Goal: Use online tool/utility: Use online tool/utility

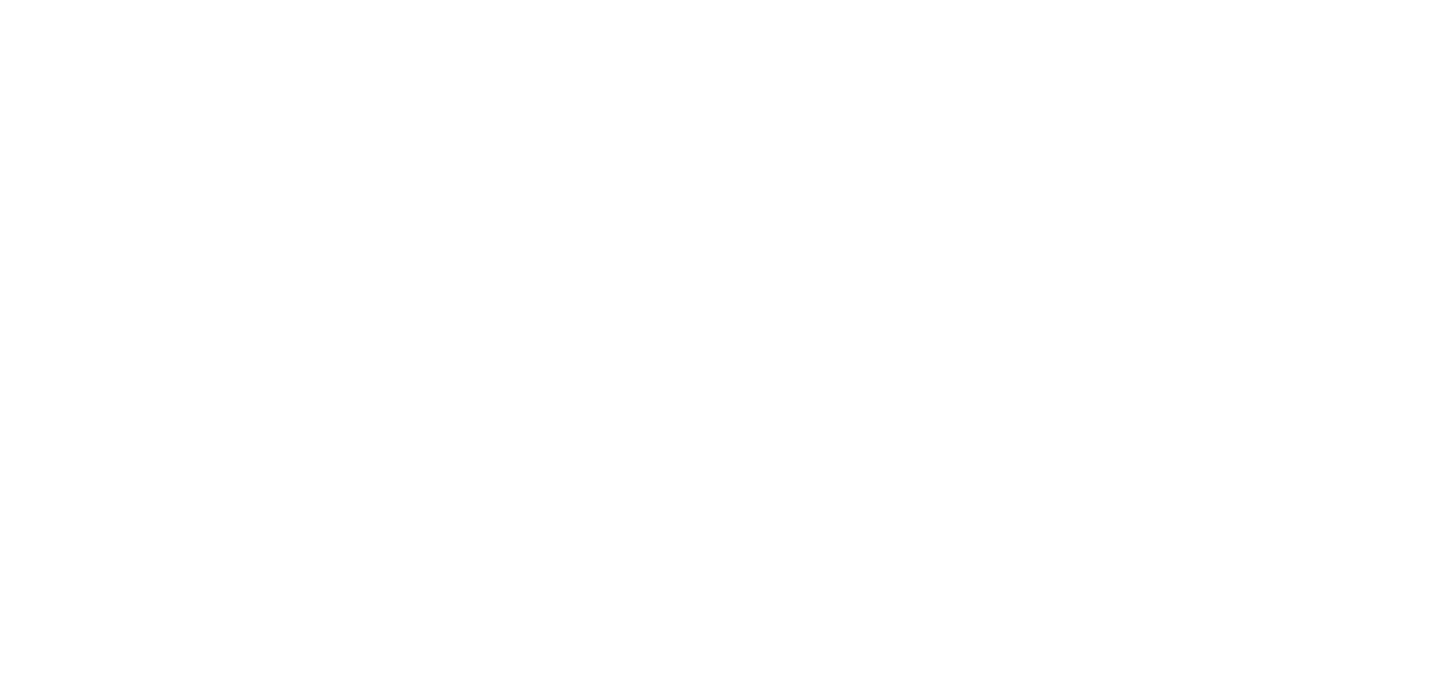
drag, startPoint x: 468, startPoint y: 238, endPoint x: 456, endPoint y: 287, distance: 50.2
click at [462, 247] on div at bounding box center [722, 342] width 1444 height 685
drag, startPoint x: 456, startPoint y: 287, endPoint x: 482, endPoint y: 303, distance: 30.5
click at [477, 302] on div at bounding box center [722, 342] width 1444 height 685
drag, startPoint x: 588, startPoint y: 344, endPoint x: 549, endPoint y: 366, distance: 44.8
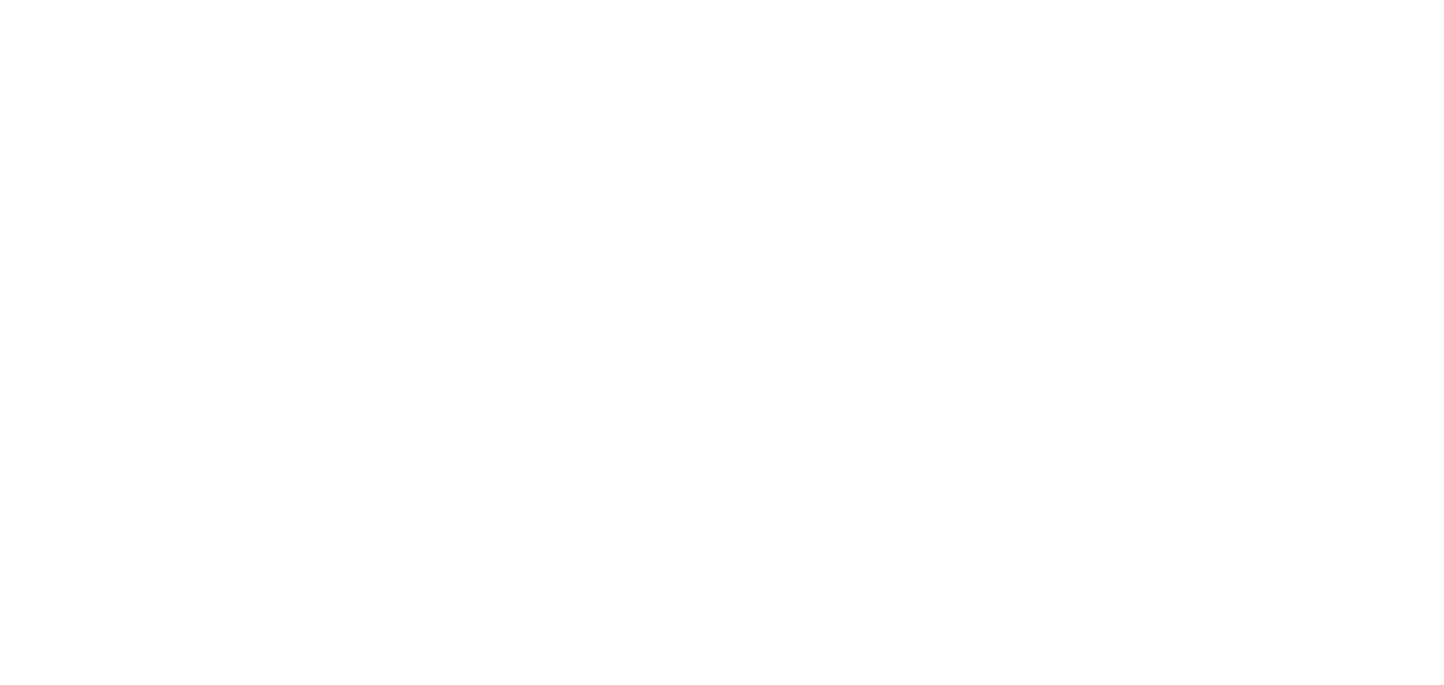
click at [575, 367] on div at bounding box center [722, 342] width 1444 height 685
drag, startPoint x: 549, startPoint y: 366, endPoint x: 504, endPoint y: 333, distance: 56.0
click at [536, 362] on div at bounding box center [722, 342] width 1444 height 685
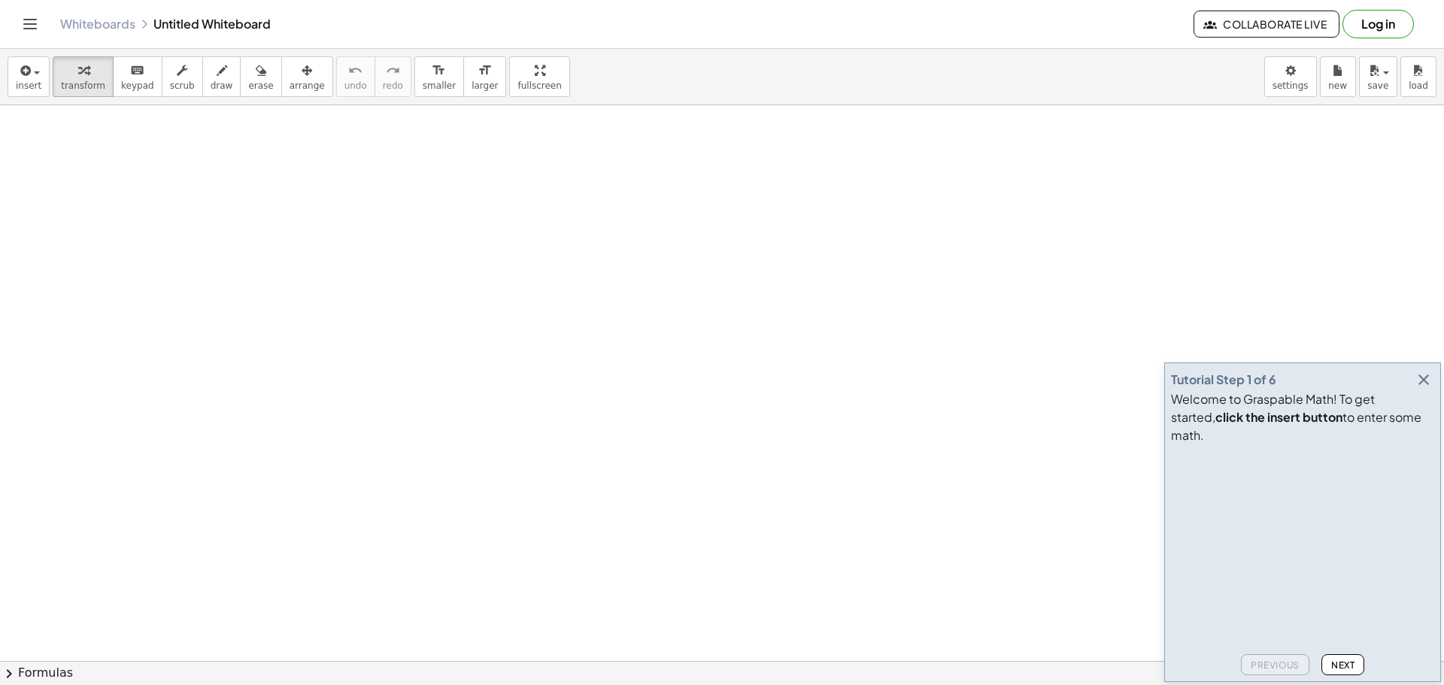
scroll to position [376, 0]
click at [205, 96] on button "draw" at bounding box center [221, 76] width 39 height 41
click at [1418, 389] on icon "button" at bounding box center [1424, 380] width 18 height 18
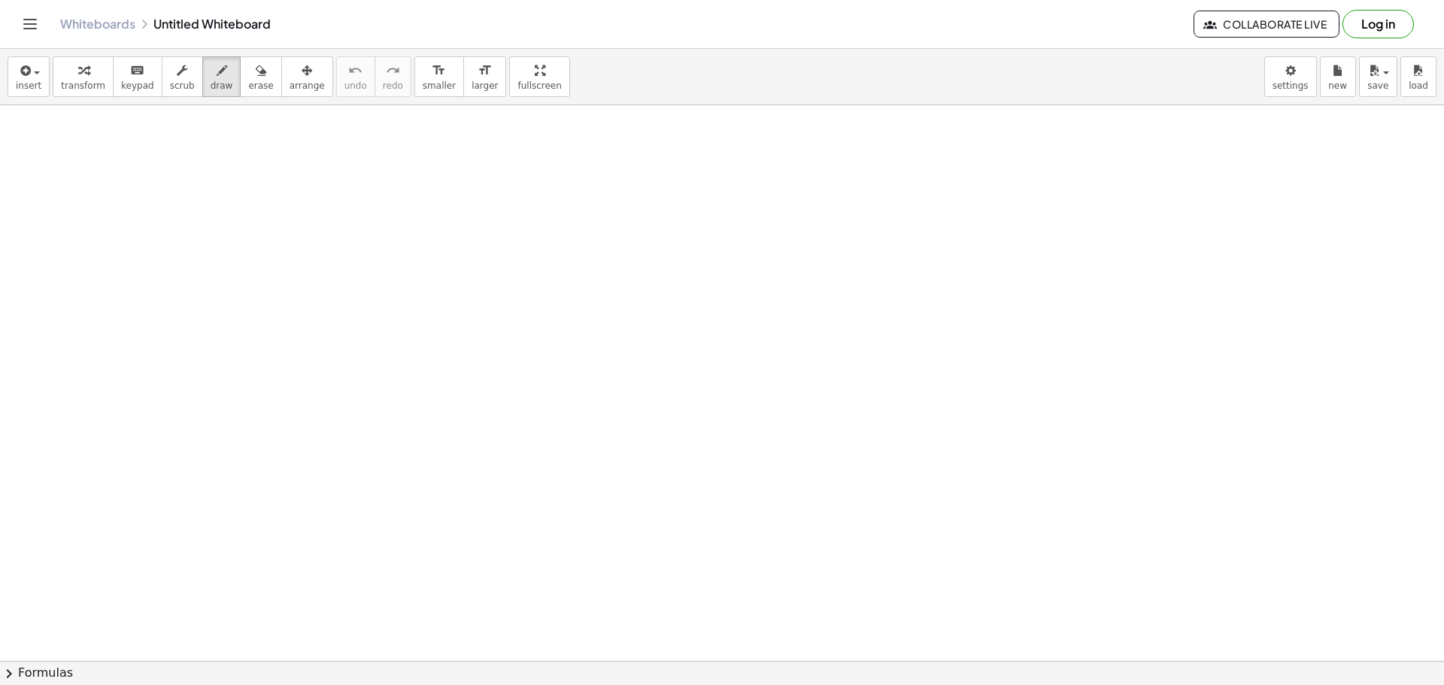
click at [484, 265] on div at bounding box center [722, 333] width 1444 height 1209
click at [559, 272] on div at bounding box center [722, 333] width 1444 height 1209
click at [526, 311] on div at bounding box center [722, 333] width 1444 height 1209
click at [524, 311] on div at bounding box center [722, 333] width 1444 height 1209
drag, startPoint x: 502, startPoint y: 277, endPoint x: 519, endPoint y: 297, distance: 25.6
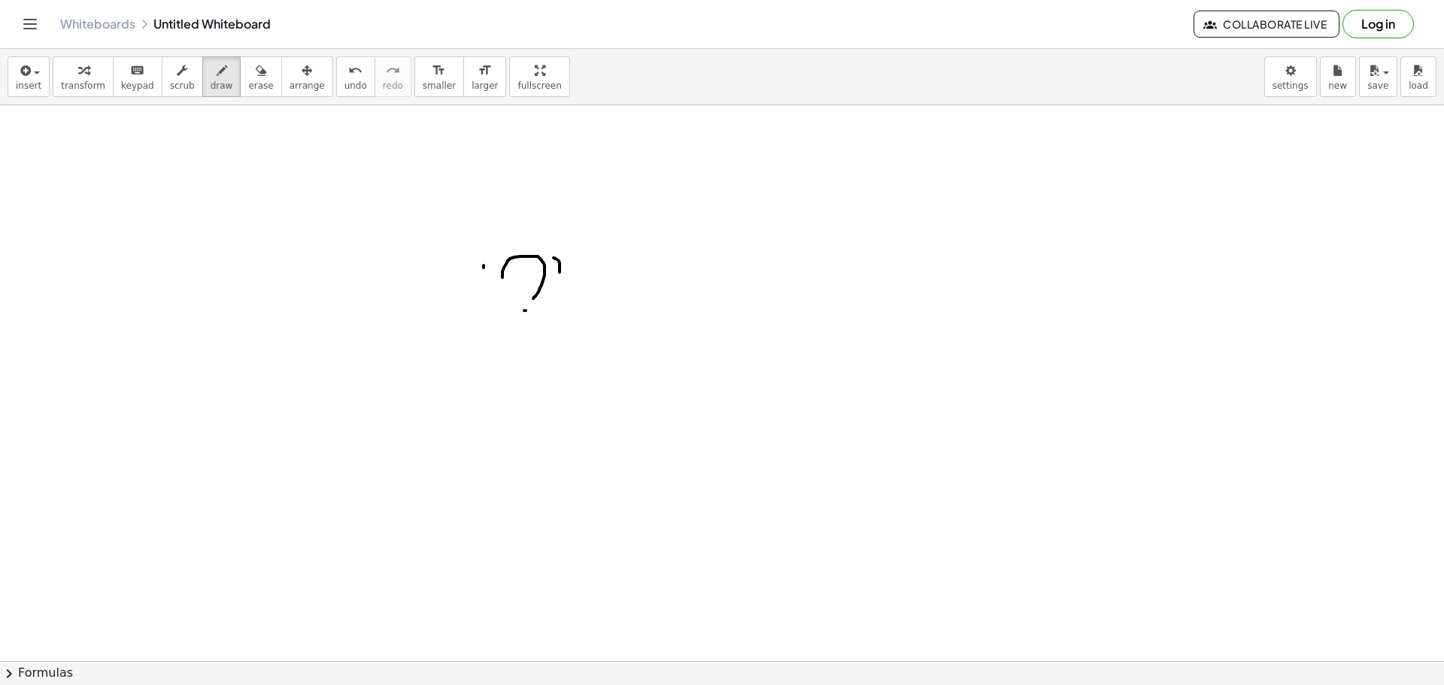
click at [529, 299] on div at bounding box center [722, 333] width 1444 height 1209
drag, startPoint x: 519, startPoint y: 297, endPoint x: 555, endPoint y: 305, distance: 37.0
click at [552, 306] on div at bounding box center [722, 333] width 1444 height 1209
click at [248, 80] on span "erase" at bounding box center [260, 85] width 25 height 11
click at [484, 273] on div at bounding box center [722, 333] width 1444 height 1209
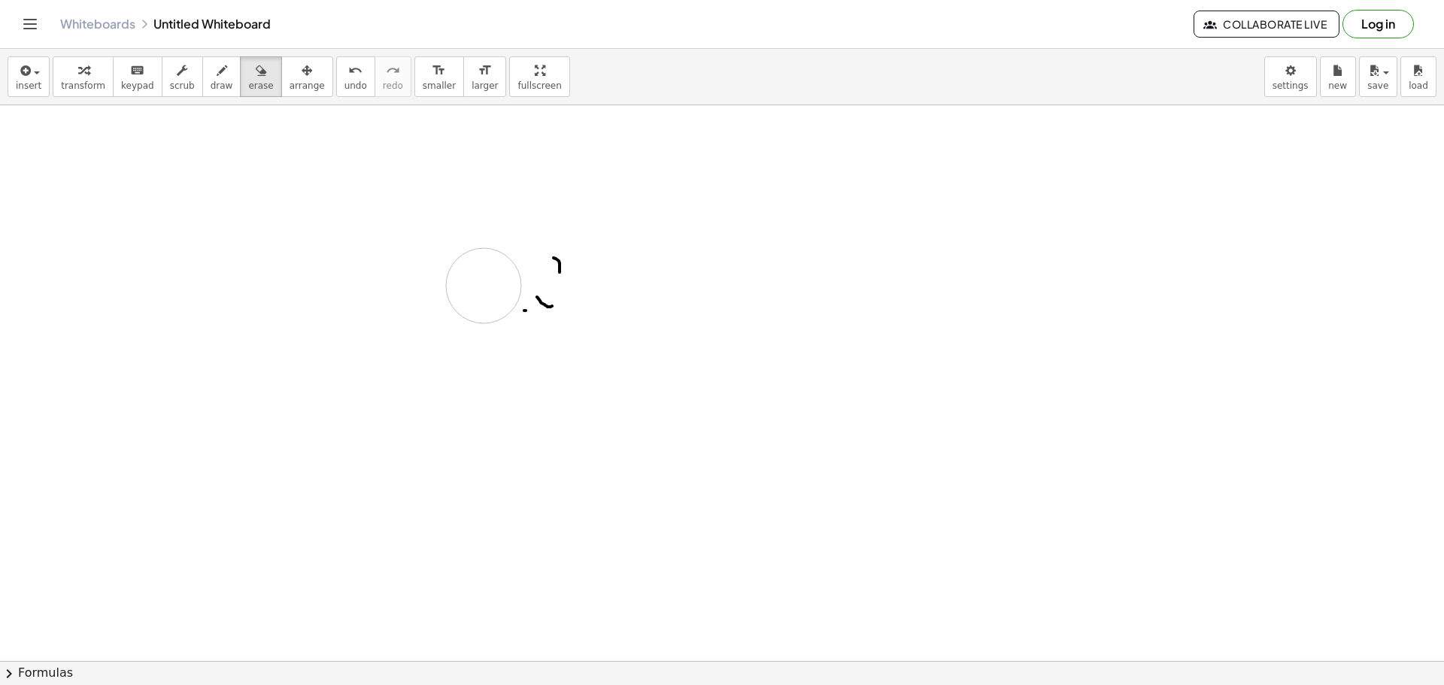
drag, startPoint x: 484, startPoint y: 286, endPoint x: 532, endPoint y: 284, distance: 48.2
click at [550, 281] on div at bounding box center [722, 333] width 1444 height 1209
drag, startPoint x: 532, startPoint y: 284, endPoint x: 344, endPoint y: 63, distance: 289.2
click at [511, 244] on div at bounding box center [722, 333] width 1444 height 1209
click at [211, 68] on div "button" at bounding box center [222, 70] width 23 height 18
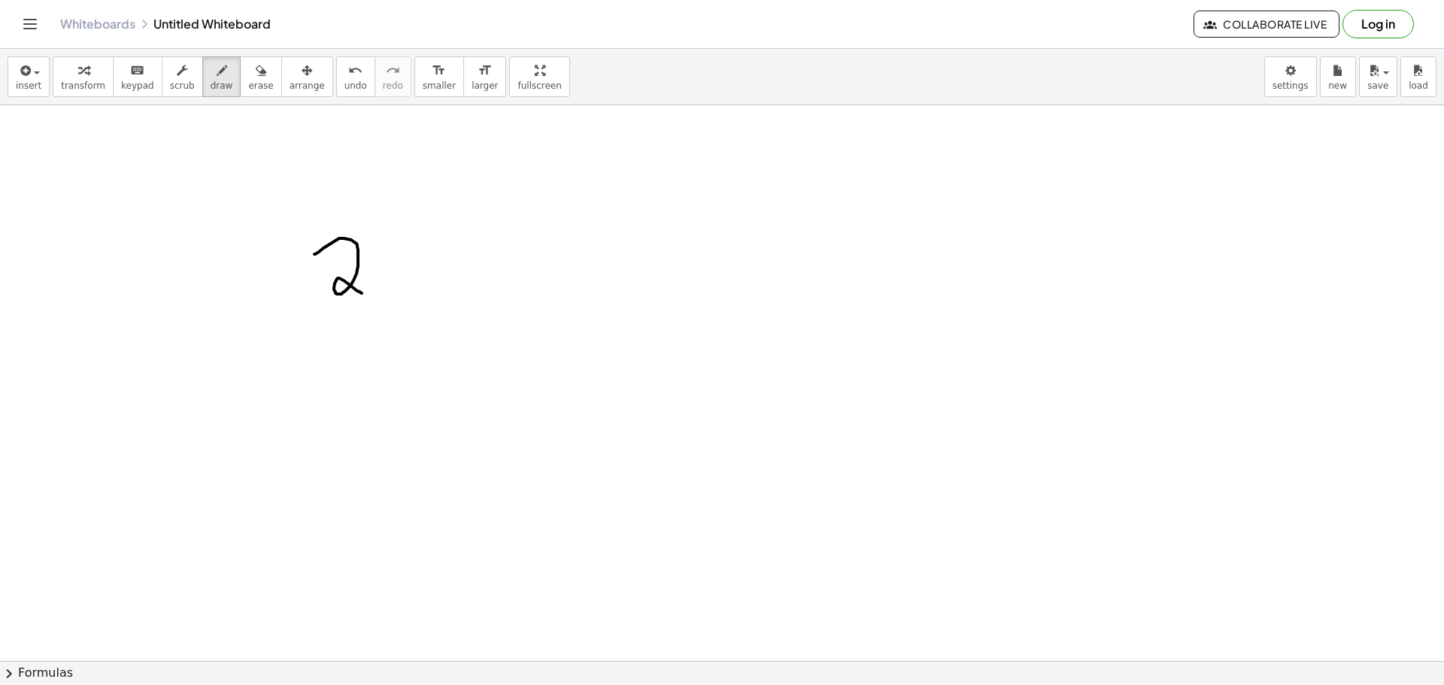
drag, startPoint x: 314, startPoint y: 254, endPoint x: 383, endPoint y: 290, distance: 77.0
click at [375, 295] on div at bounding box center [722, 333] width 1444 height 1209
drag, startPoint x: 409, startPoint y: 250, endPoint x: 451, endPoint y: 278, distance: 50.5
click at [449, 284] on div at bounding box center [722, 333] width 1444 height 1209
drag, startPoint x: 439, startPoint y: 277, endPoint x: 446, endPoint y: 289, distance: 13.2
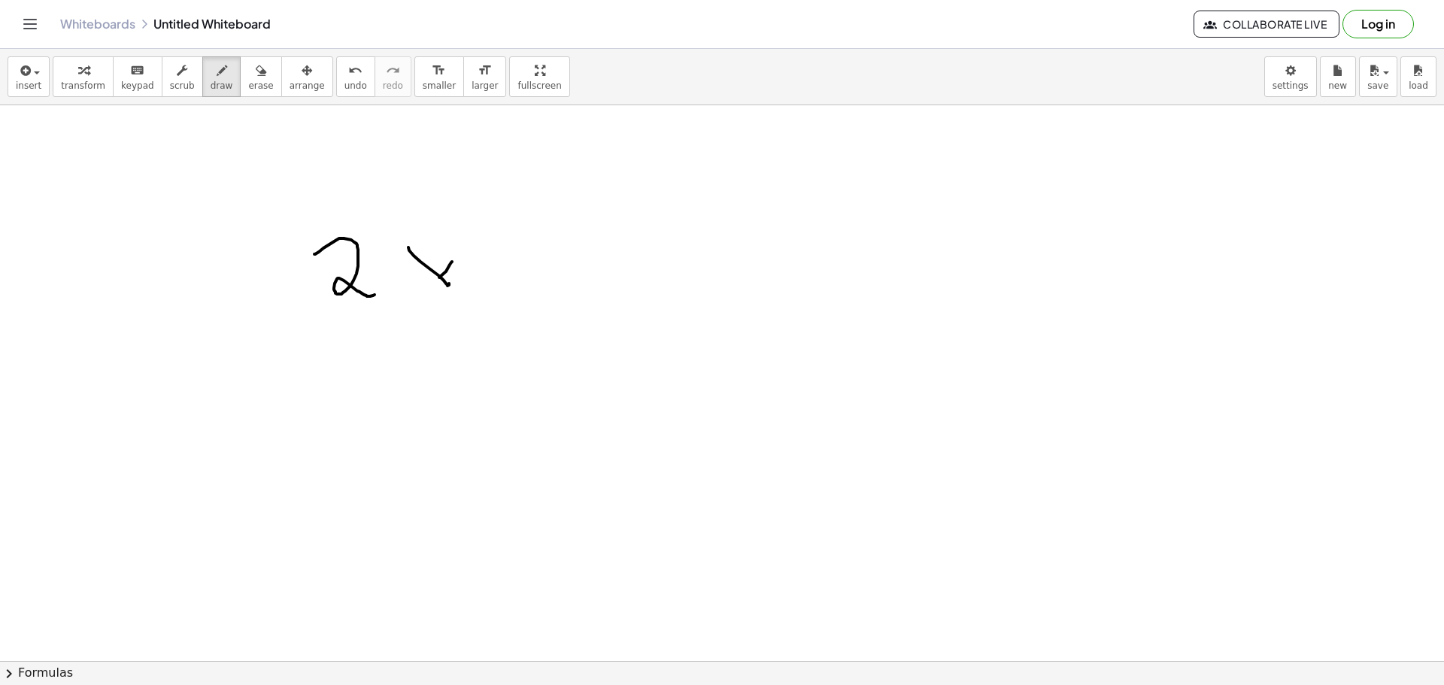
click at [422, 299] on div at bounding box center [722, 333] width 1444 height 1209
drag, startPoint x: 493, startPoint y: 248, endPoint x: 553, endPoint y: 255, distance: 59.8
click at [569, 251] on div at bounding box center [722, 333] width 1444 height 1209
drag, startPoint x: 511, startPoint y: 247, endPoint x: 523, endPoint y: 282, distance: 37.6
click at [499, 302] on div at bounding box center [722, 333] width 1444 height 1209
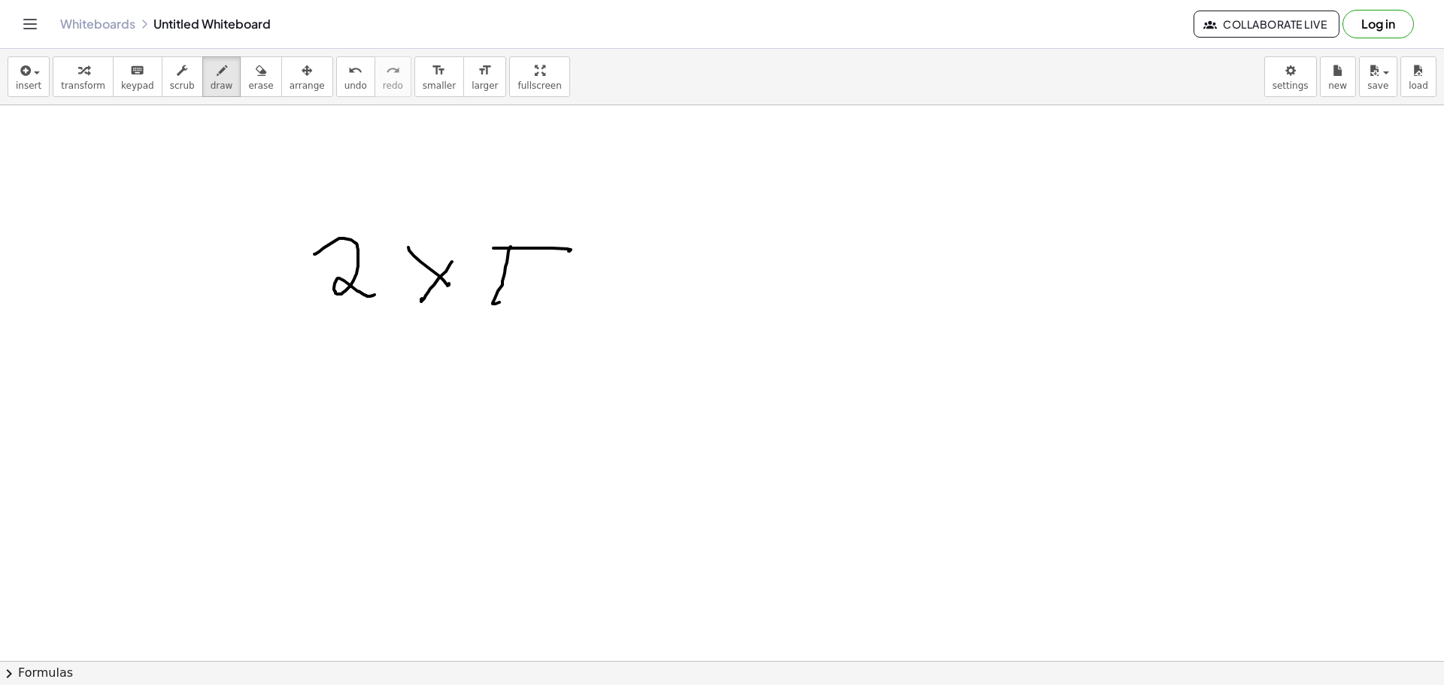
click at [536, 256] on div at bounding box center [722, 333] width 1444 height 1209
drag, startPoint x: 536, startPoint y: 256, endPoint x: 535, endPoint y: 297, distance: 41.4
click at [535, 297] on div at bounding box center [722, 333] width 1444 height 1209
drag, startPoint x: 622, startPoint y: 259, endPoint x: 657, endPoint y: 287, distance: 44.4
click at [655, 306] on div at bounding box center [722, 333] width 1444 height 1209
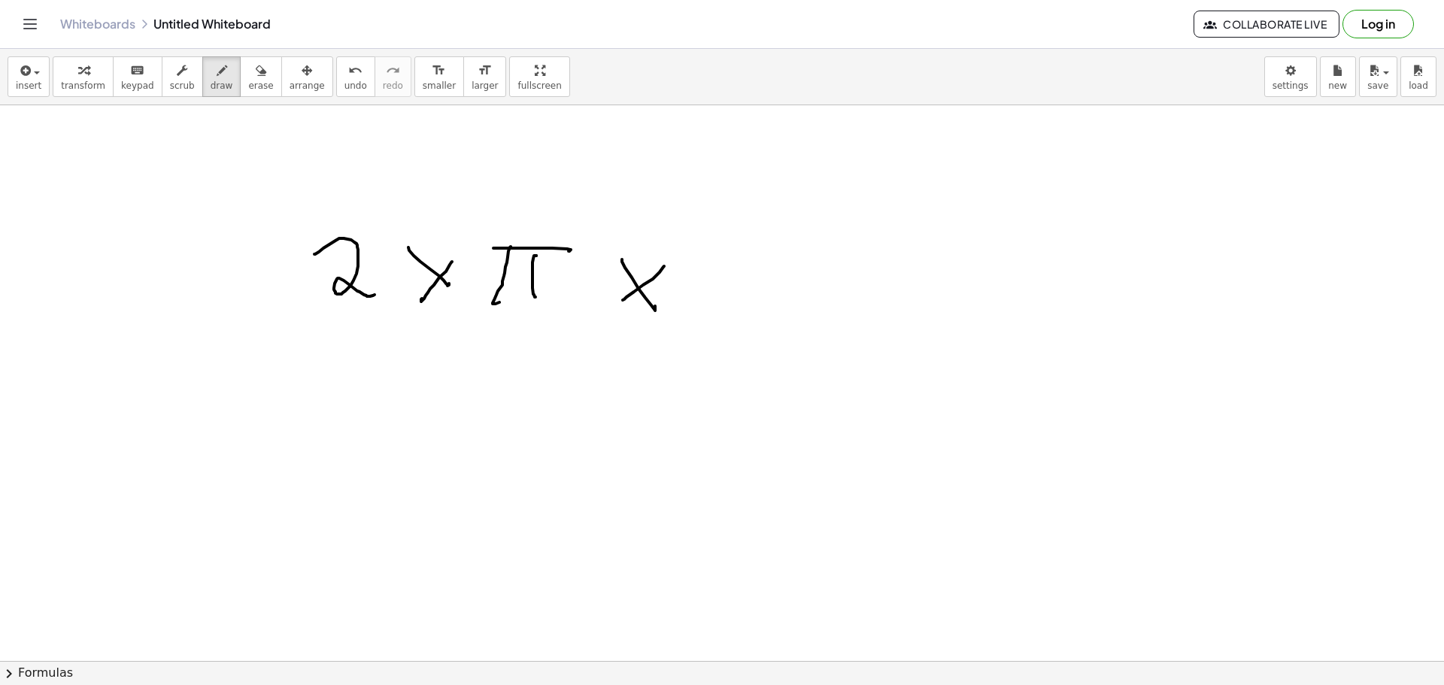
drag, startPoint x: 664, startPoint y: 266, endPoint x: 691, endPoint y: 264, distance: 27.2
click at [623, 299] on div at bounding box center [722, 333] width 1444 height 1209
drag, startPoint x: 697, startPoint y: 289, endPoint x: 735, endPoint y: 262, distance: 46.3
click at [734, 262] on div at bounding box center [722, 333] width 1444 height 1209
drag, startPoint x: 735, startPoint y: 262, endPoint x: 723, endPoint y: 237, distance: 27.3
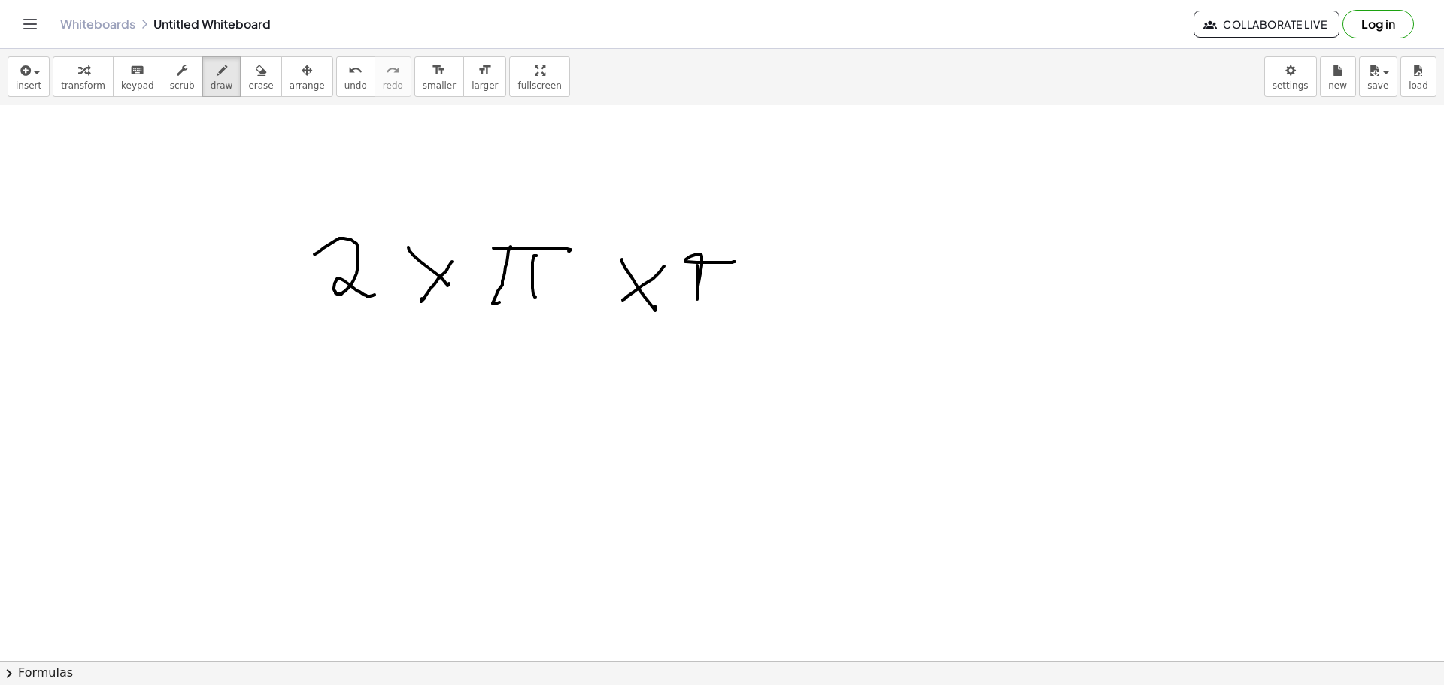
click at [738, 287] on div at bounding box center [722, 333] width 1444 height 1209
click at [463, 96] on button "format_size larger" at bounding box center [484, 76] width 43 height 41
drag, startPoint x: 319, startPoint y: 371, endPoint x: 353, endPoint y: 379, distance: 34.7
click at [353, 379] on div at bounding box center [722, 333] width 1444 height 1209
drag, startPoint x: 331, startPoint y: 382, endPoint x: 353, endPoint y: 387, distance: 22.3
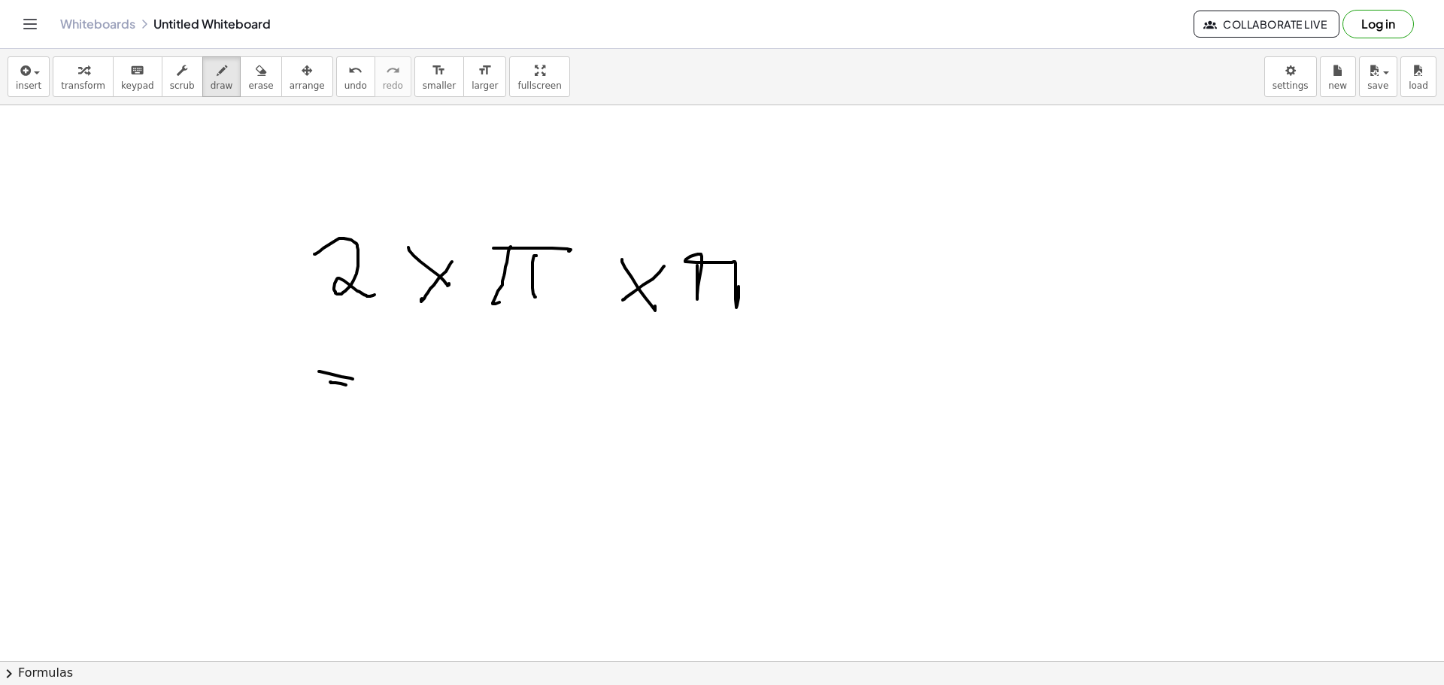
click at [353, 387] on div at bounding box center [722, 333] width 1444 height 1209
drag, startPoint x: 411, startPoint y: 368, endPoint x: 436, endPoint y: 385, distance: 30.9
click at [430, 390] on div at bounding box center [722, 333] width 1444 height 1209
drag, startPoint x: 444, startPoint y: 374, endPoint x: 465, endPoint y: 378, distance: 21.4
click at [462, 384] on div at bounding box center [722, 333] width 1444 height 1209
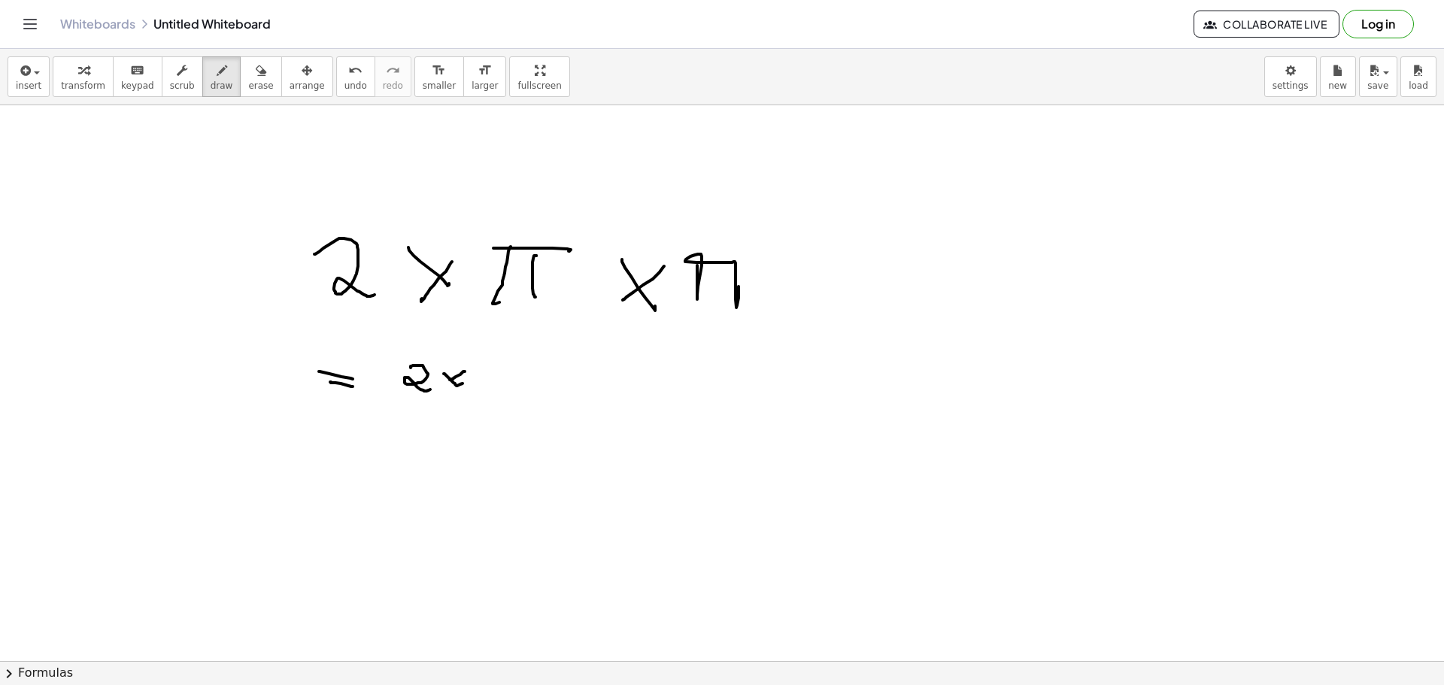
drag, startPoint x: 453, startPoint y: 378, endPoint x: 446, endPoint y: 383, distance: 8.8
click at [446, 383] on div at bounding box center [722, 333] width 1444 height 1209
drag, startPoint x: 487, startPoint y: 370, endPoint x: 497, endPoint y: 370, distance: 10.5
click at [497, 370] on div at bounding box center [722, 333] width 1444 height 1209
drag, startPoint x: 495, startPoint y: 381, endPoint x: 484, endPoint y: 380, distance: 10.6
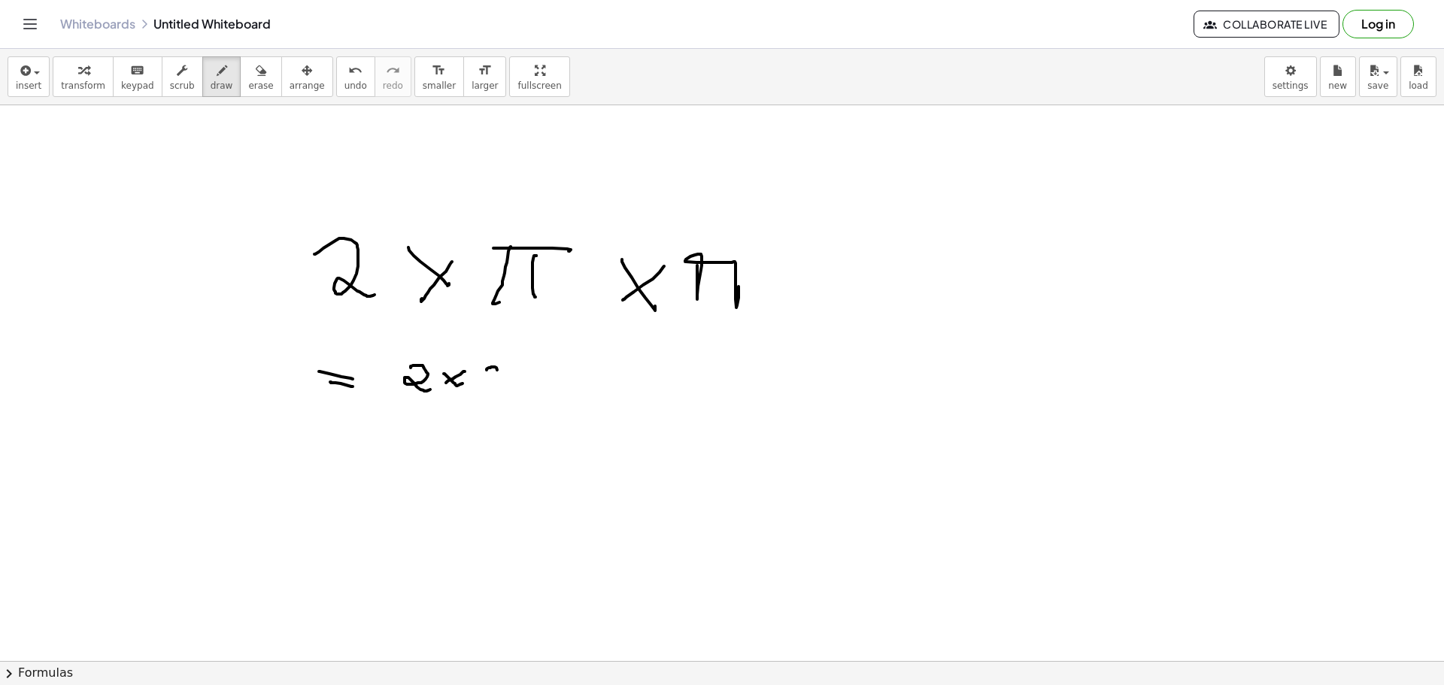
click at [490, 381] on div at bounding box center [722, 333] width 1444 height 1209
drag, startPoint x: 484, startPoint y: 380, endPoint x: 508, endPoint y: 382, distance: 23.4
click at [496, 387] on div at bounding box center [722, 333] width 1444 height 1209
drag, startPoint x: 511, startPoint y: 369, endPoint x: 512, endPoint y: 382, distance: 12.9
click at [508, 384] on div at bounding box center [722, 333] width 1444 height 1209
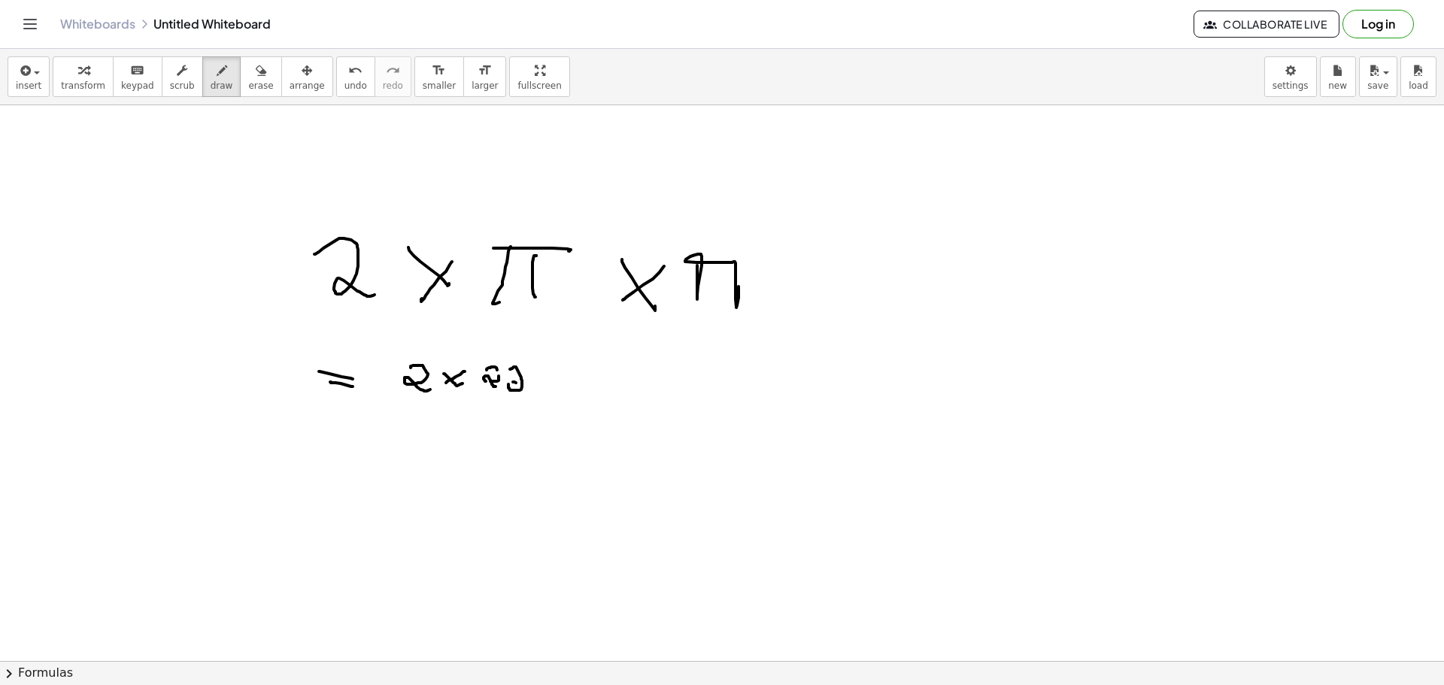
drag, startPoint x: 516, startPoint y: 383, endPoint x: 531, endPoint y: 393, distance: 17.9
click at [530, 393] on div at bounding box center [722, 333] width 1444 height 1209
drag, startPoint x: 474, startPoint y: 399, endPoint x: 534, endPoint y: 410, distance: 61.2
click at [538, 408] on div at bounding box center [722, 333] width 1444 height 1209
drag, startPoint x: 496, startPoint y: 428, endPoint x: 511, endPoint y: 465, distance: 39.5
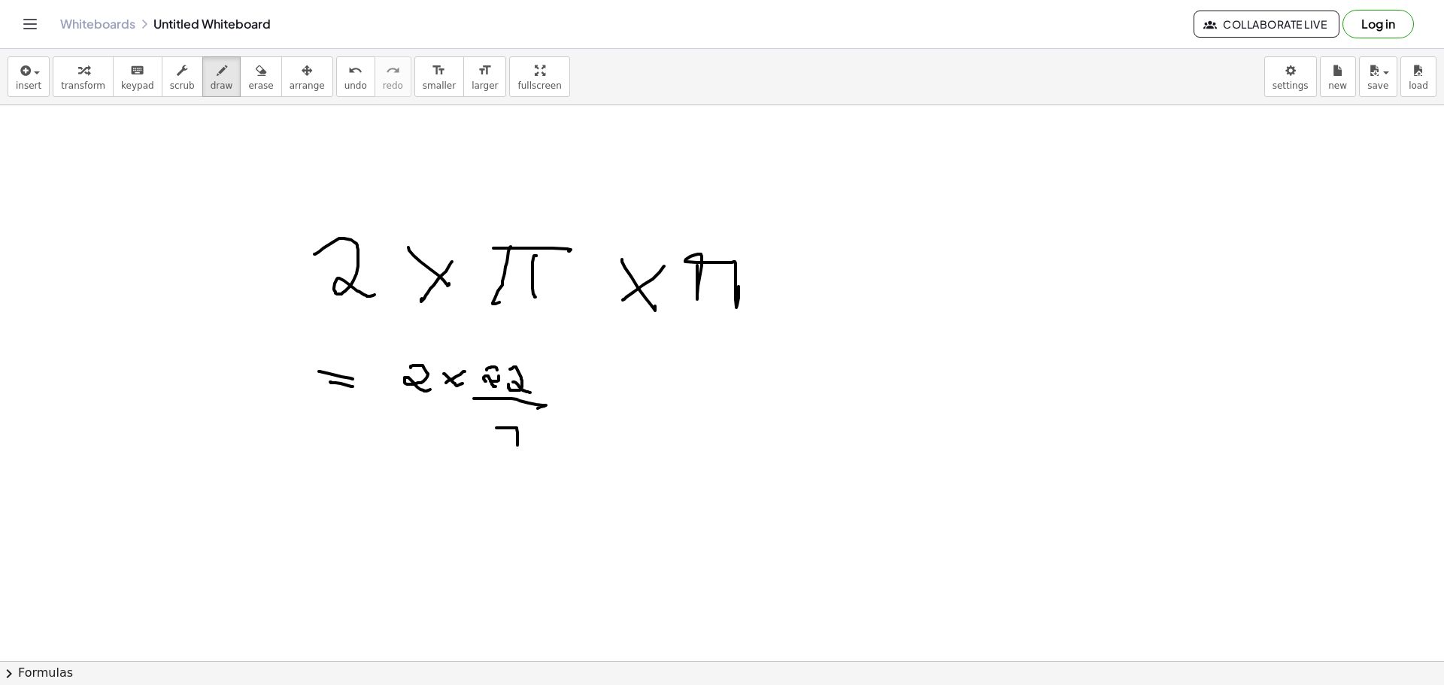
click at [511, 465] on div at bounding box center [722, 333] width 1444 height 1209
drag
click at [541, 447] on div at bounding box center [722, 333] width 1444 height 1209
click at [595, 420] on div at bounding box center [722, 333] width 1444 height 1209
click at [571, 427] on div at bounding box center [722, 333] width 1444 height 1209
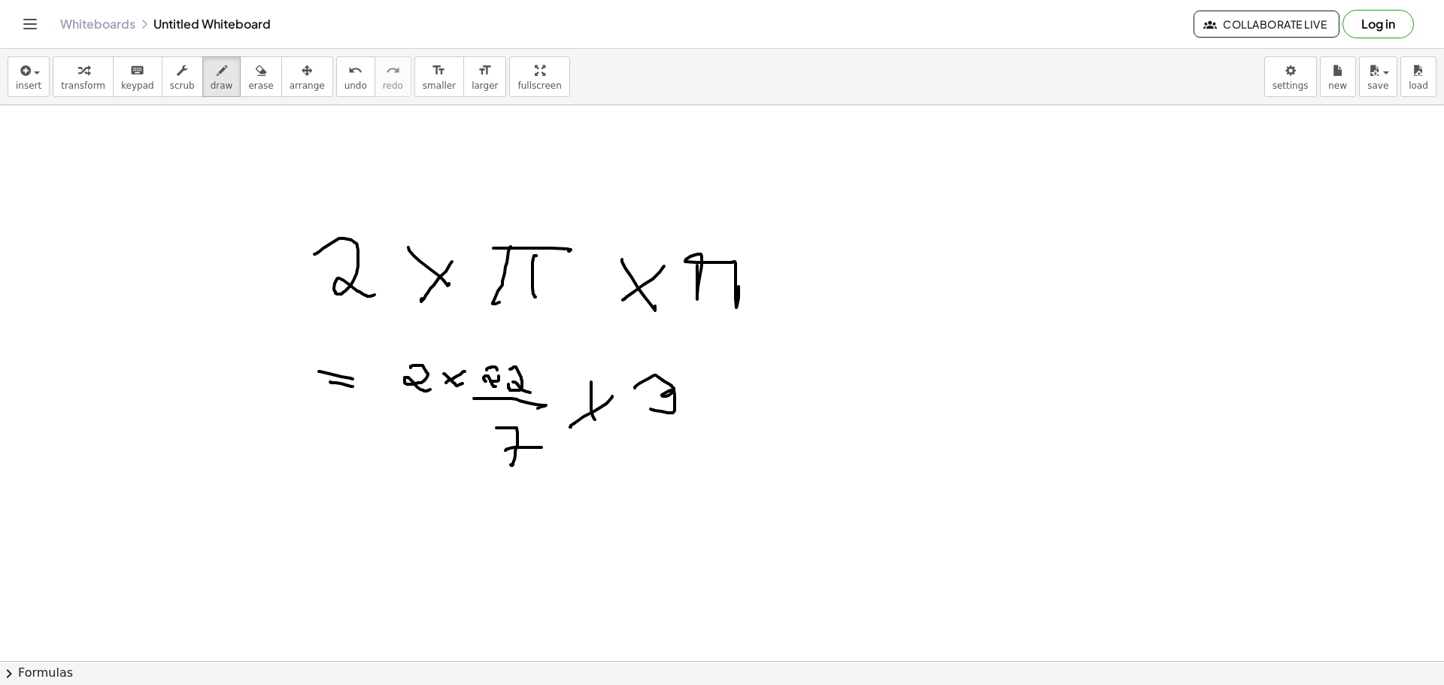
click at [649, 407] on div at bounding box center [722, 333] width 1444 height 1209
click at [690, 408] on div at bounding box center [722, 333] width 1444 height 1209
click at [732, 383] on div at bounding box center [722, 333] width 1444 height 1209
click at [765, 384] on div at bounding box center [722, 333] width 1444 height 1209
click at [794, 387] on div at bounding box center [722, 333] width 1444 height 1209
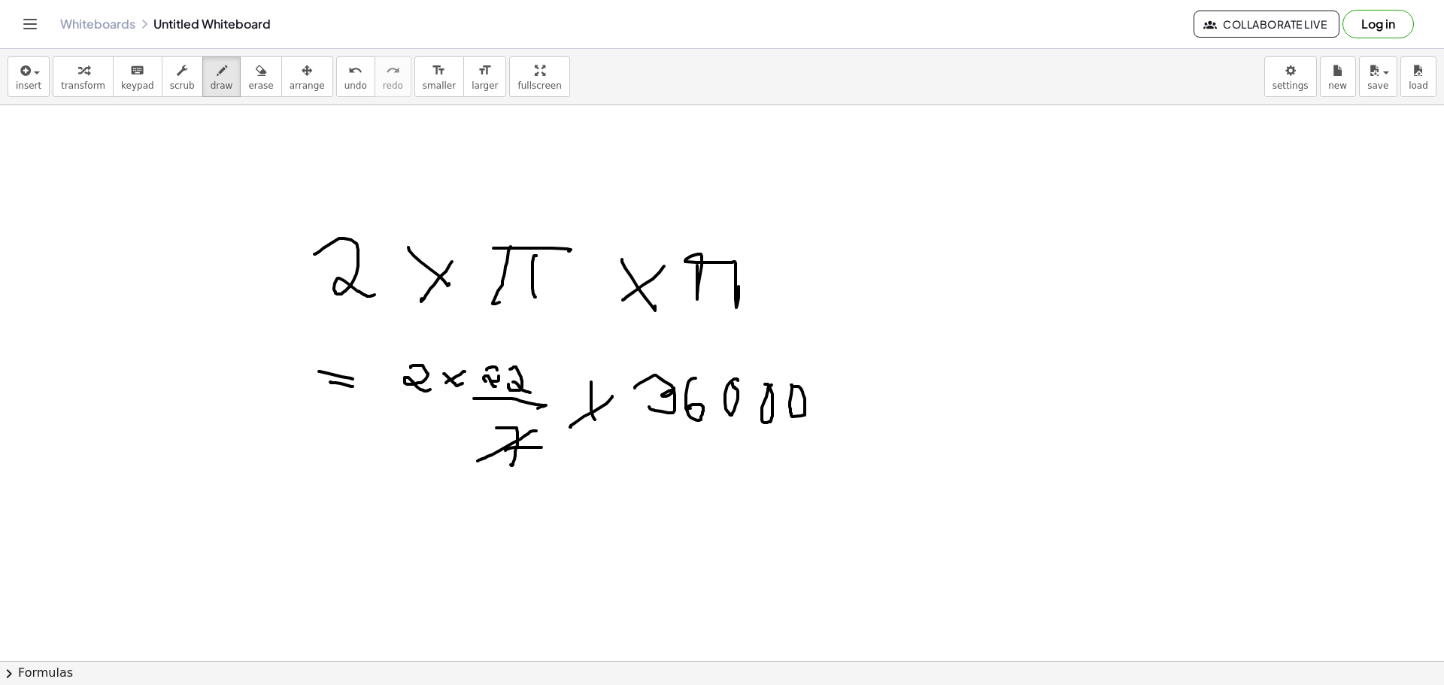
click at [478, 460] on div at bounding box center [722, 333] width 1444 height 1209
click at [596, 511] on div at bounding box center [722, 333] width 1444 height 1209
click at [642, 429] on div at bounding box center [722, 333] width 1444 height 1209
click at [716, 335] on div at bounding box center [722, 333] width 1444 height 1209
click at [707, 362] on div at bounding box center [722, 333] width 1444 height 1209
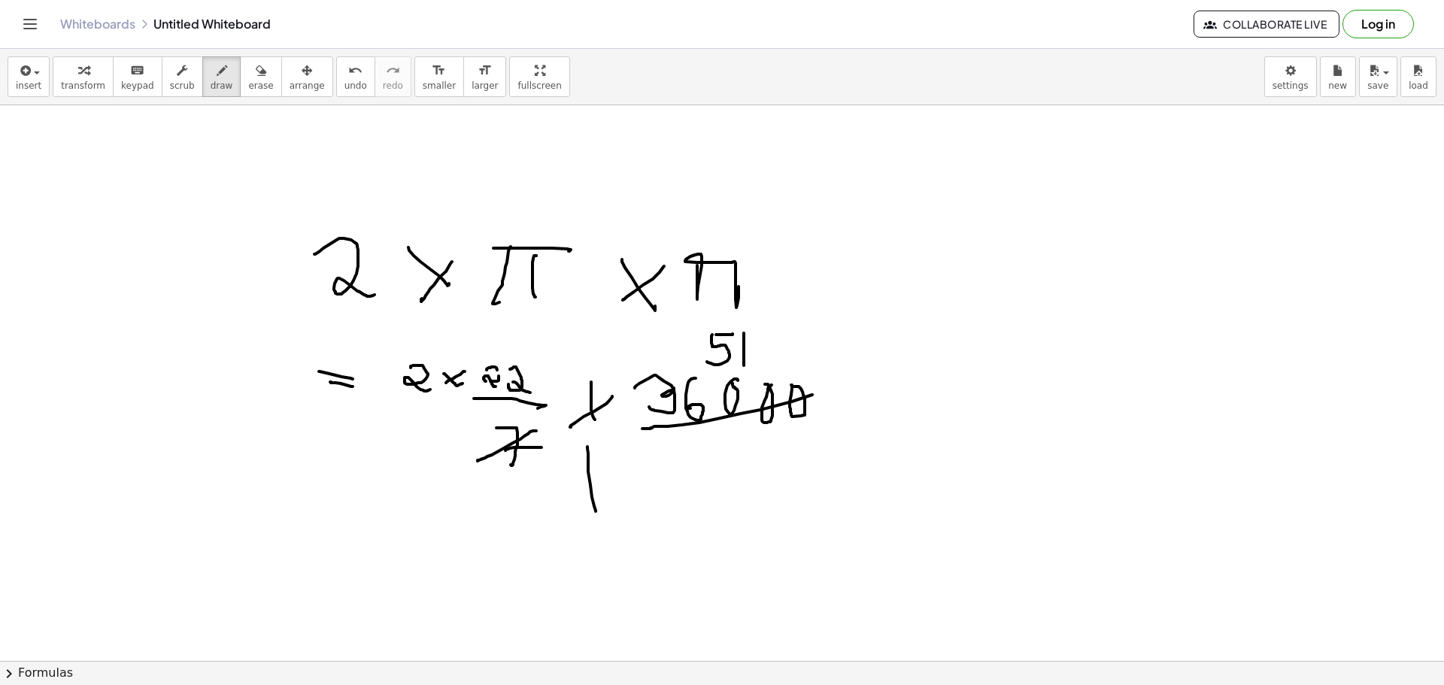
click at [744, 366] on div at bounding box center [722, 333] width 1444 height 1209
click at [803, 356] on div at bounding box center [722, 333] width 1444 height 1209
click at [813, 378] on div at bounding box center [722, 333] width 1444 height 1209
click at [256, 67] on icon "button" at bounding box center [261, 71] width 11 height 18
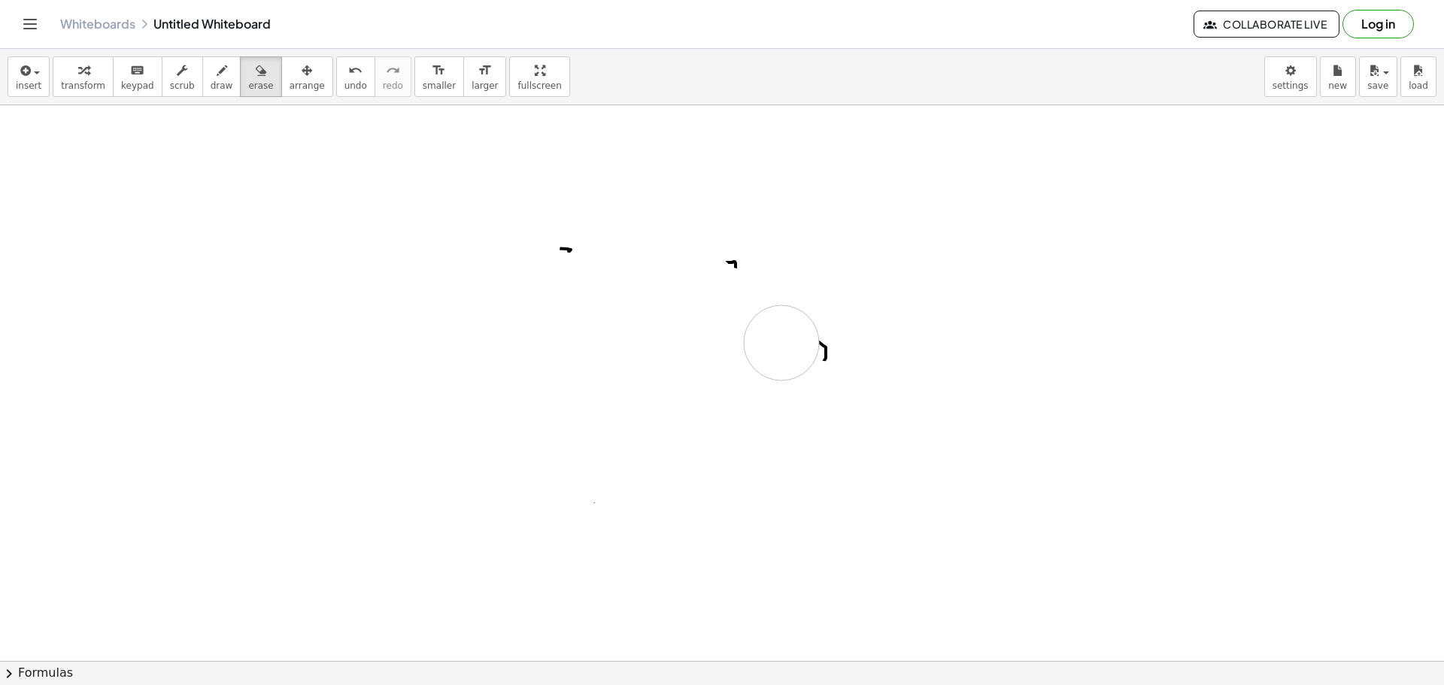
drag, startPoint x: 397, startPoint y: 215, endPoint x: 685, endPoint y: 350, distance: 317.9
click at [757, 351] on div at bounding box center [722, 333] width 1444 height 1209
click at [744, 308] on div at bounding box center [722, 333] width 1444 height 1209
drag, startPoint x: 742, startPoint y: 304, endPoint x: 712, endPoint y: 238, distance: 72.0
click at [741, 233] on div at bounding box center [722, 333] width 1444 height 1209
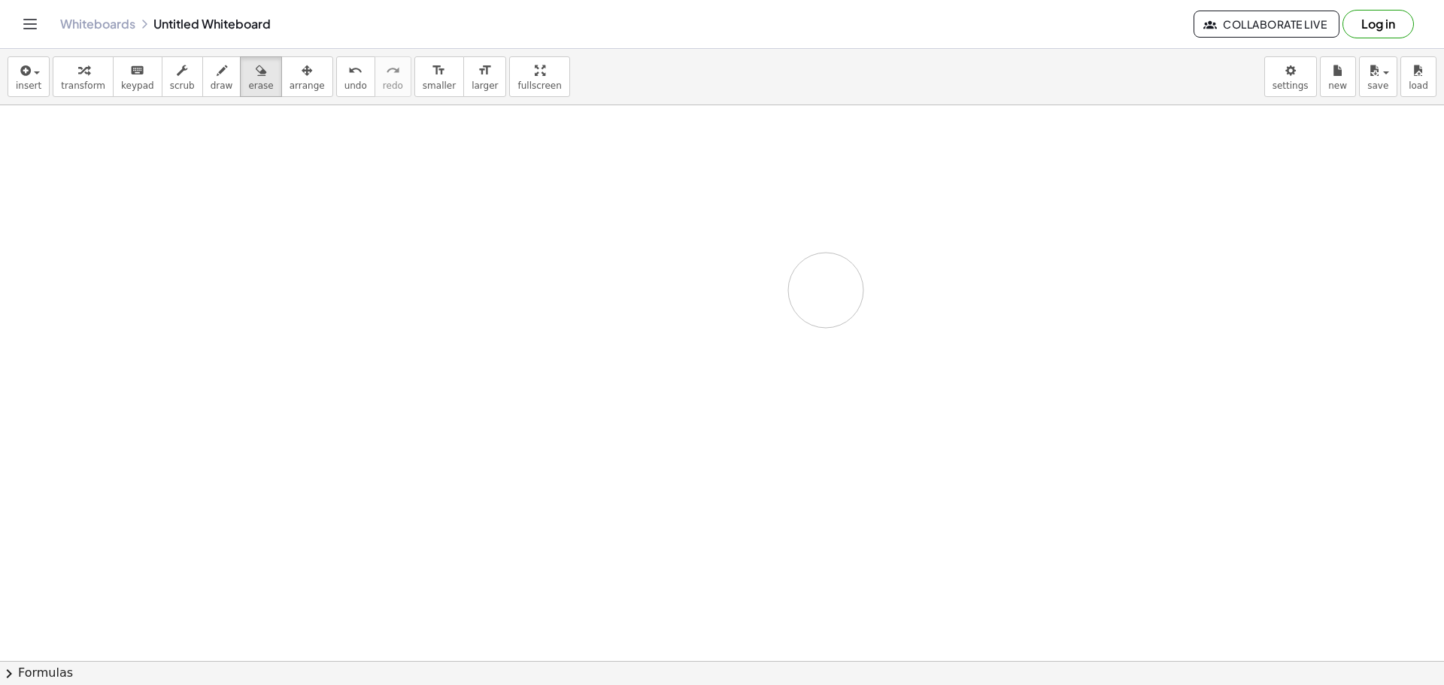
drag, startPoint x: 712, startPoint y: 238, endPoint x: 742, endPoint y: 282, distance: 53.0
click at [776, 289] on div at bounding box center [722, 333] width 1444 height 1209
click at [113, 67] on button "keyboard keypad" at bounding box center [138, 76] width 50 height 41
click at [552, 277] on div at bounding box center [722, 333] width 1444 height 1209
click at [741, 265] on div at bounding box center [722, 333] width 1444 height 1209
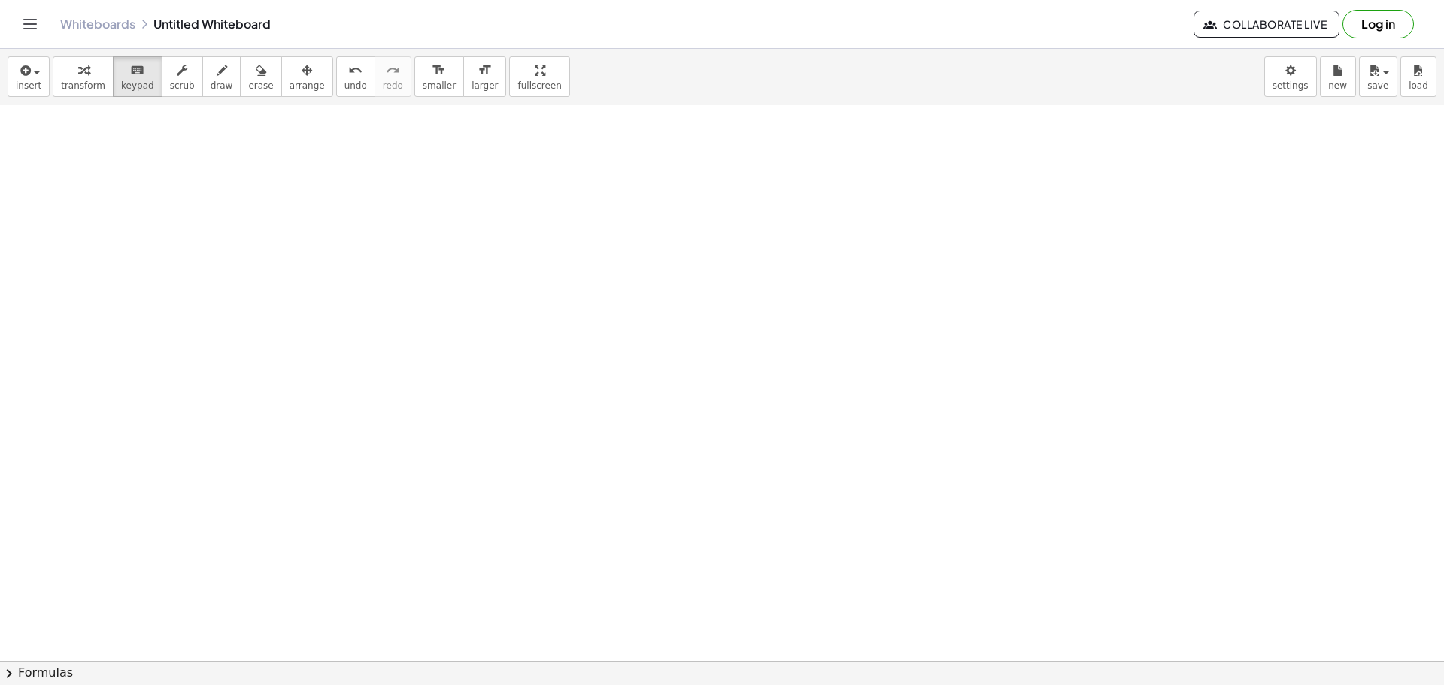
drag, startPoint x: 512, startPoint y: 72, endPoint x: 512, endPoint y: 163, distance: 91.0
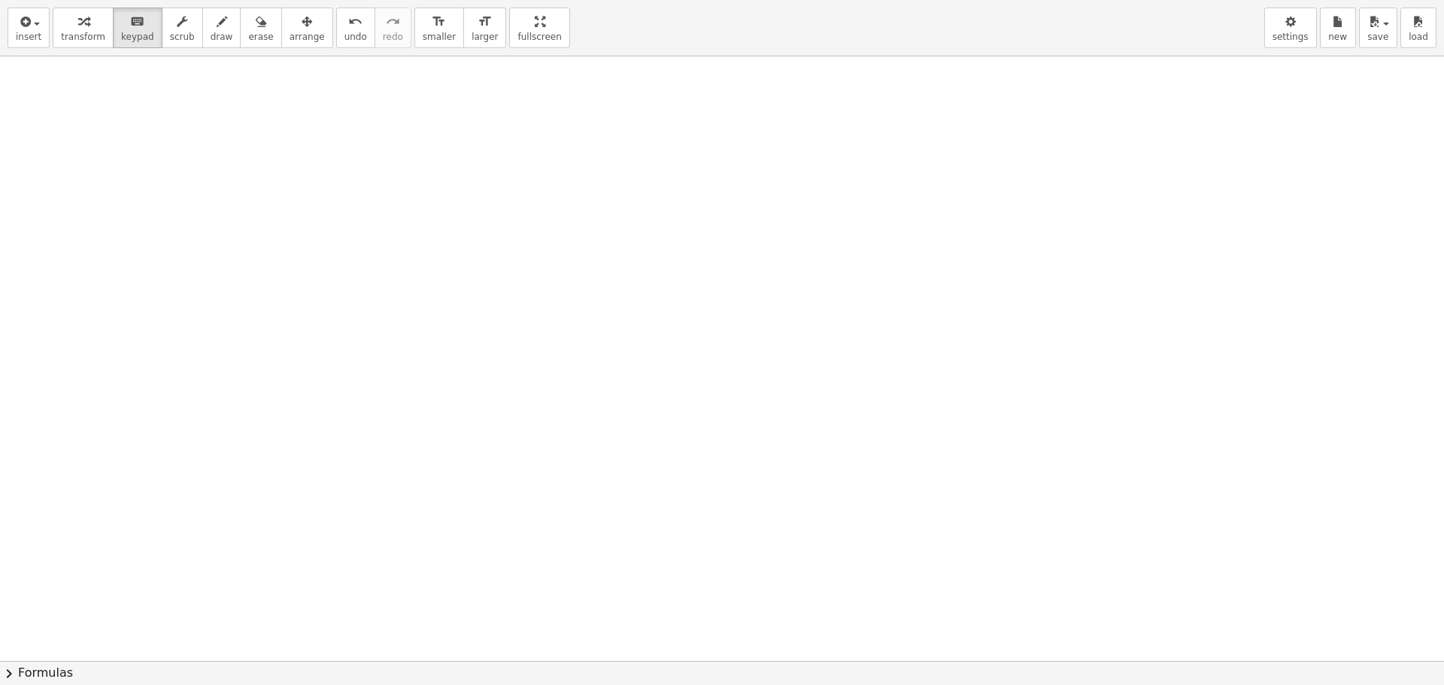
click at [512, 163] on div "insert select one: Math Expression Function Text Youtube Video Graphing Geometr…" at bounding box center [722, 342] width 1444 height 685
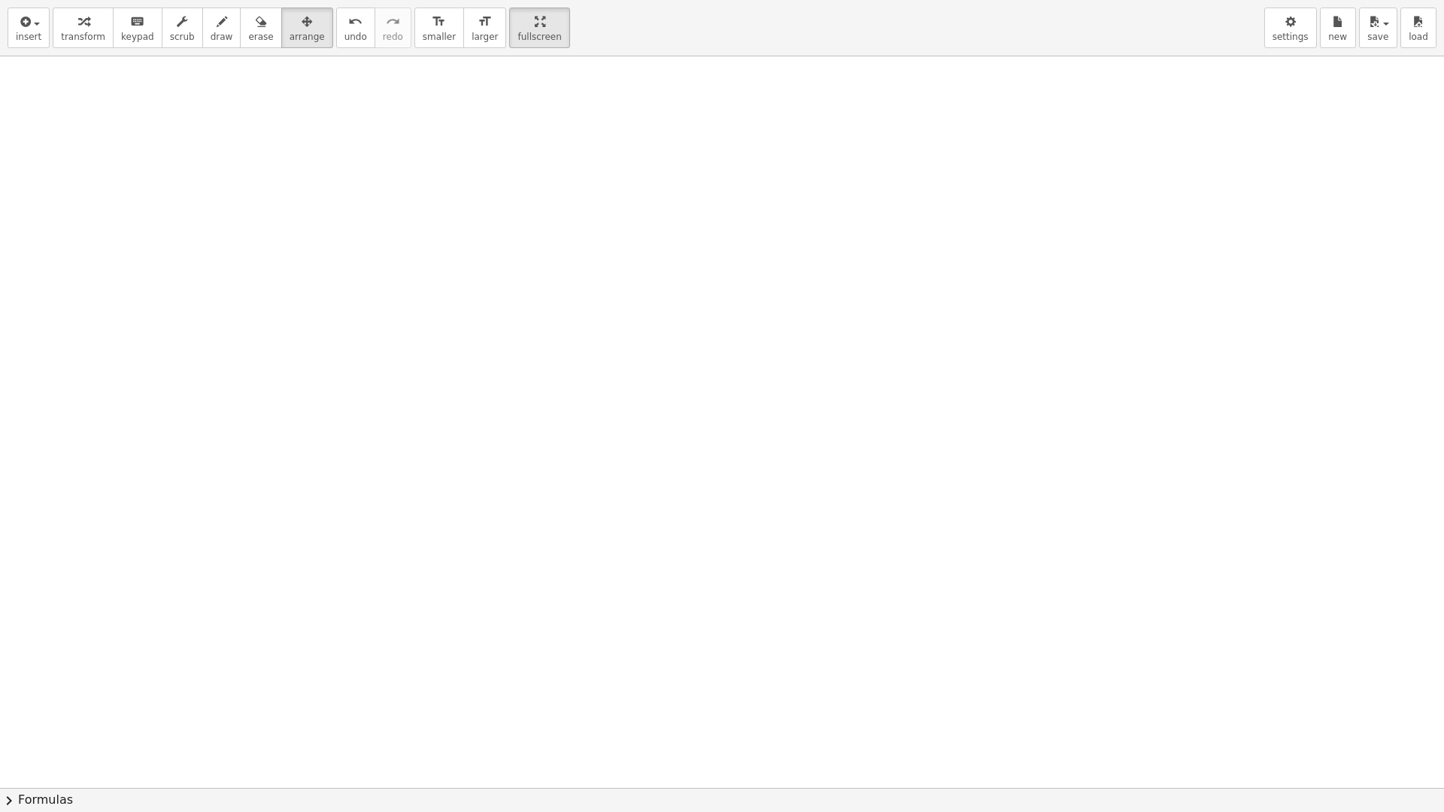
click at [238, 295] on div at bounding box center [722, 411] width 1444 height 1463
click at [132, 35] on span "keypad" at bounding box center [137, 37] width 33 height 11
click at [186, 143] on div at bounding box center [722, 411] width 1444 height 1463
click at [130, 29] on icon "keyboard" at bounding box center [137, 22] width 14 height 18
click at [389, 214] on div at bounding box center [722, 411] width 1444 height 1463
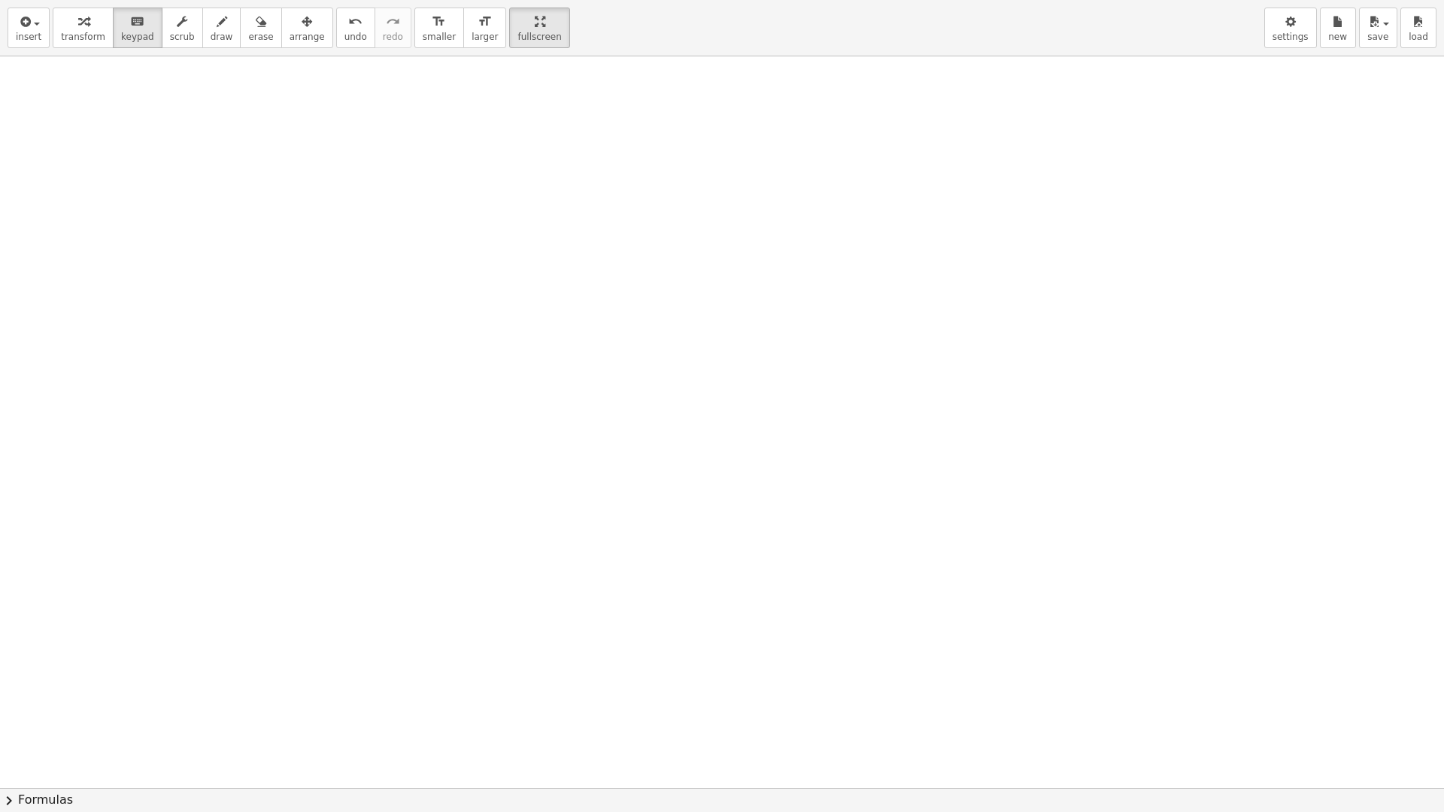
click at [390, 212] on div at bounding box center [722, 411] width 1444 height 1463
drag, startPoint x: 144, startPoint y: 29, endPoint x: 140, endPoint y: 40, distance: 11.5
click at [140, 40] on button "keyboard keypad" at bounding box center [138, 28] width 50 height 41
click at [132, 17] on icon "keyboard" at bounding box center [137, 22] width 14 height 18
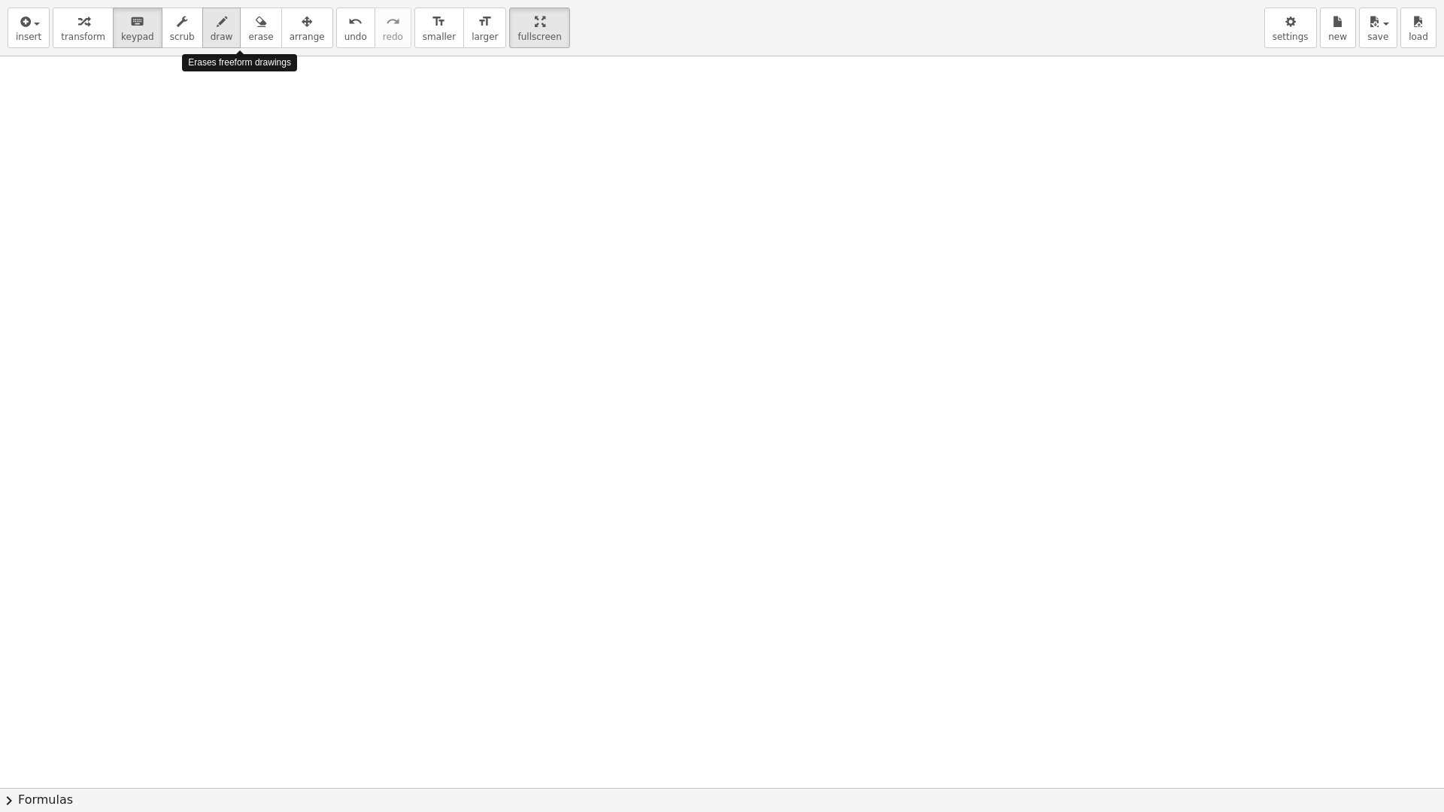
click at [213, 25] on div "button" at bounding box center [222, 21] width 23 height 18
drag, startPoint x: 241, startPoint y: 254, endPoint x: 262, endPoint y: 291, distance: 42.4
click at [251, 306] on div at bounding box center [722, 411] width 1444 height 1463
drag, startPoint x: 297, startPoint y: 287, endPoint x: 310, endPoint y: 287, distance: 12.8
click at [304, 289] on div at bounding box center [722, 411] width 1444 height 1463
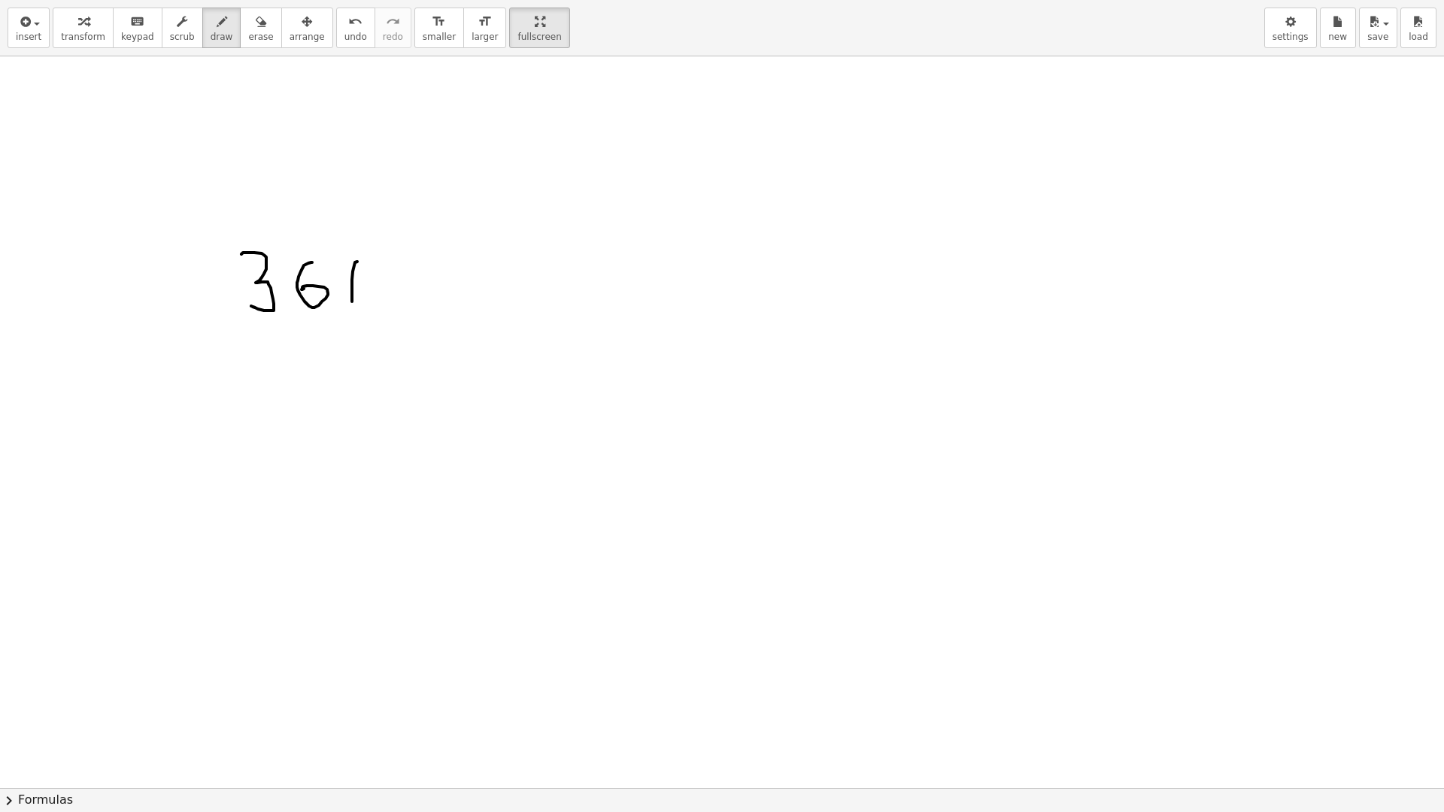
drag, startPoint x: 353, startPoint y: 271, endPoint x: 371, endPoint y: 271, distance: 18.0
click at [371, 271] on div at bounding box center [722, 411] width 1444 height 1463
click at [367, 265] on div at bounding box center [722, 411] width 1444 height 1463
drag, startPoint x: 402, startPoint y: 267, endPoint x: 416, endPoint y: 267, distance: 13.5
click at [416, 267] on div at bounding box center [722, 411] width 1444 height 1463
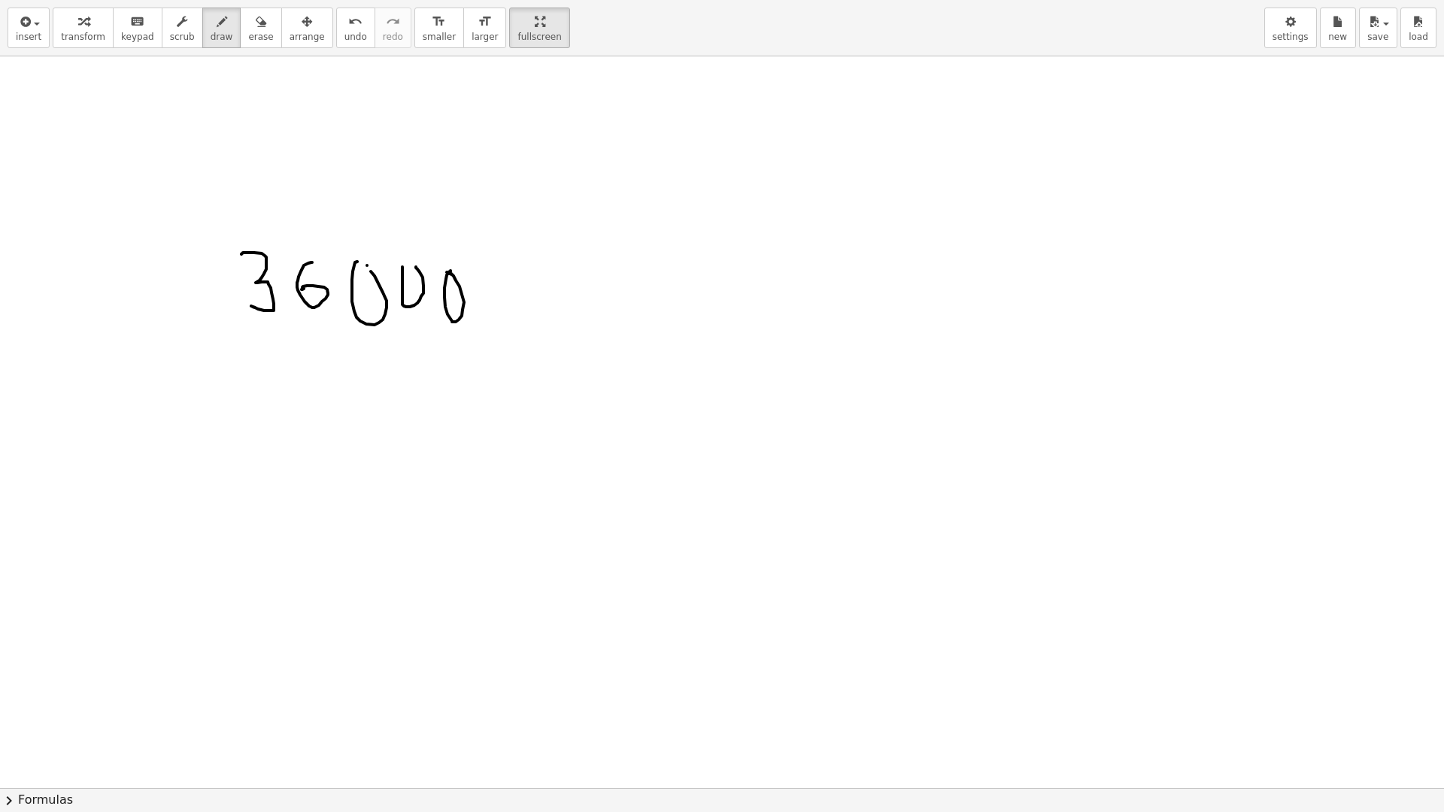
drag, startPoint x: 446, startPoint y: 279, endPoint x: 438, endPoint y: 272, distance: 10.7
click at [441, 271] on div at bounding box center [722, 411] width 1444 height 1463
click at [505, 365] on div at bounding box center [722, 411] width 1444 height 1463
drag, startPoint x: 357, startPoint y: 405, endPoint x: 390, endPoint y: 442, distance: 49.5
click at [385, 453] on div at bounding box center [722, 411] width 1444 height 1463
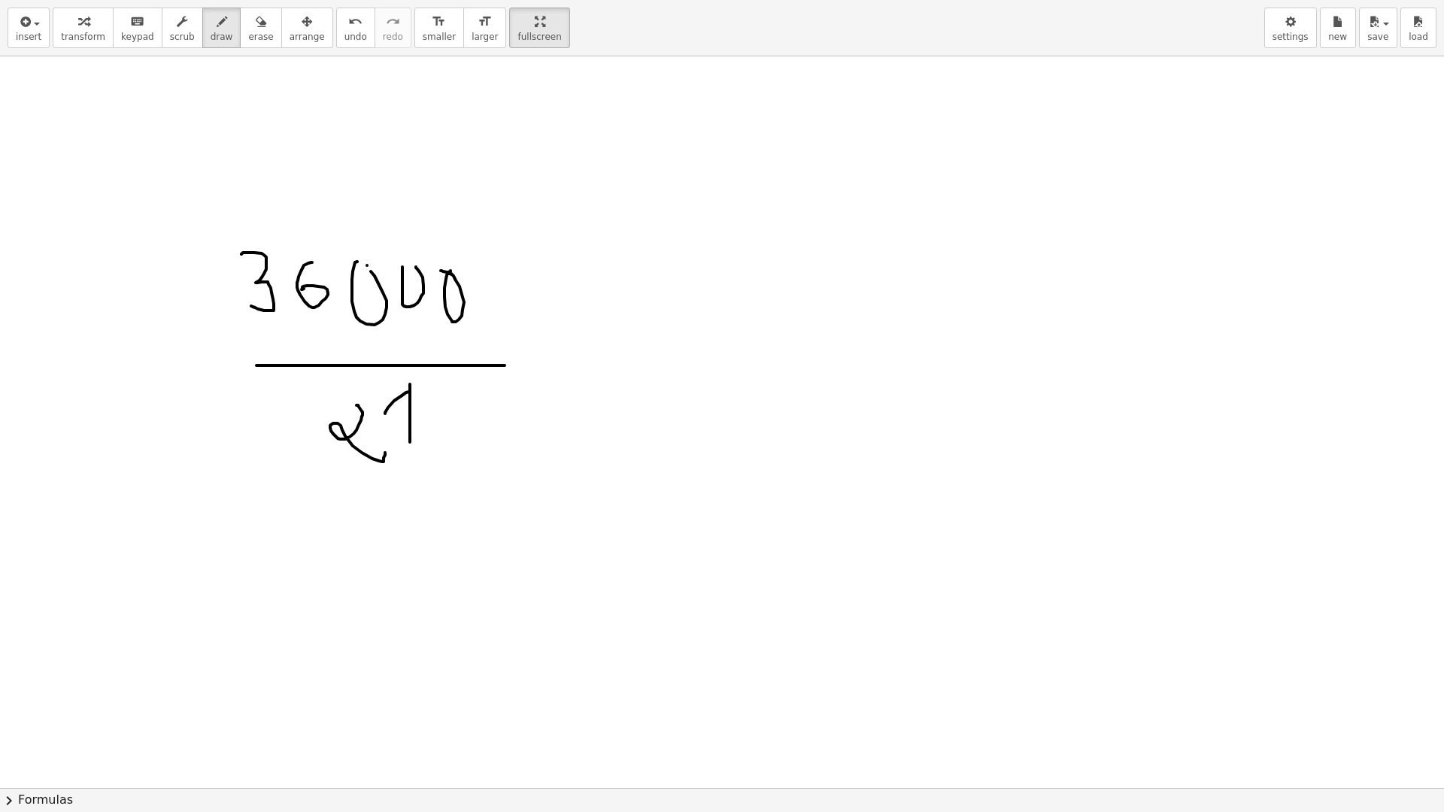
drag, startPoint x: 410, startPoint y: 384, endPoint x: 411, endPoint y: 412, distance: 27.9
click at [438, 415] on div at bounding box center [722, 411] width 1444 height 1463
drag, startPoint x: 346, startPoint y: 402, endPoint x: 415, endPoint y: 408, distance: 69.4
click at [364, 417] on div at bounding box center [722, 411] width 1444 height 1463
drag, startPoint x: 435, startPoint y: 395, endPoint x: 332, endPoint y: 435, distance: 110.0
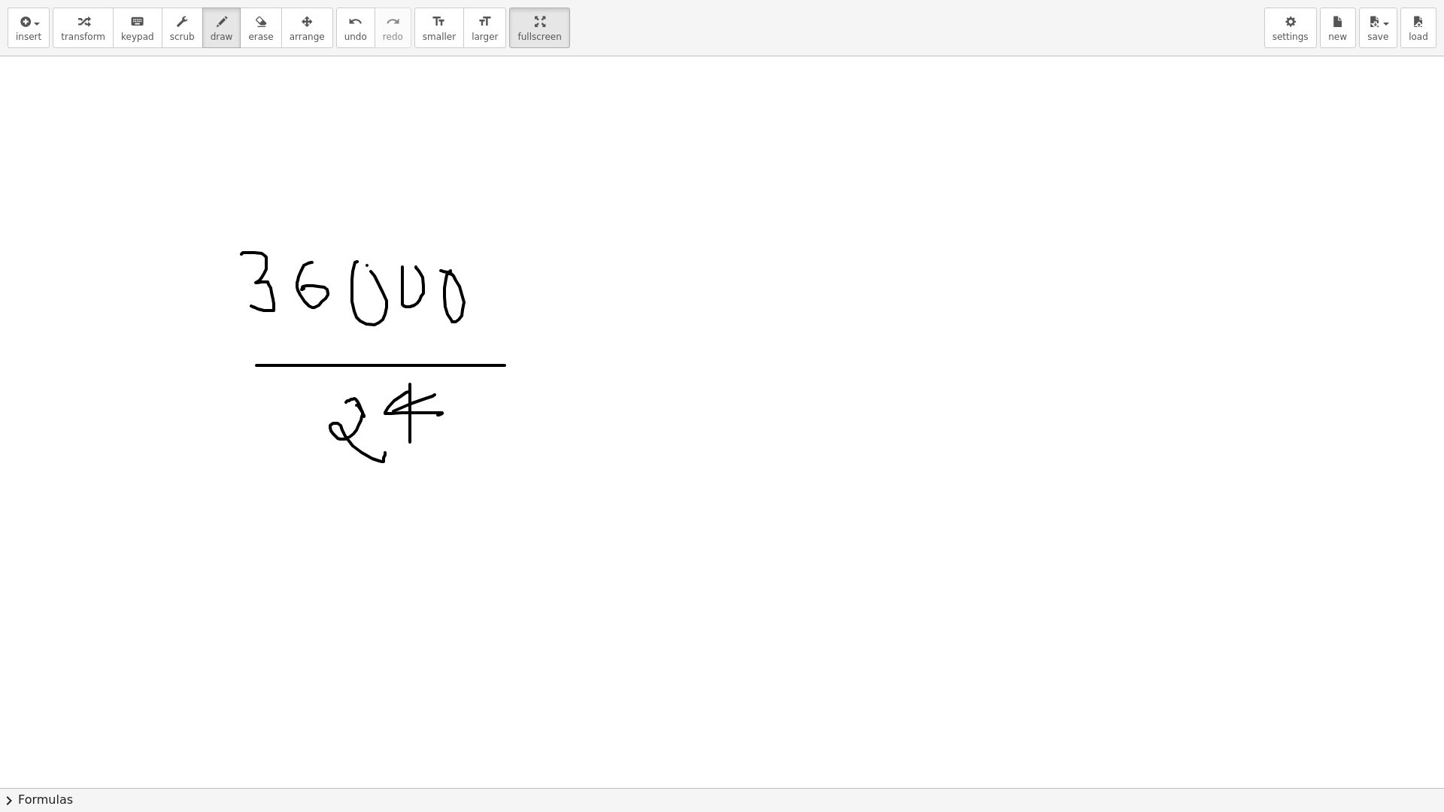
click at [319, 440] on div at bounding box center [722, 411] width 1444 height 1463
drag, startPoint x: 381, startPoint y: 485, endPoint x: 381, endPoint y: 502, distance: 17.3
click at [381, 502] on div at bounding box center [722, 411] width 1444 height 1463
drag, startPoint x: 432, startPoint y: 472, endPoint x: 458, endPoint y: 499, distance: 37.8
click at [458, 499] on div at bounding box center [722, 411] width 1444 height 1463
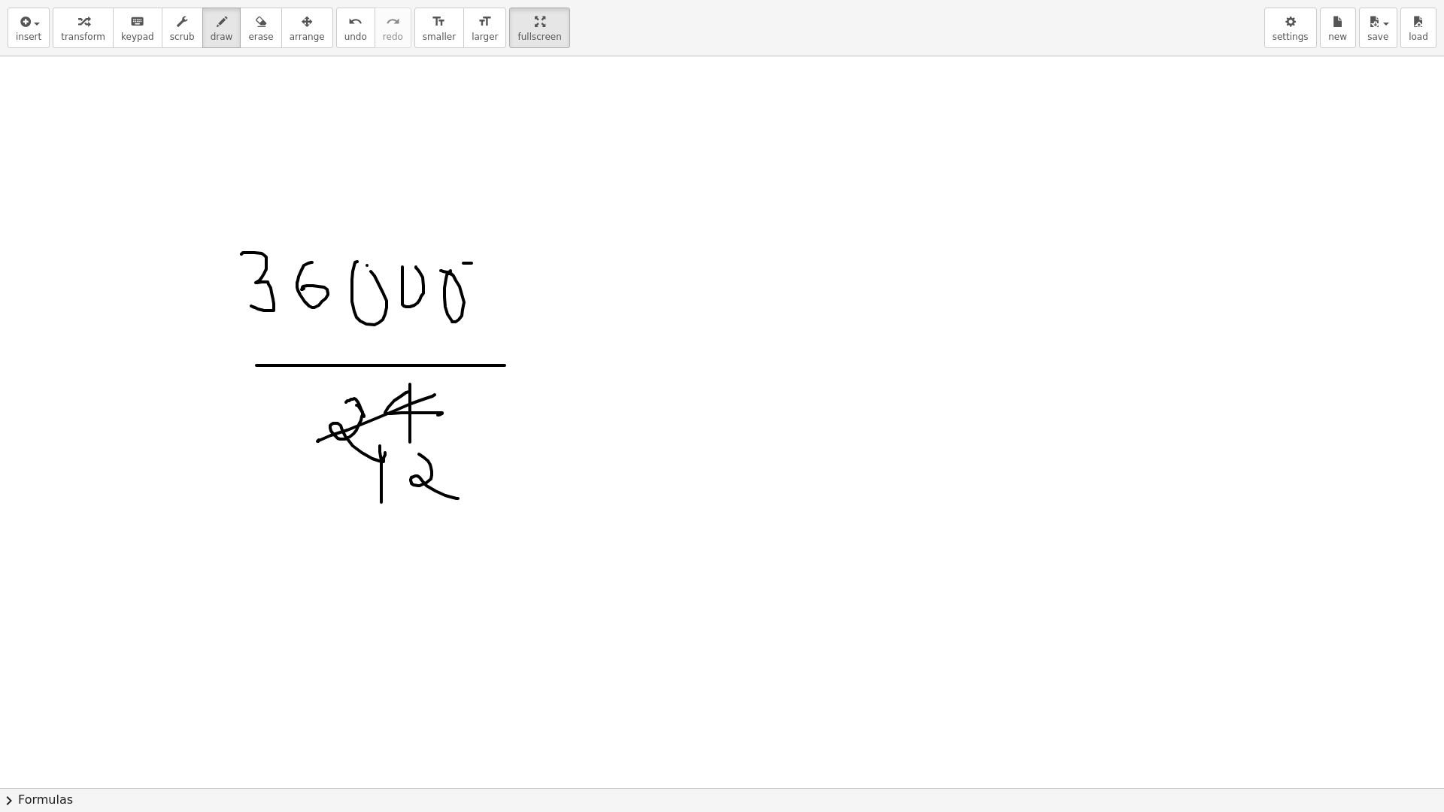
drag, startPoint x: 463, startPoint y: 263, endPoint x: 177, endPoint y: 290, distance: 287.7
click at [177, 290] on div at bounding box center [722, 411] width 1444 height 1463
drag, startPoint x: 224, startPoint y: 157, endPoint x: 227, endPoint y: 208, distance: 50.5
click at [227, 208] on div at bounding box center [722, 411] width 1444 height 1463
drag, startPoint x: 262, startPoint y: 157, endPoint x: 278, endPoint y: 186, distance: 32.6
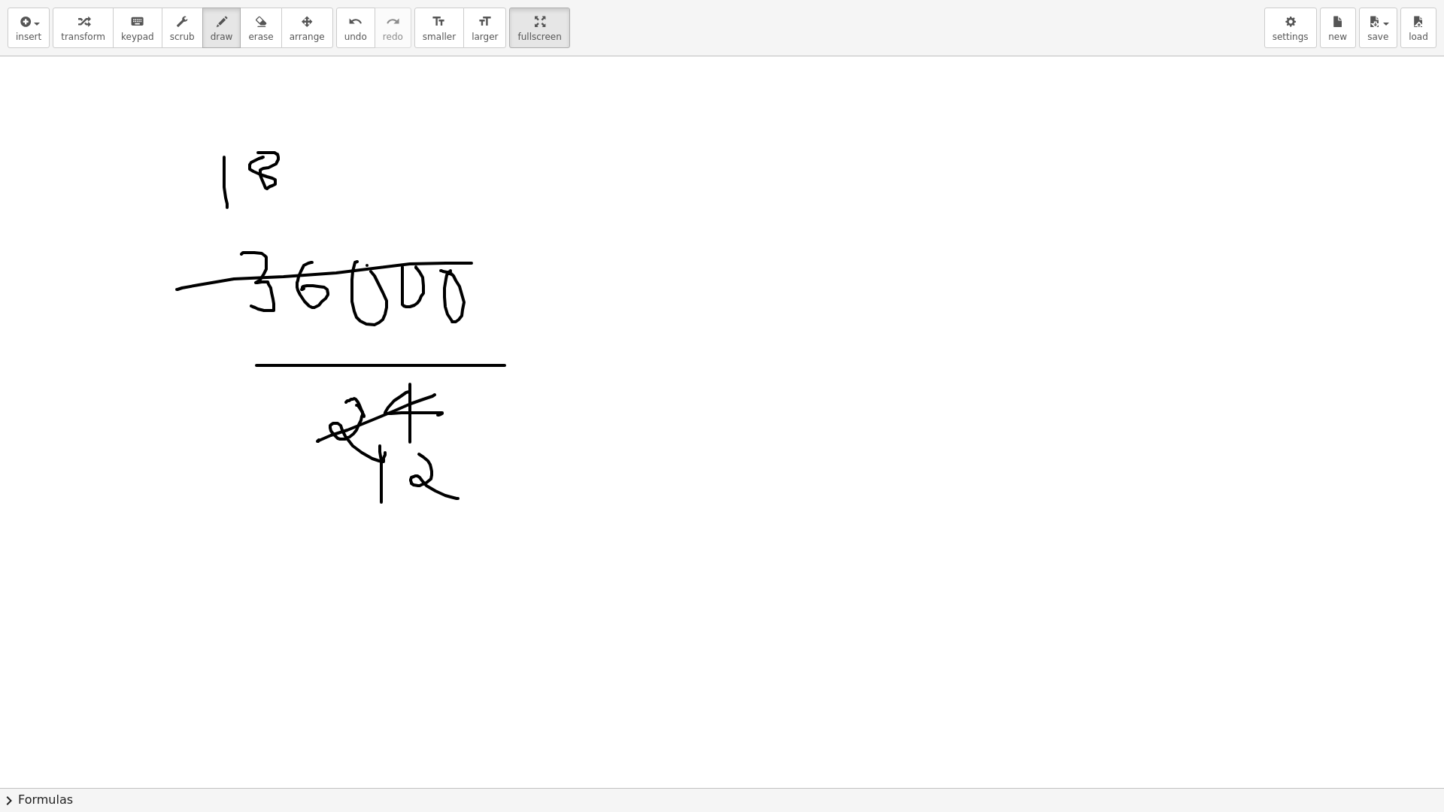
click at [247, 156] on div at bounding box center [722, 411] width 1444 height 1463
drag, startPoint x: 311, startPoint y: 144, endPoint x: 296, endPoint y: 120, distance: 28.4
click at [296, 120] on div at bounding box center [722, 411] width 1444 height 1463
drag, startPoint x: 350, startPoint y: 168, endPoint x: 358, endPoint y: 148, distance: 21.2
click at [359, 148] on div at bounding box center [722, 411] width 1444 height 1463
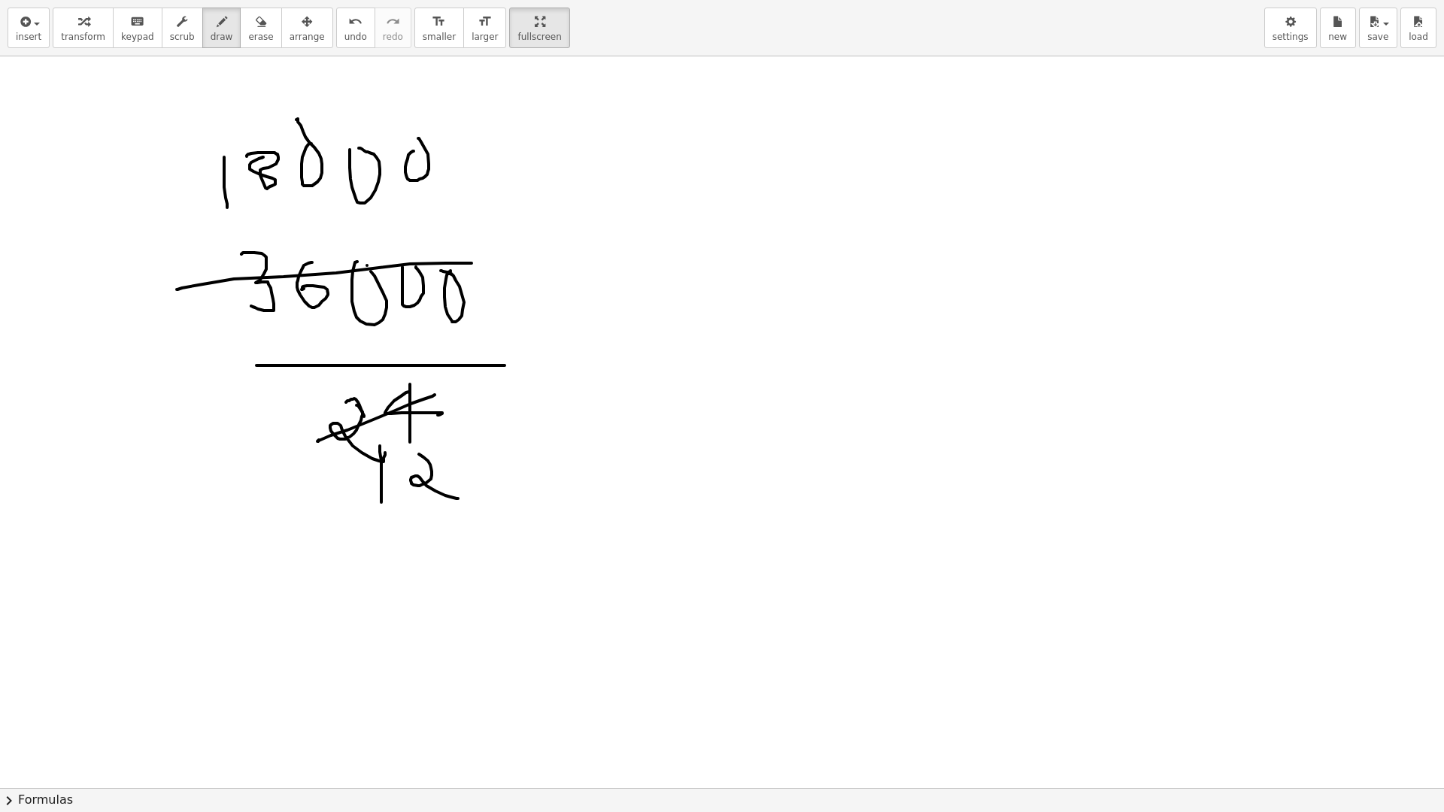
click at [411, 146] on div at bounding box center [722, 411] width 1444 height 1463
drag, startPoint x: 468, startPoint y: 462, endPoint x: 202, endPoint y: 573, distance: 288.5
click at [201, 578] on div at bounding box center [722, 411] width 1444 height 1463
drag, startPoint x: 442, startPoint y: 553, endPoint x: 434, endPoint y: 563, distance: 12.8
click at [435, 570] on div at bounding box center [722, 411] width 1444 height 1463
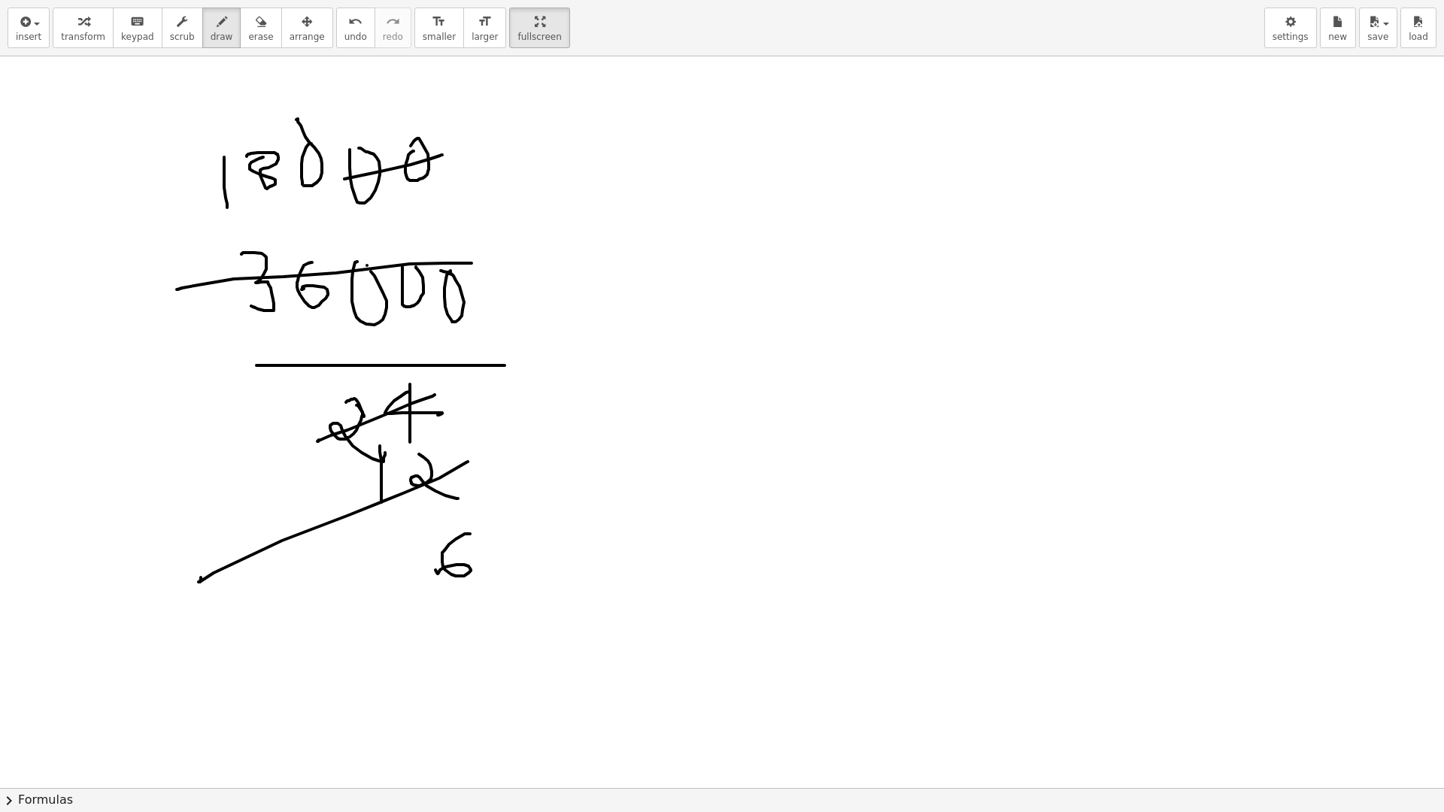
drag, startPoint x: 442, startPoint y: 155, endPoint x: 214, endPoint y: 196, distance: 232.2
click at [212, 196] on div at bounding box center [722, 411] width 1444 height 1463
drag, startPoint x: 214, startPoint y: 196, endPoint x: 342, endPoint y: 168, distance: 131.4
click at [217, 194] on div at bounding box center [722, 411] width 1444 height 1463
drag, startPoint x: 441, startPoint y: 93, endPoint x: 456, endPoint y: 129, distance: 38.4
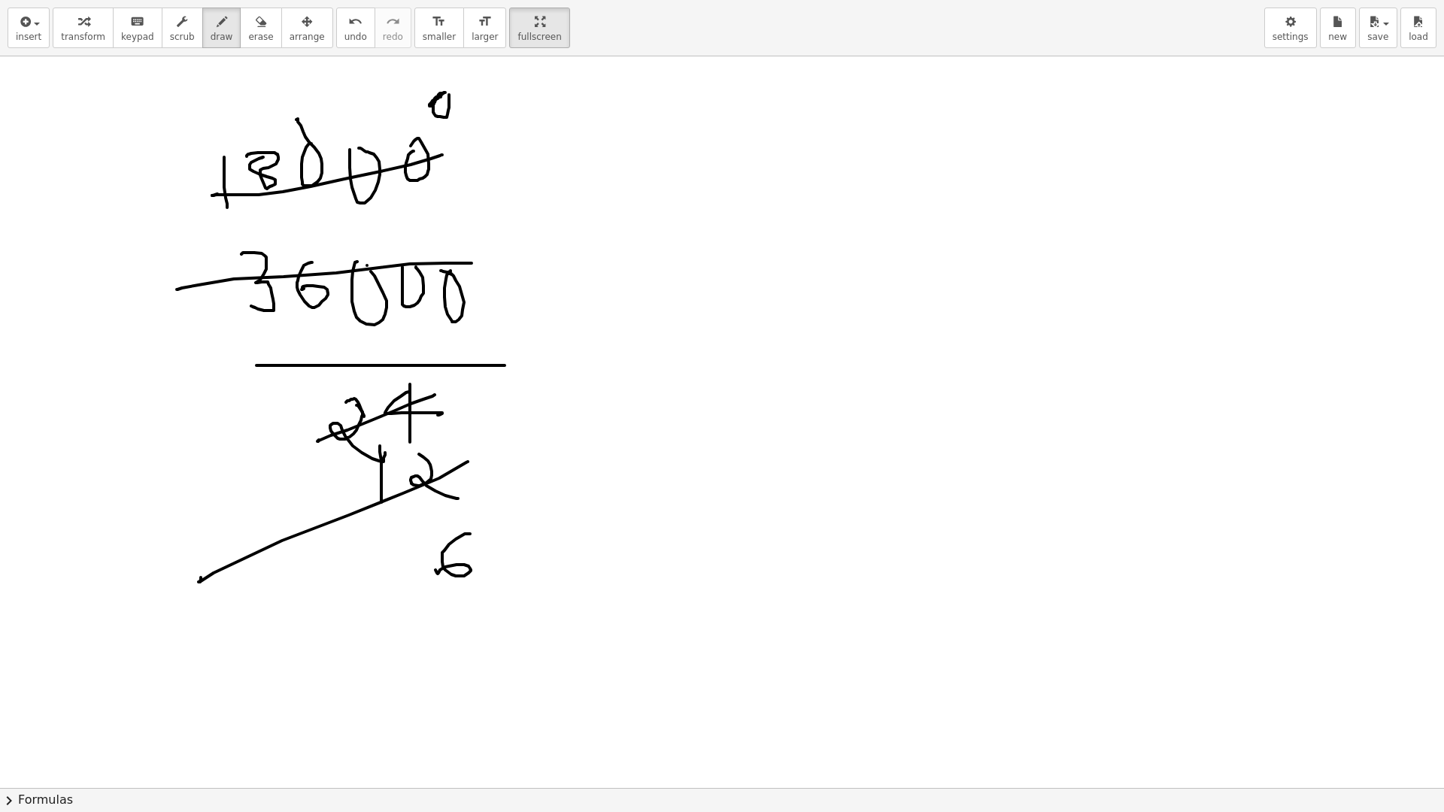
click at [456, 129] on div at bounding box center [722, 411] width 1444 height 1463
drag, startPoint x: 466, startPoint y: 107, endPoint x: 547, endPoint y: 102, distance: 80.6
click at [547, 102] on div at bounding box center [722, 411] width 1444 height 1463
drag, startPoint x: 547, startPoint y: 102, endPoint x: 600, endPoint y: 108, distance: 53.8
click at [601, 108] on div at bounding box center [722, 411] width 1444 height 1463
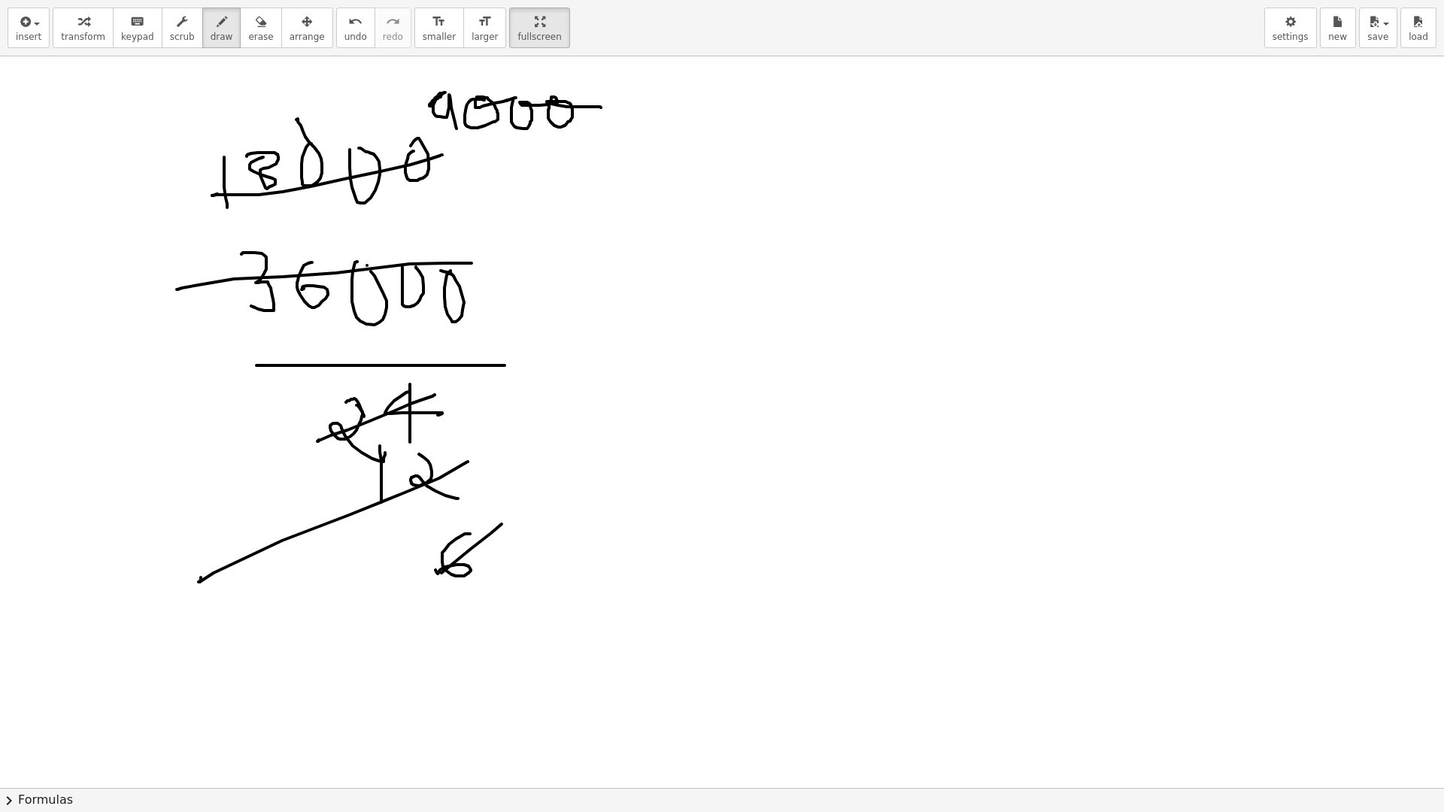
drag, startPoint x: 441, startPoint y: 573, endPoint x: 411, endPoint y: 599, distance: 40.0
click at [410, 603] on div at bounding box center [722, 411] width 1444 height 1463
drag, startPoint x: 536, startPoint y: 556, endPoint x: 544, endPoint y: 620, distance: 64.5
click at [544, 620] on div at bounding box center [722, 411] width 1444 height 1463
drag, startPoint x: 592, startPoint y: 110, endPoint x: 414, endPoint y: 102, distance: 178.4
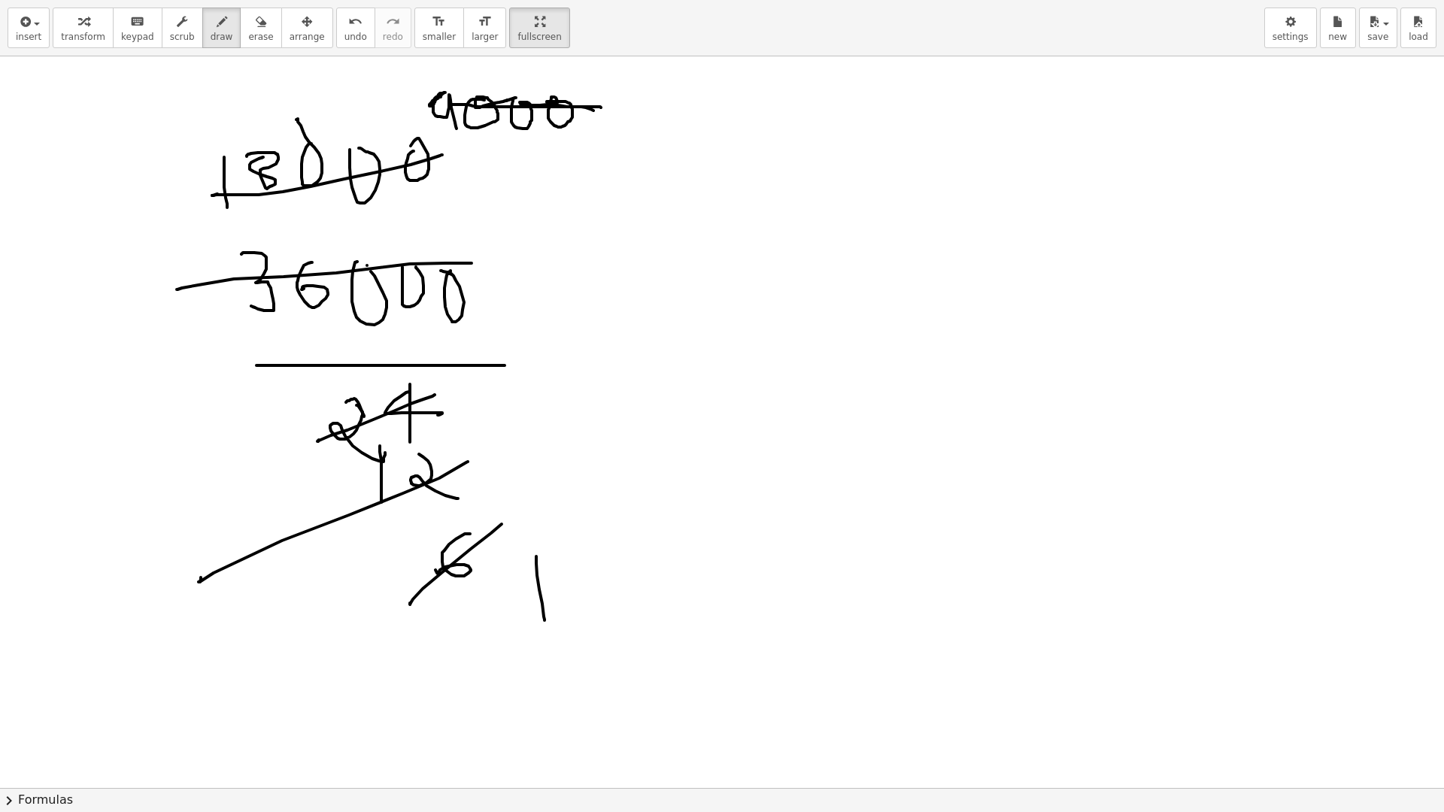
click at [414, 102] on div at bounding box center [722, 411] width 1444 height 1463
drag, startPoint x: 613, startPoint y: 81, endPoint x: 613, endPoint y: 114, distance: 33.1
click at [613, 114] on div at bounding box center [722, 411] width 1444 height 1463
drag, startPoint x: 643, startPoint y: 83, endPoint x: 629, endPoint y: 116, distance: 35.4
click at [629, 116] on div at bounding box center [722, 411] width 1444 height 1463
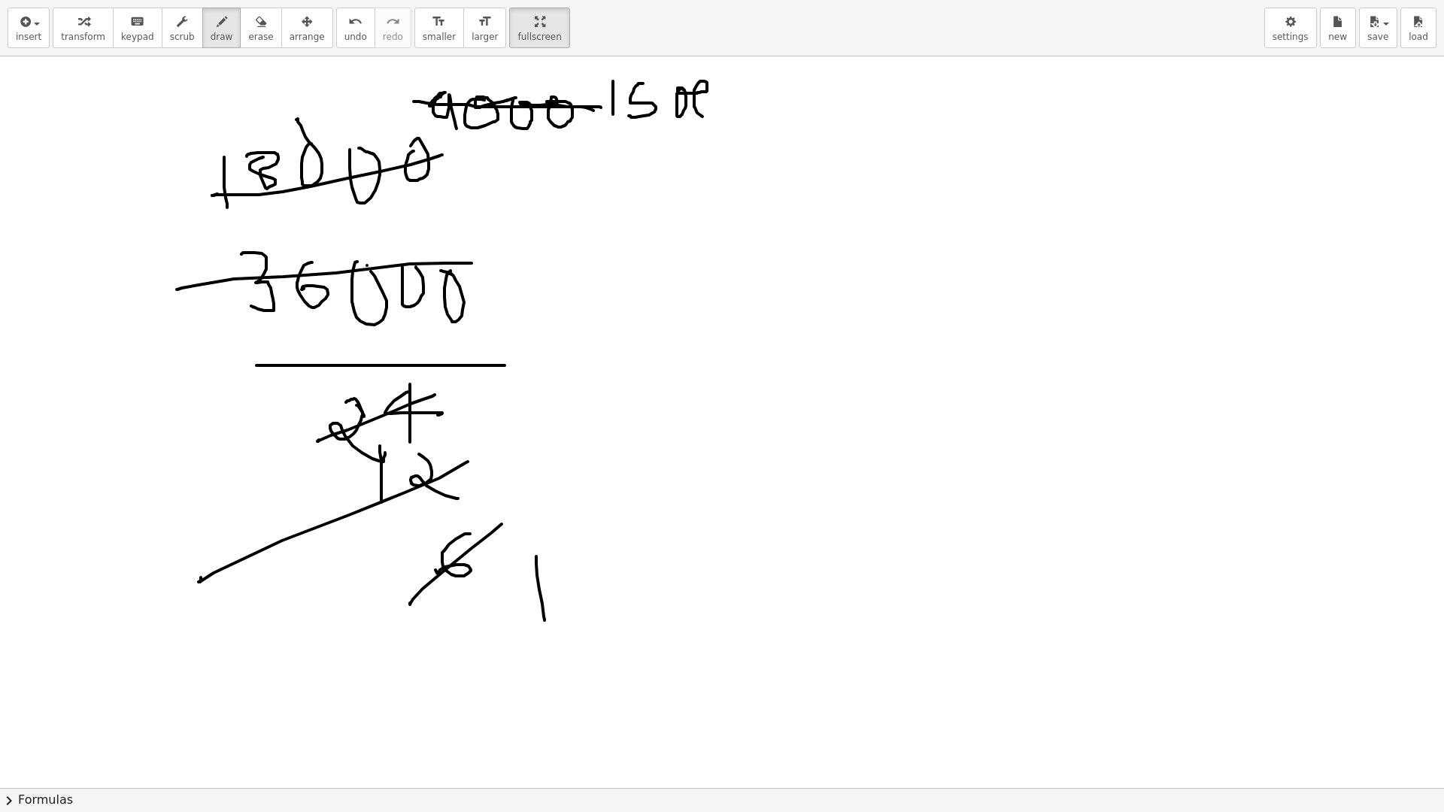
drag, startPoint x: 683, startPoint y: 89, endPoint x: 711, endPoint y: 92, distance: 28.1
click at [711, 99] on div at bounding box center [722, 411] width 1444 height 1463
click at [711, 91] on div at bounding box center [722, 411] width 1444 height 1463
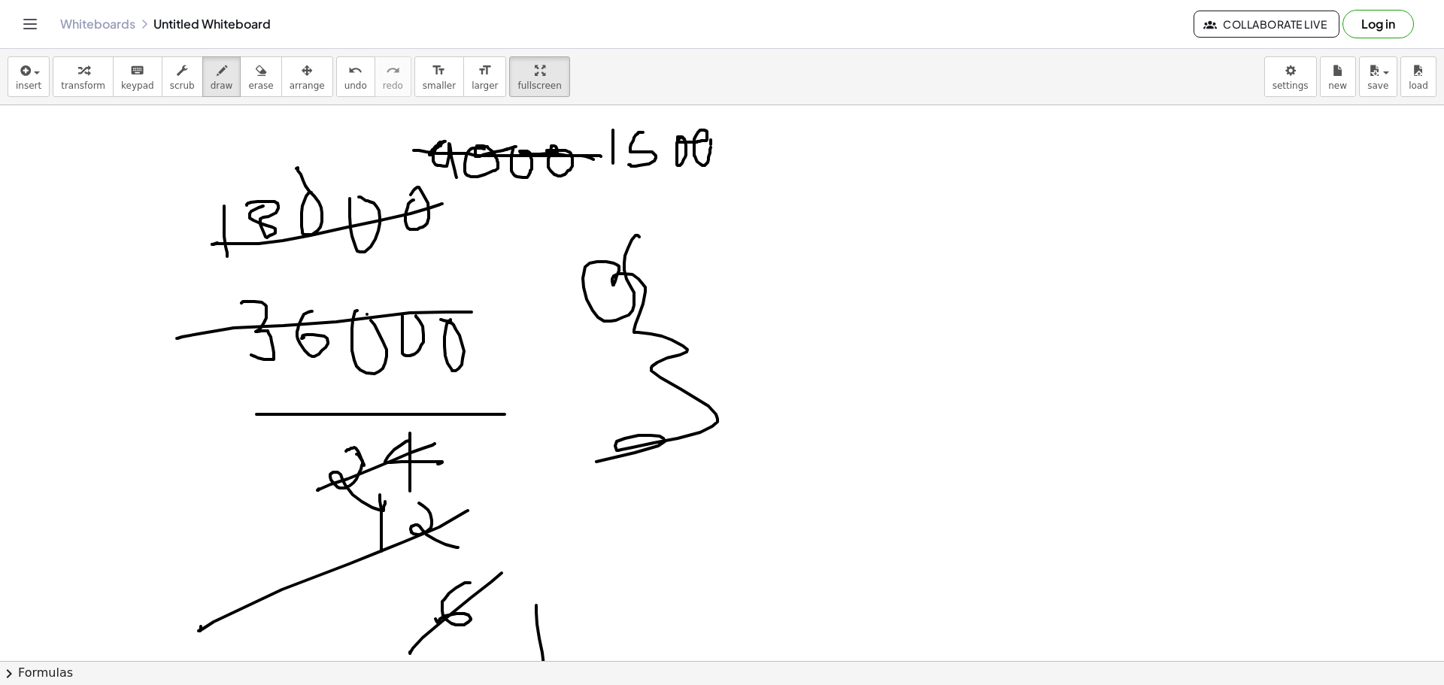
drag, startPoint x: 639, startPoint y: 237, endPoint x: 567, endPoint y: 475, distance: 248.4
click at [567, 475] on div at bounding box center [722, 333] width 1444 height 1209
drag, startPoint x: 937, startPoint y: 377, endPoint x: 1031, endPoint y: 385, distance: 94.4
click at [1012, 378] on div at bounding box center [722, 333] width 1444 height 1209
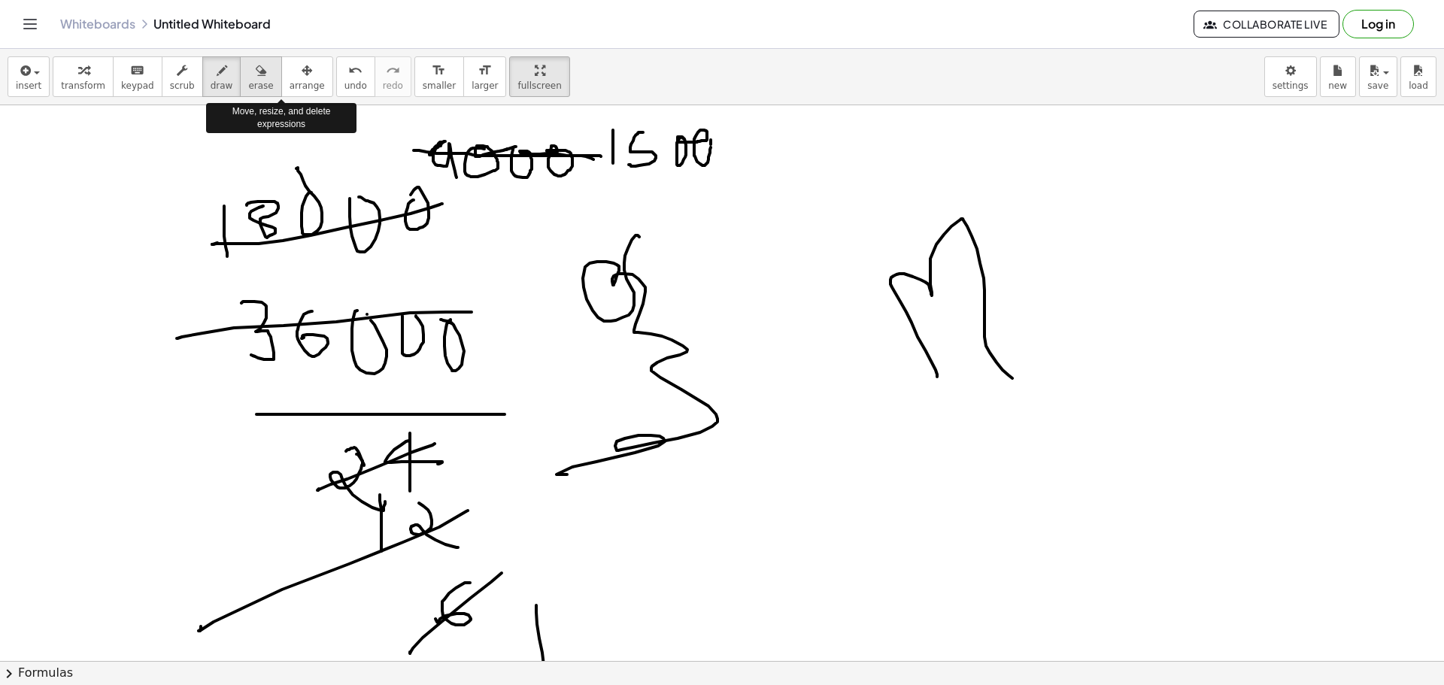
click at [256, 73] on icon "button" at bounding box center [261, 71] width 11 height 18
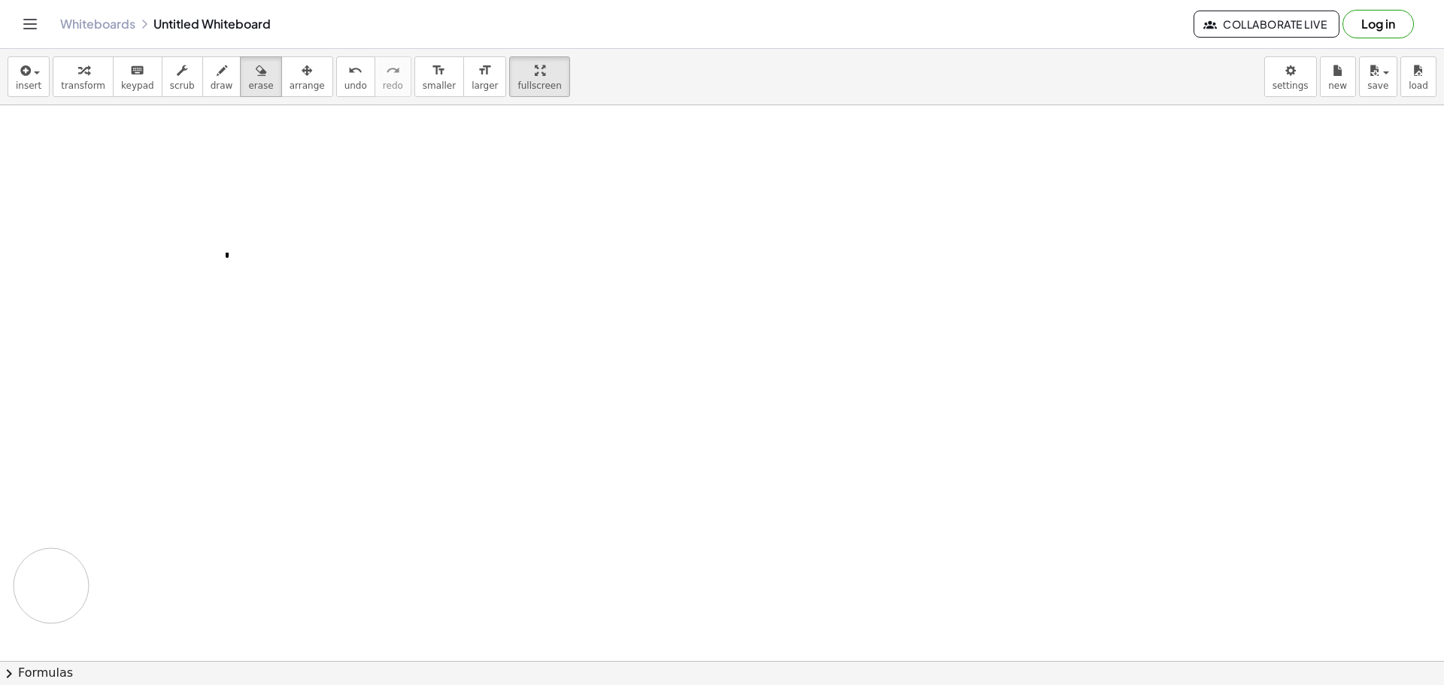
drag, startPoint x: 55, startPoint y: 190, endPoint x: 366, endPoint y: 360, distance: 354.7
click at [389, 581] on div at bounding box center [722, 333] width 1444 height 1209
click at [423, 91] on span "smaller" at bounding box center [439, 85] width 33 height 11
click at [478, 71] on icon "format_size" at bounding box center [485, 71] width 14 height 18
click at [414, 78] on button "format_size smaller" at bounding box center [439, 76] width 50 height 41
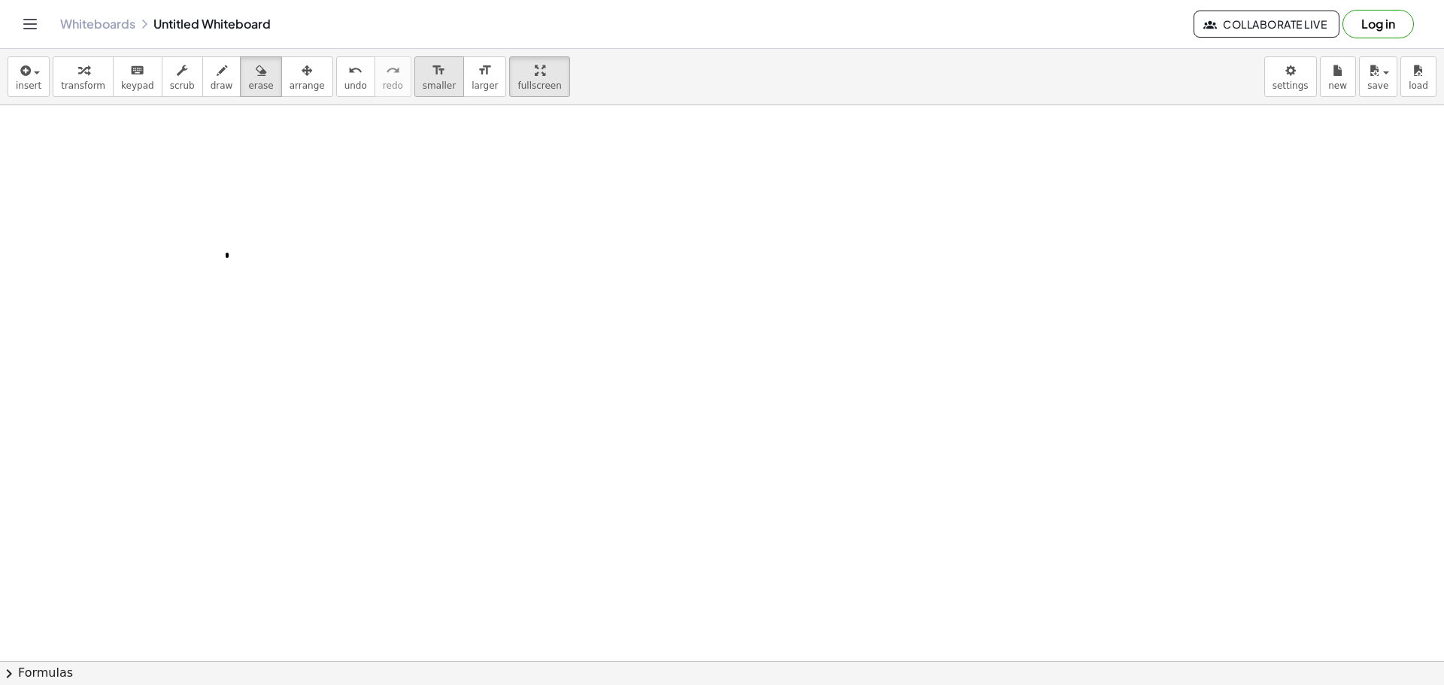
click at [423, 84] on span "smaller" at bounding box center [439, 85] width 33 height 11
drag, startPoint x: 341, startPoint y: 177, endPoint x: 358, endPoint y: 202, distance: 30.5
click at [341, 221] on div at bounding box center [722, 333] width 1444 height 1209
click at [256, 78] on icon "button" at bounding box center [261, 71] width 11 height 18
click at [211, 85] on span "draw" at bounding box center [222, 85] width 23 height 11
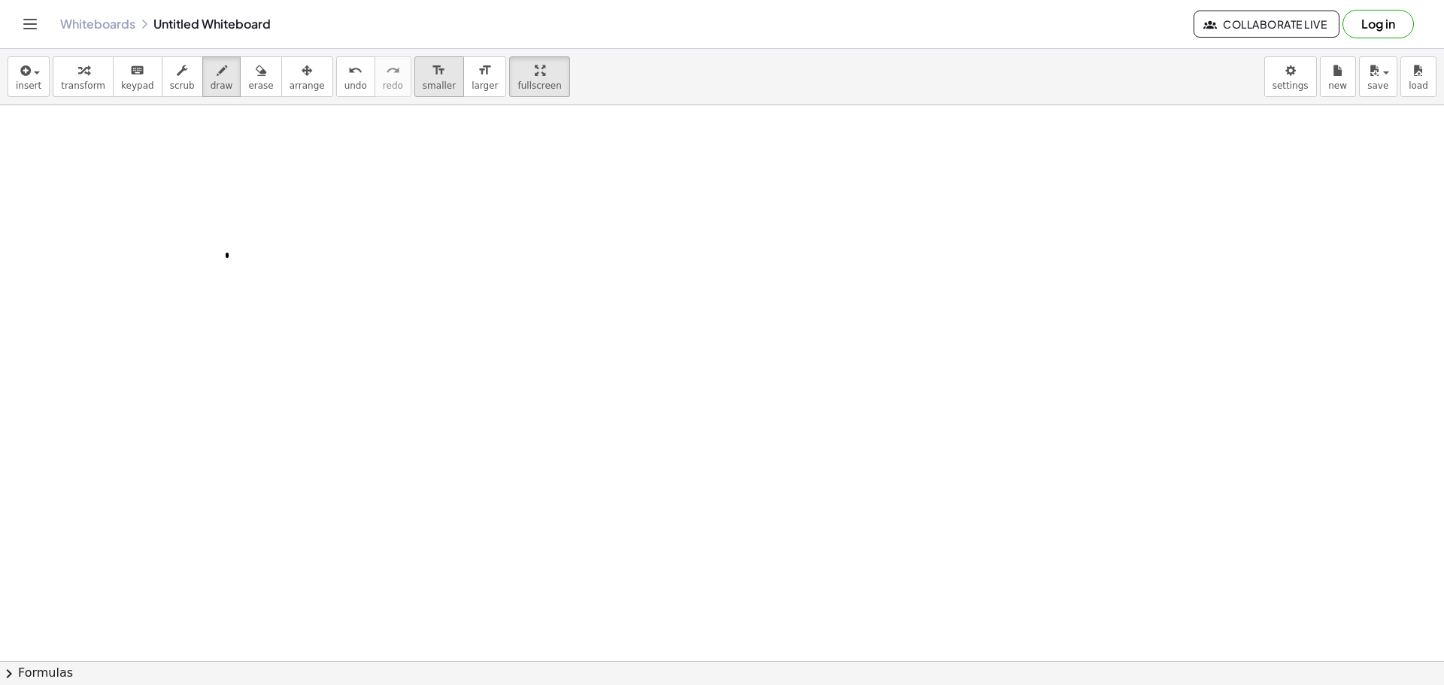
click at [420, 76] on button "format_size smaller" at bounding box center [439, 76] width 50 height 41
click at [478, 77] on icon "format_size" at bounding box center [485, 71] width 14 height 18
click at [478, 76] on icon "format_size" at bounding box center [485, 71] width 14 height 18
drag, startPoint x: 450, startPoint y: 151, endPoint x: 434, endPoint y: 190, distance: 41.8
click at [434, 190] on div at bounding box center [722, 333] width 1444 height 1209
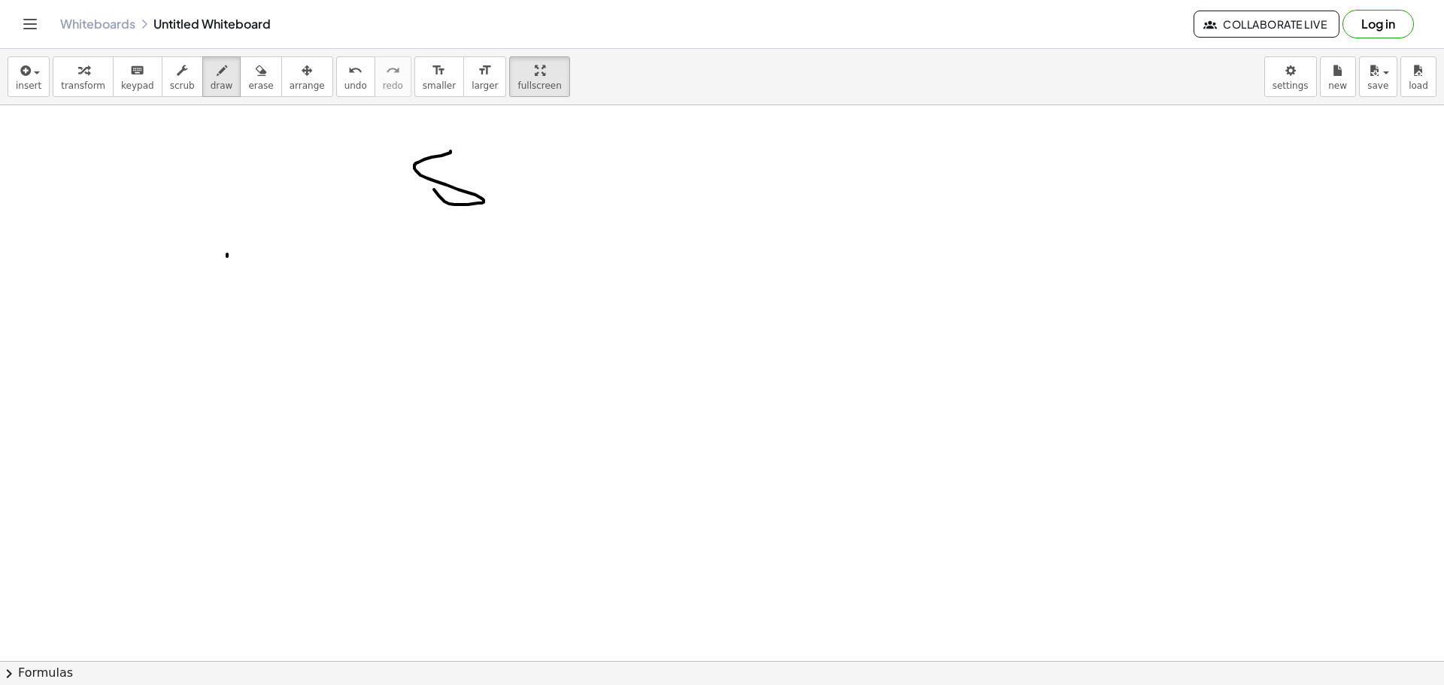
click at [409, 99] on div "insert select one: Math Expression Function Text Youtube Video Graphing Geometr…" at bounding box center [722, 77] width 1444 height 56
click at [423, 89] on span "smaller" at bounding box center [439, 85] width 33 height 11
drag, startPoint x: 632, startPoint y: 179, endPoint x: 626, endPoint y: 229, distance: 50.7
click at [631, 219] on div at bounding box center [722, 333] width 1444 height 1209
drag, startPoint x: 626, startPoint y: 229, endPoint x: 607, endPoint y: 233, distance: 19.9
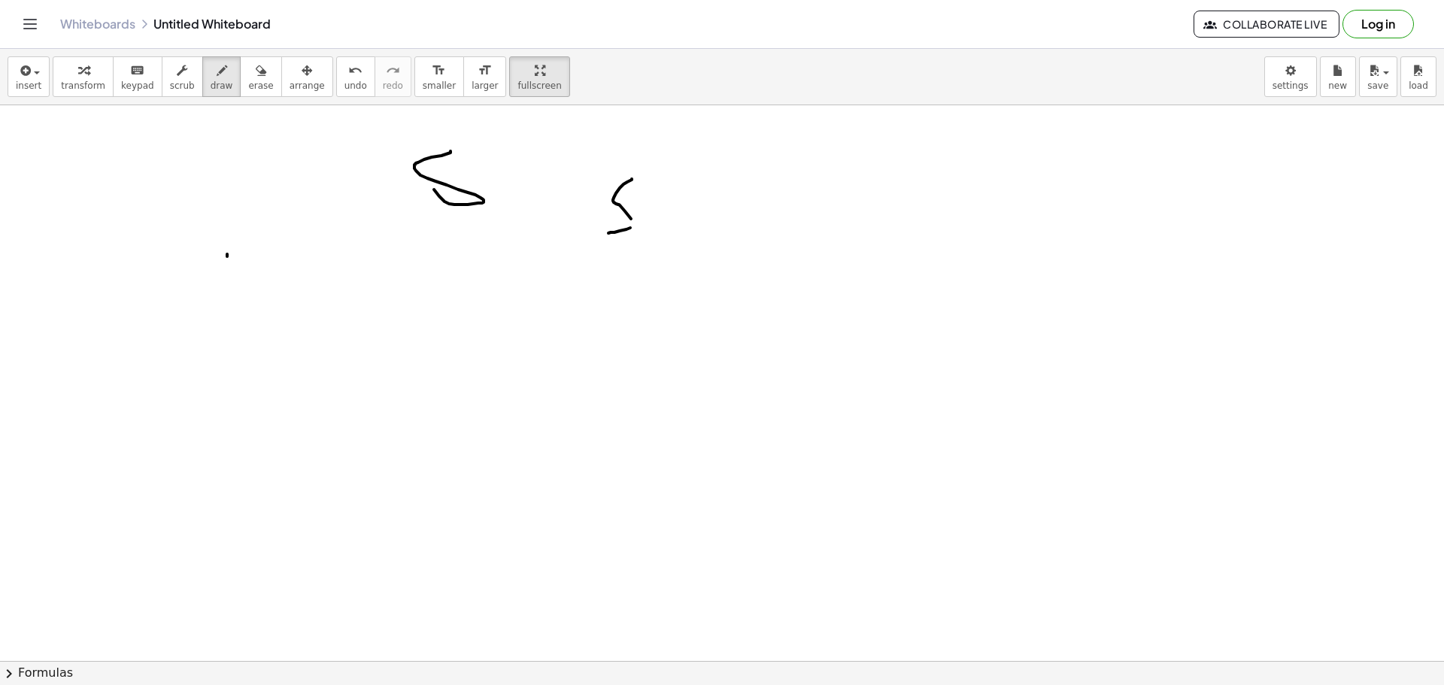
click at [608, 233] on div at bounding box center [722, 333] width 1444 height 1209
drag, startPoint x: 550, startPoint y: 160, endPoint x: 526, endPoint y: 193, distance: 40.8
click at [541, 193] on div at bounding box center [722, 333] width 1444 height 1209
drag, startPoint x: 497, startPoint y: 194, endPoint x: 498, endPoint y: 260, distance: 66.2
click at [498, 265] on div at bounding box center [722, 333] width 1444 height 1209
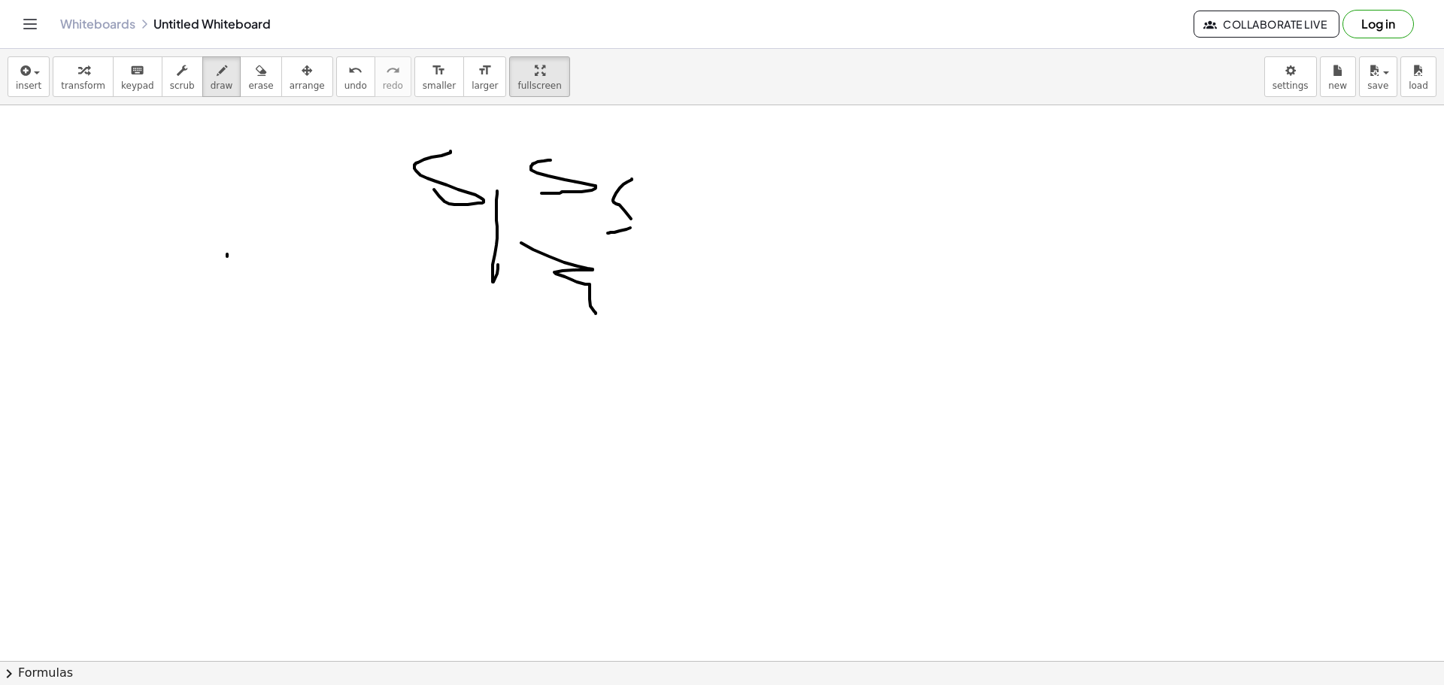
drag, startPoint x: 564, startPoint y: 262, endPoint x: 558, endPoint y: 271, distance: 10.8
click at [595, 314] on div at bounding box center [722, 333] width 1444 height 1209
click at [215, 83] on button "draw" at bounding box center [221, 76] width 39 height 41
drag, startPoint x: 569, startPoint y: 219, endPoint x: 674, endPoint y: 155, distance: 122.5
click at [637, 160] on div at bounding box center [722, 333] width 1444 height 1209
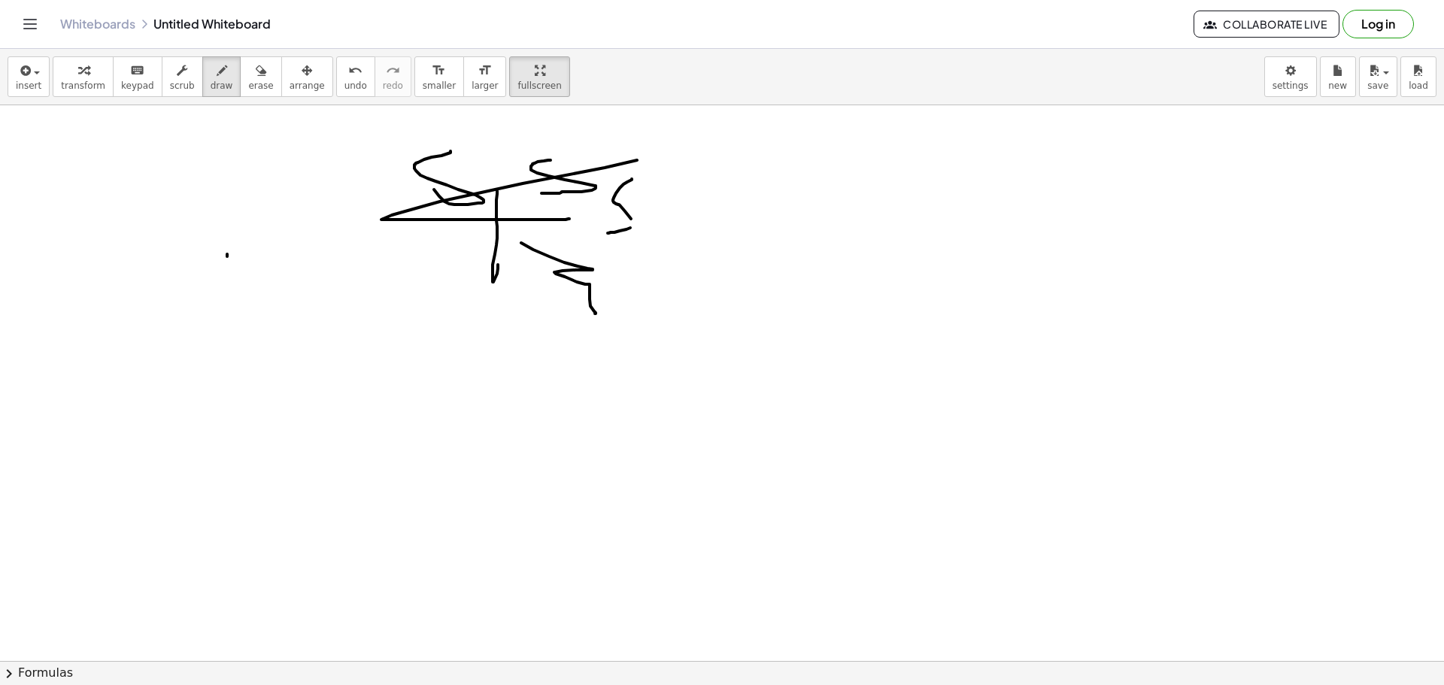
drag, startPoint x: 393, startPoint y: 211, endPoint x: 500, endPoint y: 178, distance: 112.5
click at [499, 179] on div at bounding box center [722, 333] width 1444 height 1209
drag, startPoint x: 484, startPoint y: 176, endPoint x: 393, endPoint y: 173, distance: 90.3
click at [393, 173] on div at bounding box center [722, 333] width 1444 height 1209
click at [211, 75] on div "button" at bounding box center [222, 70] width 23 height 18
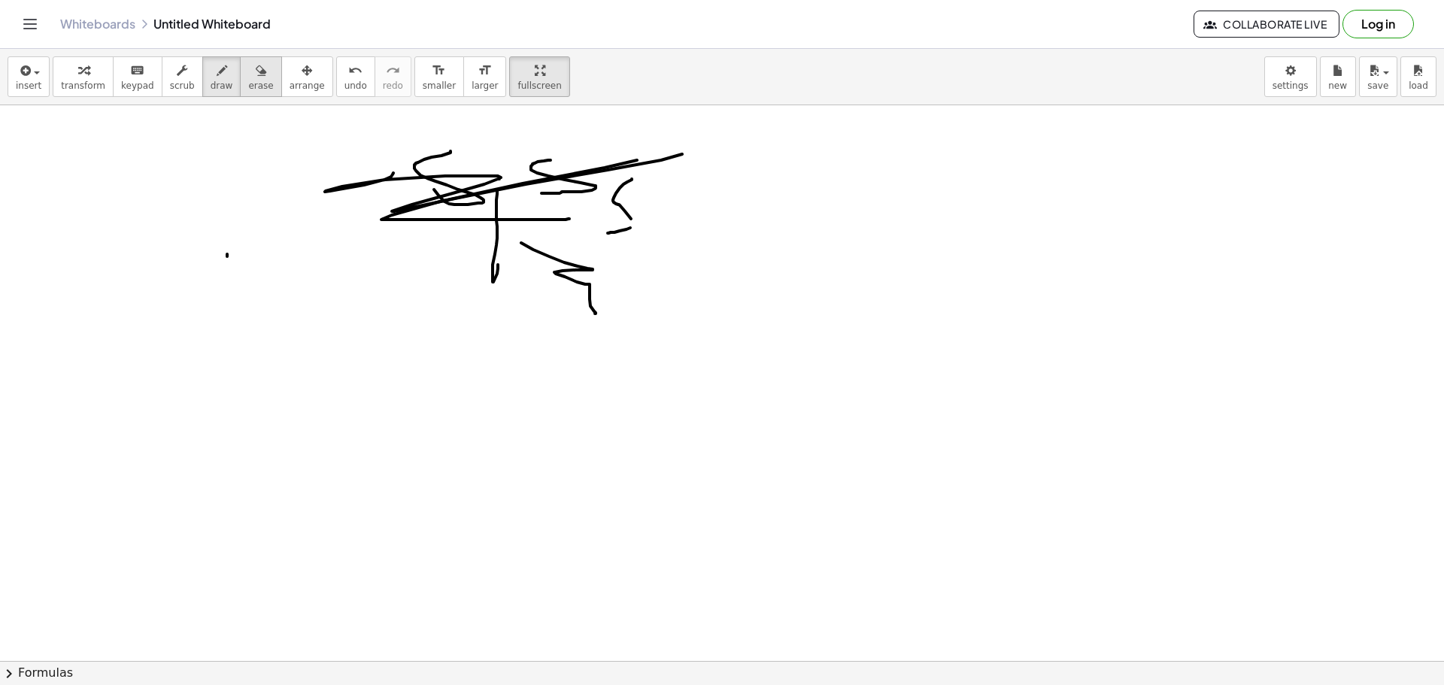
click at [253, 67] on button "erase" at bounding box center [260, 76] width 41 height 41
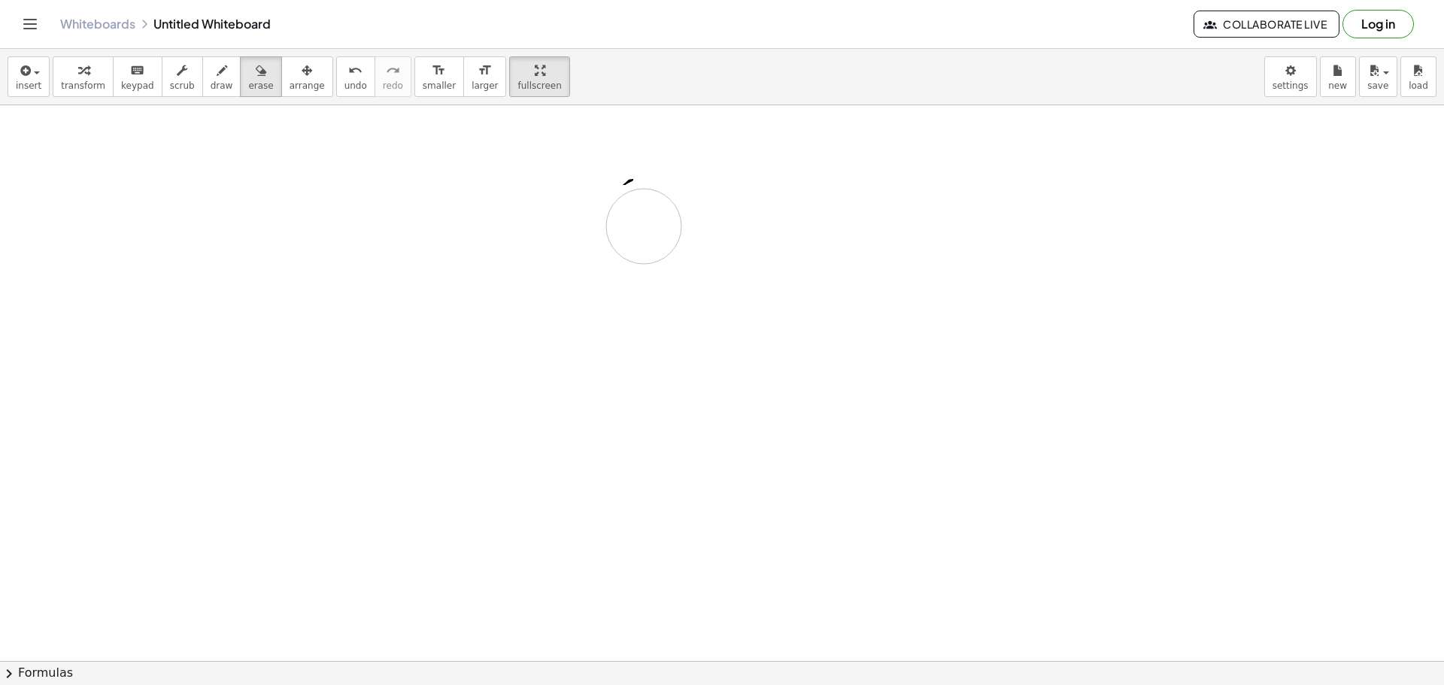
drag, startPoint x: 419, startPoint y: 187, endPoint x: 610, endPoint y: 205, distance: 191.8
click at [646, 222] on div at bounding box center [722, 333] width 1444 height 1209
drag, startPoint x: 205, startPoint y: 74, endPoint x: 218, endPoint y: 51, distance: 26.6
click at [217, 62] on icon "button" at bounding box center [222, 71] width 11 height 18
drag, startPoint x: 515, startPoint y: 252, endPoint x: 481, endPoint y: 258, distance: 35.1
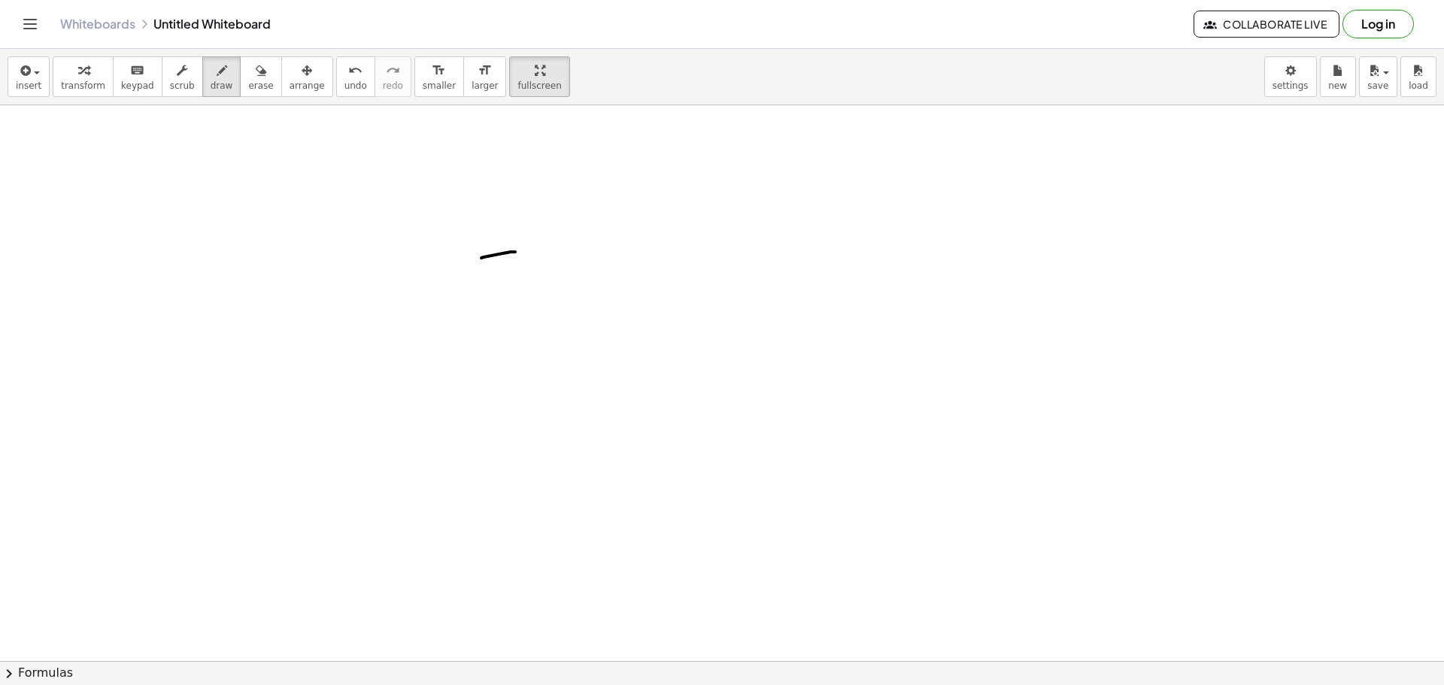
click at [481, 258] on div at bounding box center [722, 333] width 1444 height 1209
drag, startPoint x: 481, startPoint y: 268, endPoint x: 483, endPoint y: 323, distance: 54.9
click at [483, 323] on div at bounding box center [722, 333] width 1444 height 1209
drag, startPoint x: 593, startPoint y: 250, endPoint x: 508, endPoint y: 259, distance: 85.5
click at [505, 262] on div at bounding box center [722, 333] width 1444 height 1209
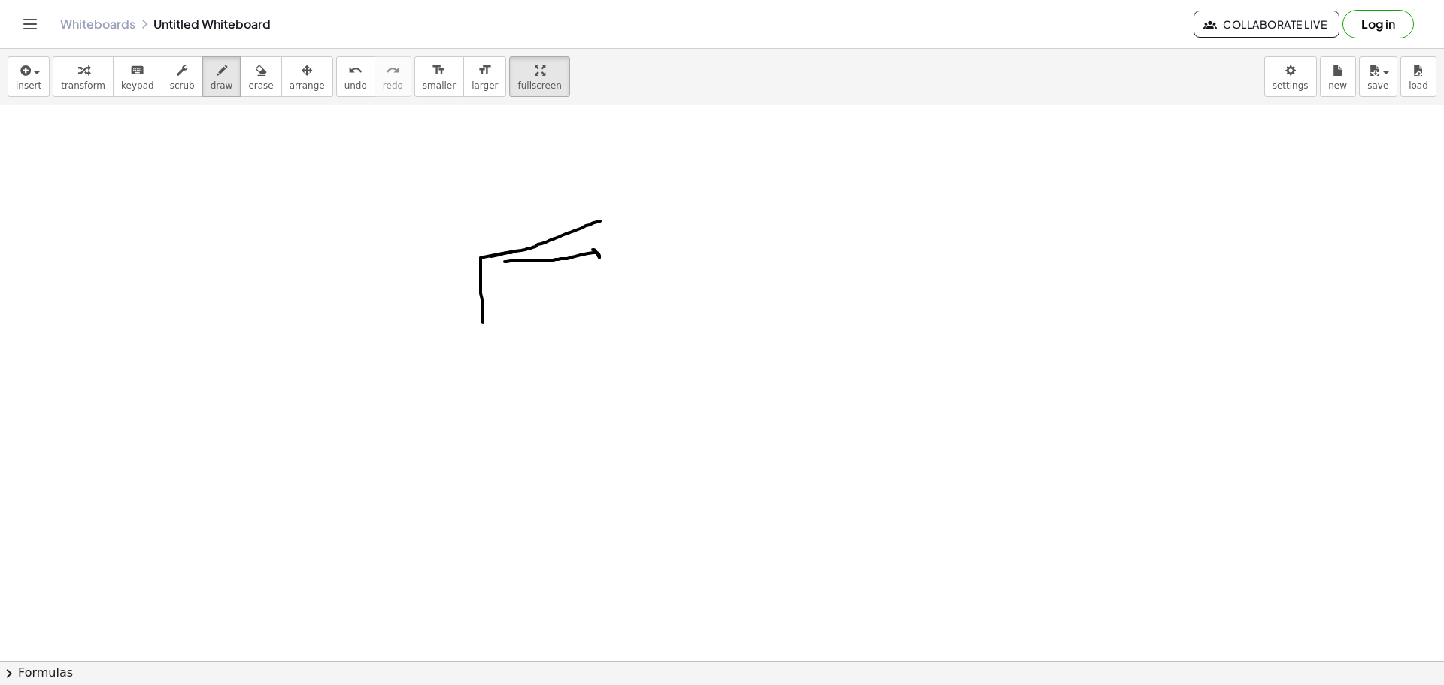
drag, startPoint x: 582, startPoint y: 228, endPoint x: 542, endPoint y: 244, distance: 42.9
click at [491, 256] on div at bounding box center [722, 333] width 1444 height 1209
drag, startPoint x: 658, startPoint y: 217, endPoint x: 678, endPoint y: 226, distance: 21.5
click at [676, 226] on div at bounding box center [722, 333] width 1444 height 1209
drag, startPoint x: 689, startPoint y: 233, endPoint x: 708, endPoint y: 238, distance: 20.2
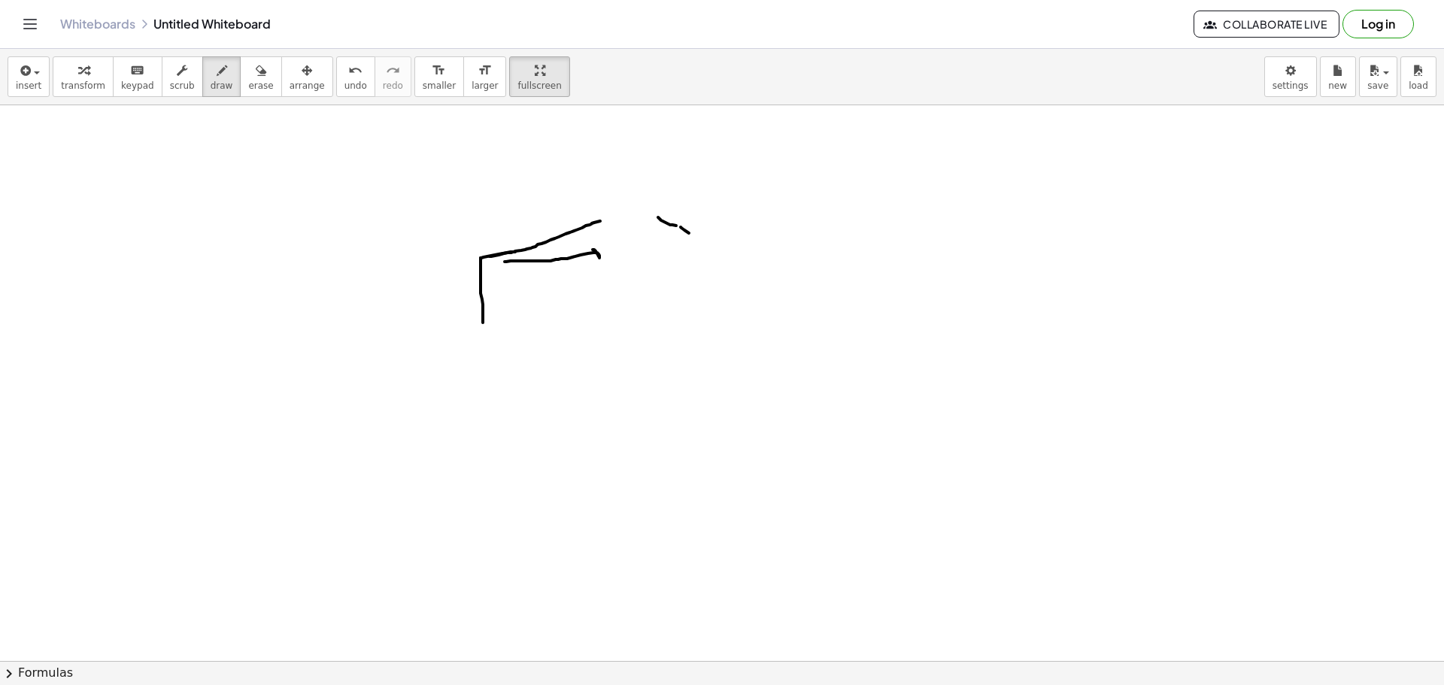
click at [696, 235] on div at bounding box center [722, 333] width 1444 height 1209
drag, startPoint x: 708, startPoint y: 238, endPoint x: 720, endPoint y: 243, distance: 12.1
click at [720, 243] on div at bounding box center [722, 333] width 1444 height 1209
drag, startPoint x: 641, startPoint y: 253, endPoint x: 733, endPoint y: 251, distance: 92.5
click at [733, 251] on div at bounding box center [722, 333] width 1444 height 1209
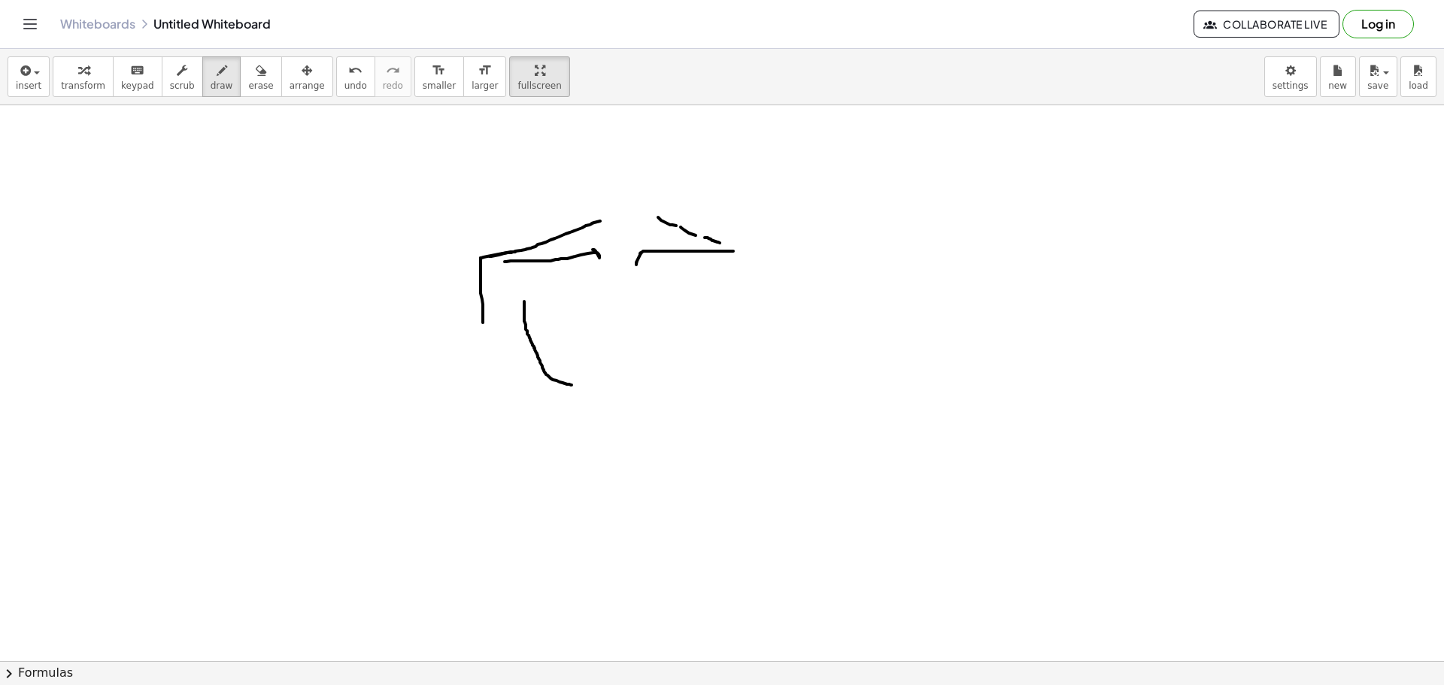
drag, startPoint x: 524, startPoint y: 302, endPoint x: 642, endPoint y: 377, distance: 140.0
click at [574, 385] on div at bounding box center [722, 333] width 1444 height 1209
drag, startPoint x: 742, startPoint y: 300, endPoint x: 666, endPoint y: 375, distance: 107.4
click at [678, 384] on div at bounding box center [722, 333] width 1444 height 1209
drag, startPoint x: 634, startPoint y: 313, endPoint x: 637, endPoint y: 370, distance: 57.2
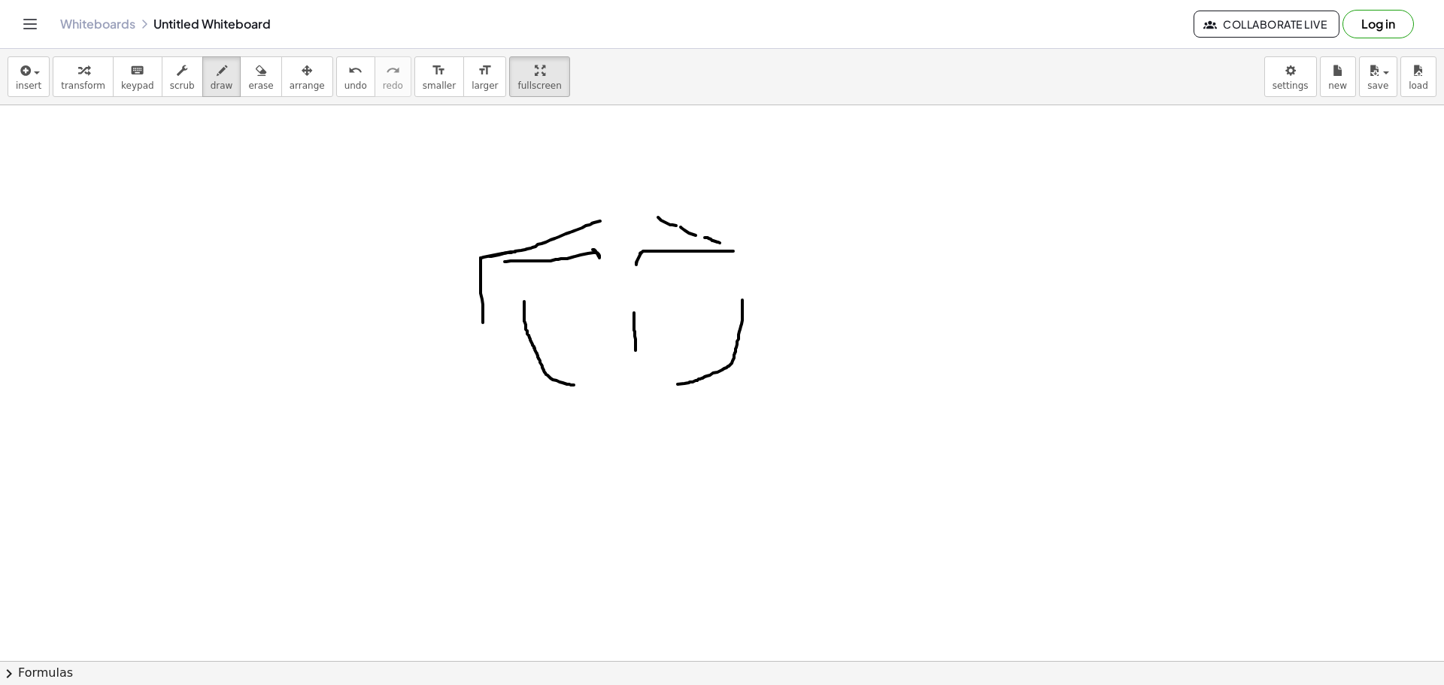
click at [637, 368] on div at bounding box center [722, 333] width 1444 height 1209
drag, startPoint x: 559, startPoint y: 405, endPoint x: 589, endPoint y: 448, distance: 51.9
click at [589, 448] on div at bounding box center [722, 333] width 1444 height 1209
drag, startPoint x: 729, startPoint y: 362, endPoint x: 675, endPoint y: 505, distance: 153.8
click at [687, 509] on div at bounding box center [722, 333] width 1444 height 1209
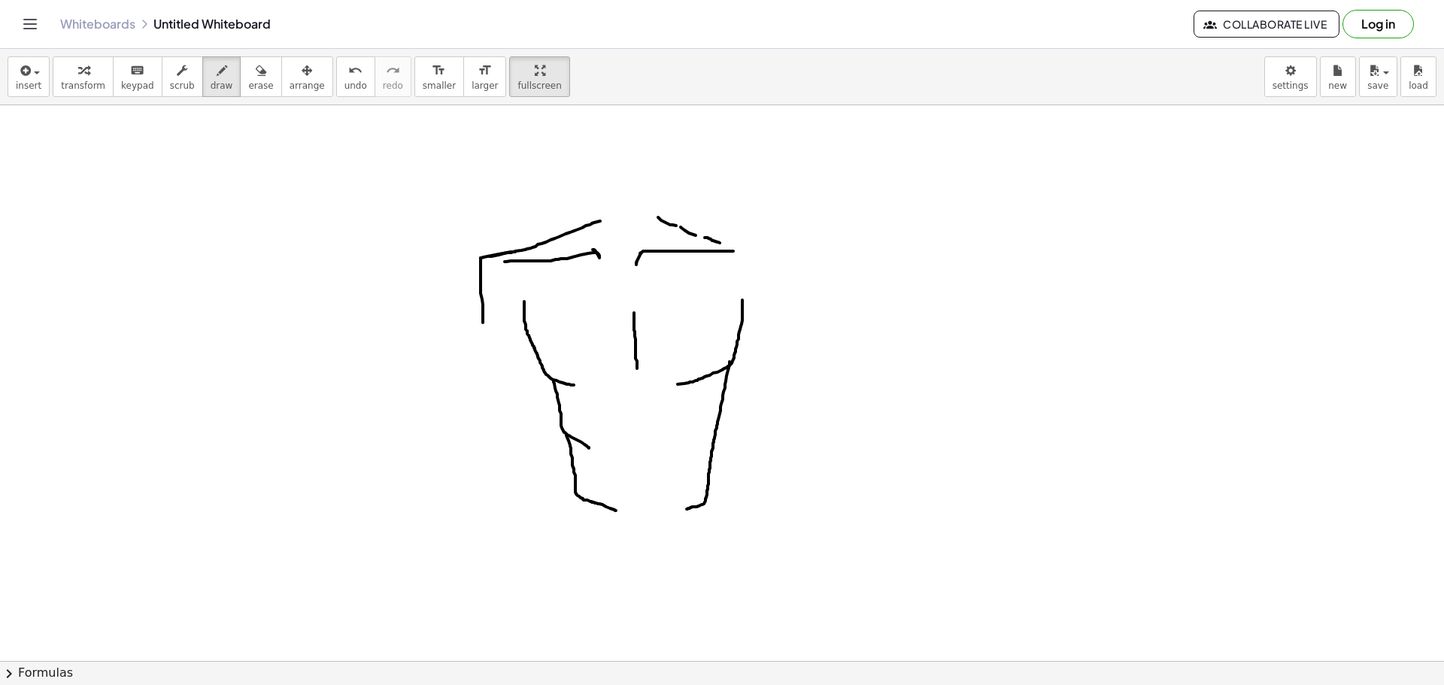
drag, startPoint x: 566, startPoint y: 435, endPoint x: 629, endPoint y: 493, distance: 85.7
click at [616, 505] on div at bounding box center [722, 333] width 1444 height 1209
drag, startPoint x: 609, startPoint y: 411, endPoint x: 625, endPoint y: 485, distance: 76.1
click at [619, 478] on div at bounding box center [722, 333] width 1444 height 1209
drag, startPoint x: 641, startPoint y: 427, endPoint x: 640, endPoint y: 486, distance: 58.7
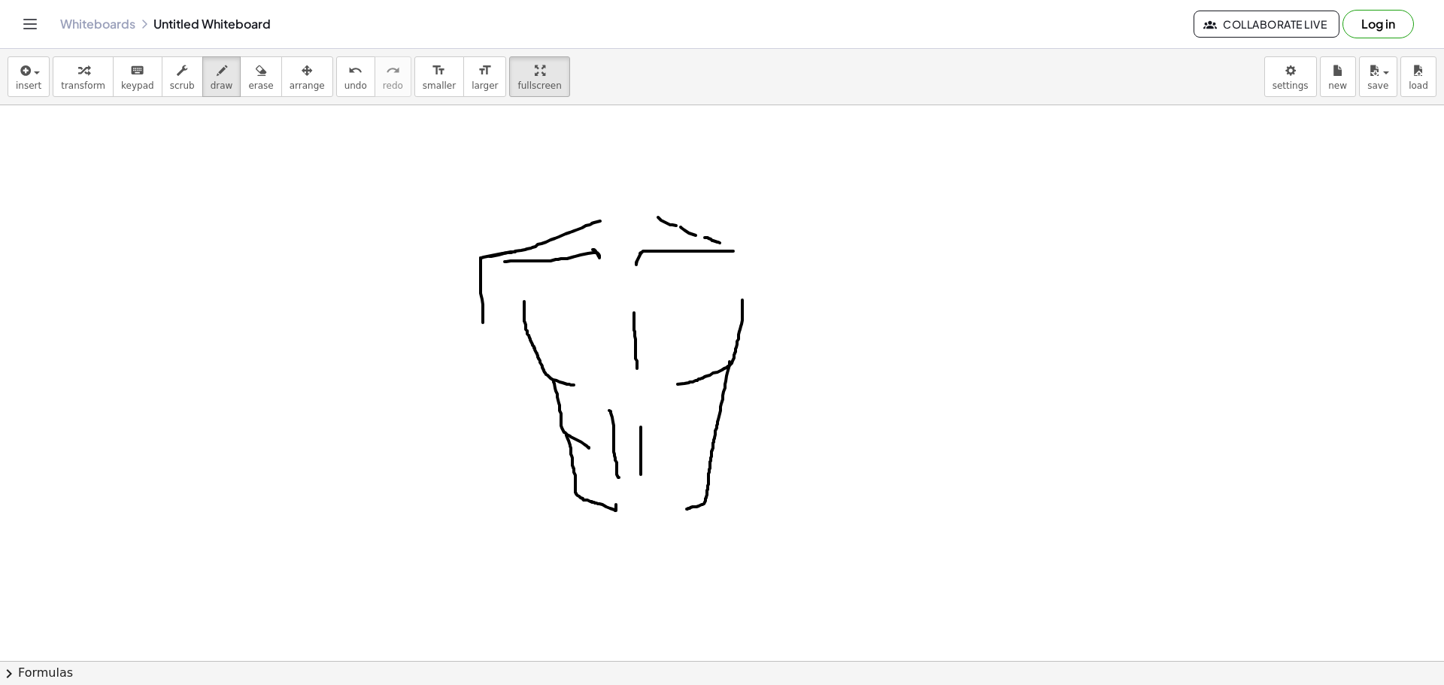
click at [640, 486] on div at bounding box center [722, 333] width 1444 height 1209
drag, startPoint x: 671, startPoint y: 402, endPoint x: 684, endPoint y: 493, distance: 92.6
click at [684, 493] on div at bounding box center [722, 333] width 1444 height 1209
click at [642, 499] on div at bounding box center [722, 333] width 1444 height 1209
click at [642, 500] on div at bounding box center [722, 333] width 1444 height 1209
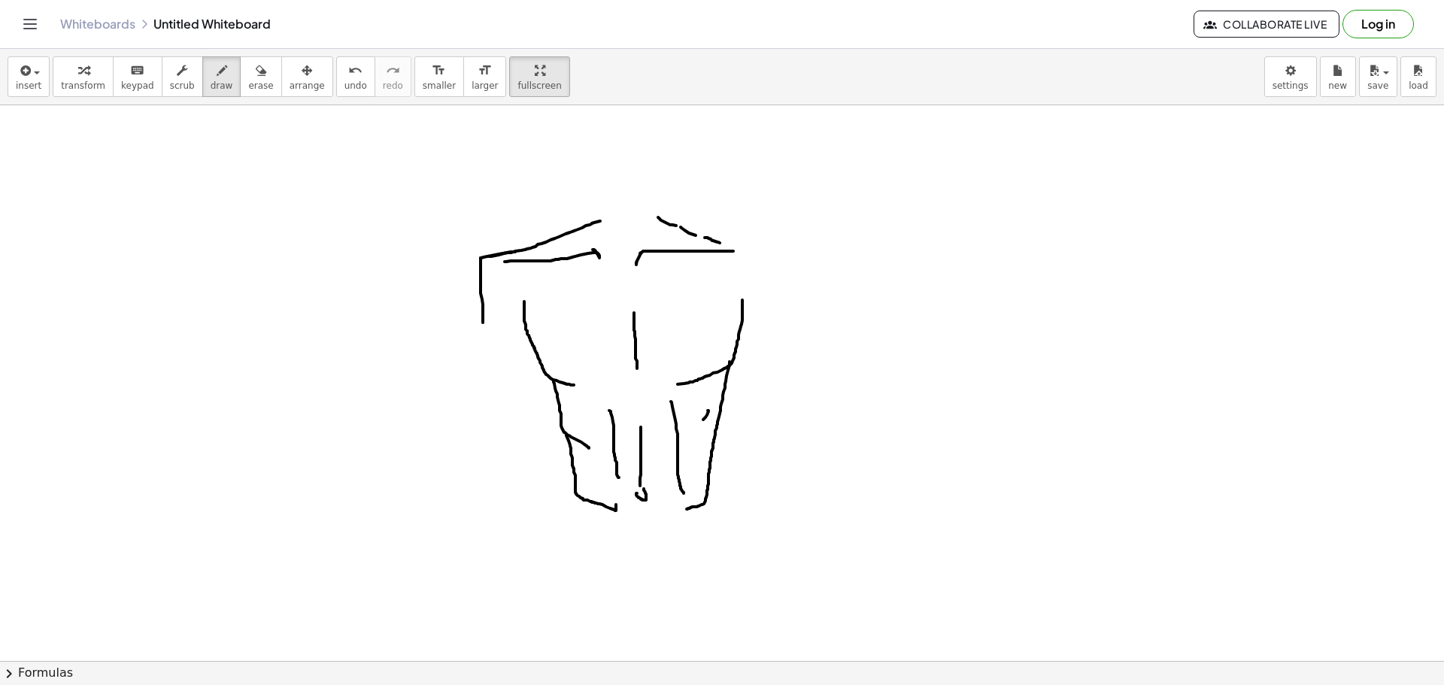
click at [696, 427] on div at bounding box center [722, 333] width 1444 height 1209
click at [701, 460] on div at bounding box center [722, 333] width 1444 height 1209
click at [584, 420] on div at bounding box center [722, 333] width 1444 height 1209
click at [597, 491] on div at bounding box center [722, 333] width 1444 height 1209
click at [574, 376] on div at bounding box center [722, 333] width 1444 height 1209
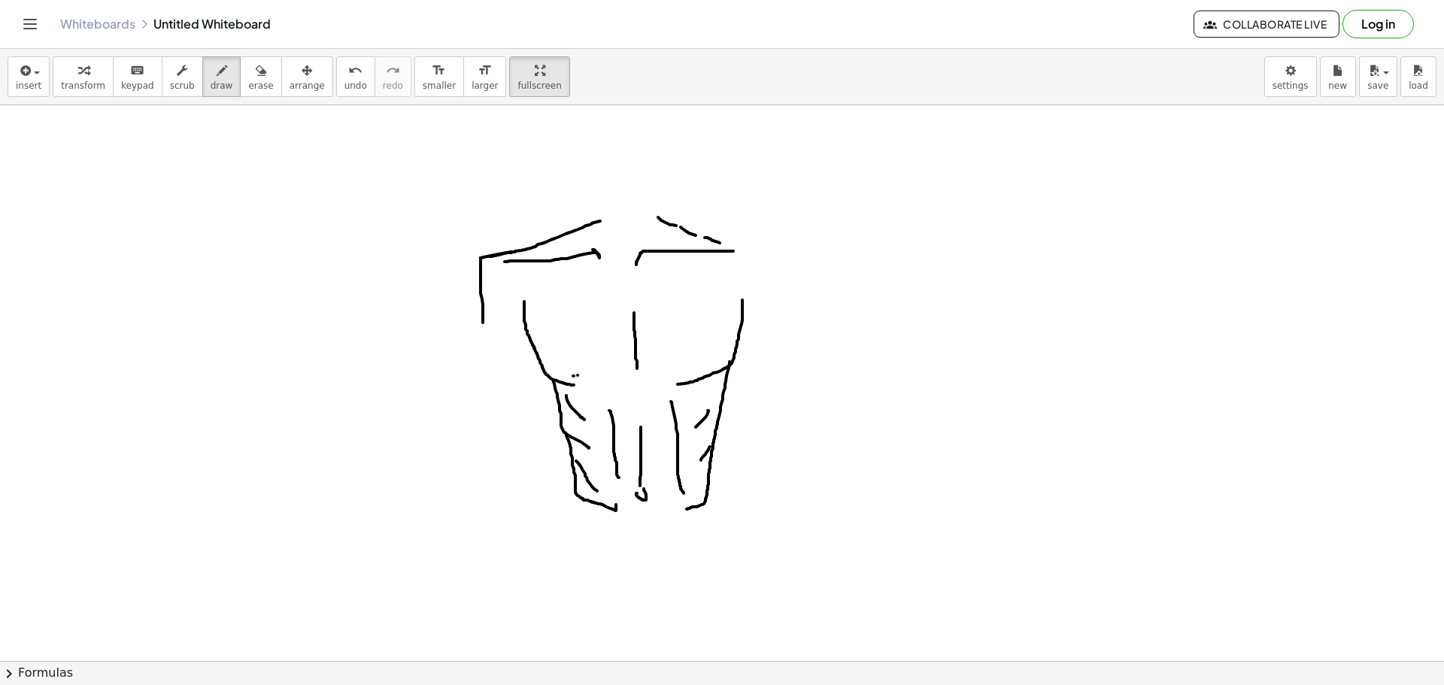
click at [578, 375] on div at bounding box center [722, 333] width 1444 height 1209
click at [575, 376] on div at bounding box center [722, 333] width 1444 height 1209
click at [575, 375] on div at bounding box center [722, 333] width 1444 height 1209
click at [701, 367] on div at bounding box center [722, 333] width 1444 height 1209
click at [690, 370] on div at bounding box center [722, 333] width 1444 height 1209
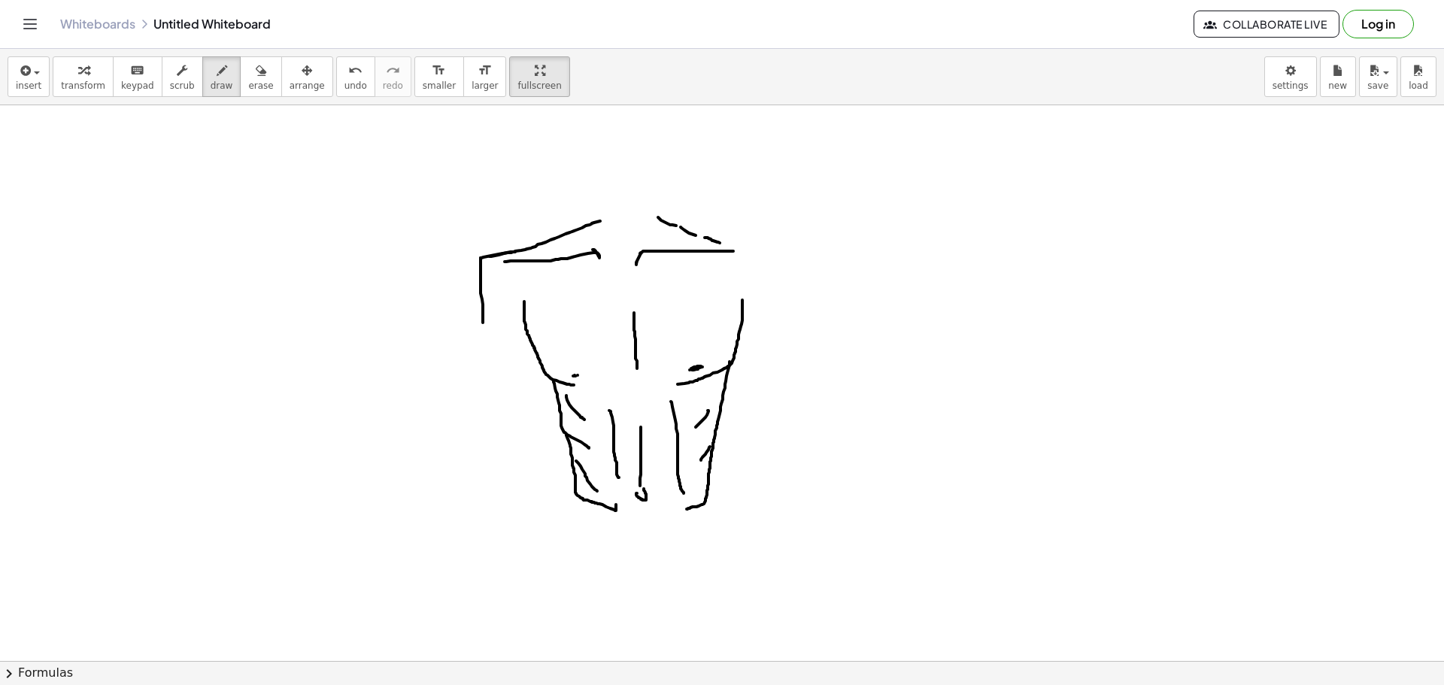
click at [698, 369] on div at bounding box center [722, 333] width 1444 height 1209
click at [581, 376] on div at bounding box center [722, 333] width 1444 height 1209
click at [563, 676] on div "insert select one: Math Expression Function Text Youtube Video Graphing Geometr…" at bounding box center [722, 367] width 1444 height 636
click at [644, 670] on div "insert select one: Math Expression Function Text Youtube Video Graphing Geometr…" at bounding box center [722, 367] width 1444 height 636
click at [563, 642] on div at bounding box center [722, 333] width 1444 height 1209
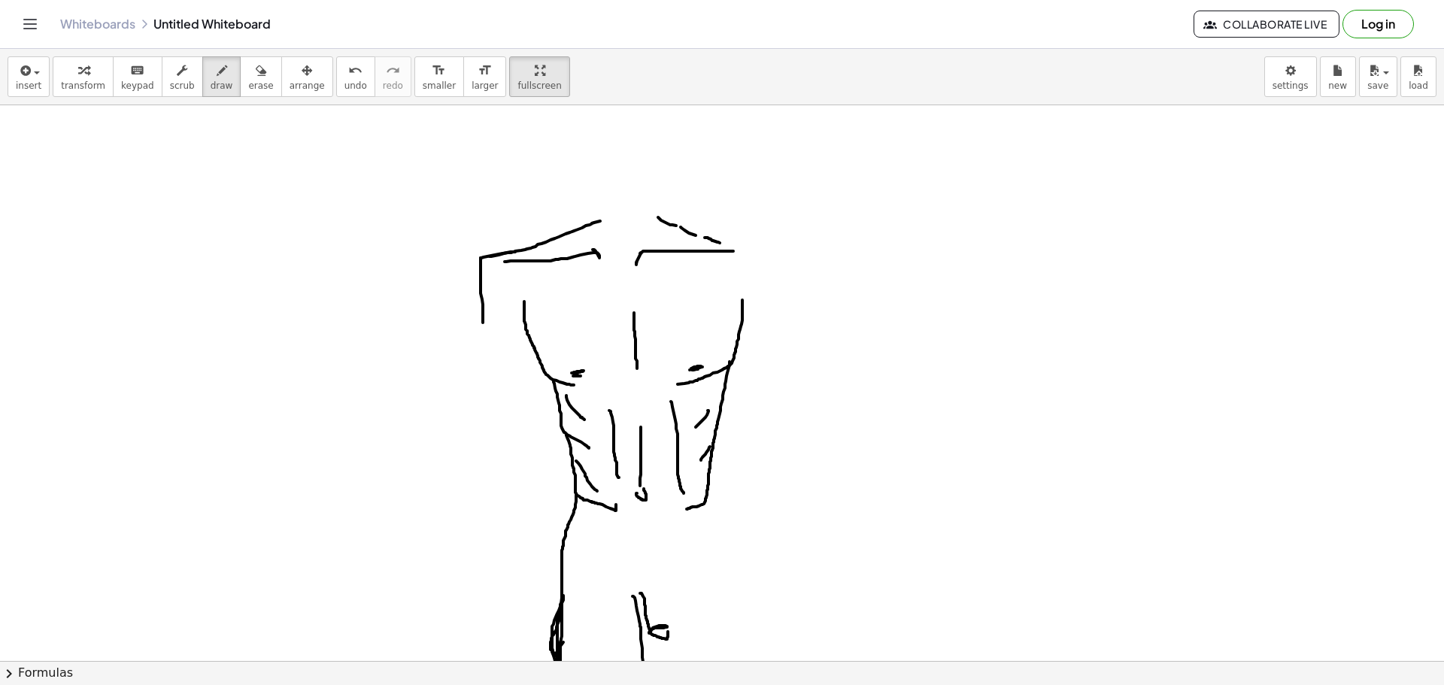
drag, startPoint x: 640, startPoint y: 593, endPoint x: 665, endPoint y: 626, distance: 41.4
click at [665, 626] on div at bounding box center [722, 333] width 1444 height 1209
drag, startPoint x: 634, startPoint y: 591, endPoint x: 653, endPoint y: 615, distance: 30.5
click at [653, 615] on div at bounding box center [722, 333] width 1444 height 1209
drag, startPoint x: 675, startPoint y: 592, endPoint x: 673, endPoint y: 612, distance: 20.4
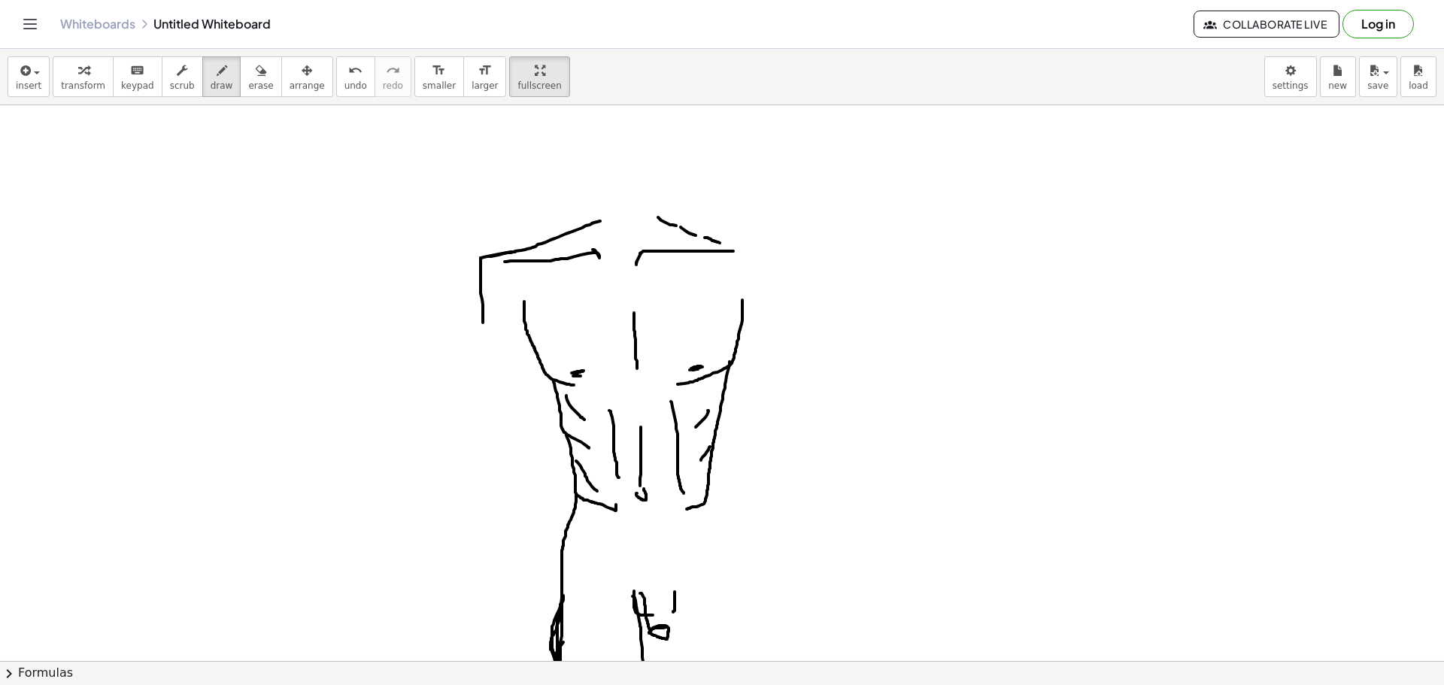
click at [673, 612] on div at bounding box center [722, 333] width 1444 height 1209
drag, startPoint x: 668, startPoint y: 590, endPoint x: 663, endPoint y: 630, distance: 40.2
click at [663, 630] on div at bounding box center [722, 333] width 1444 height 1209
drag, startPoint x: 664, startPoint y: 590, endPoint x: 672, endPoint y: 598, distance: 11.2
click at [672, 599] on div at bounding box center [722, 333] width 1444 height 1209
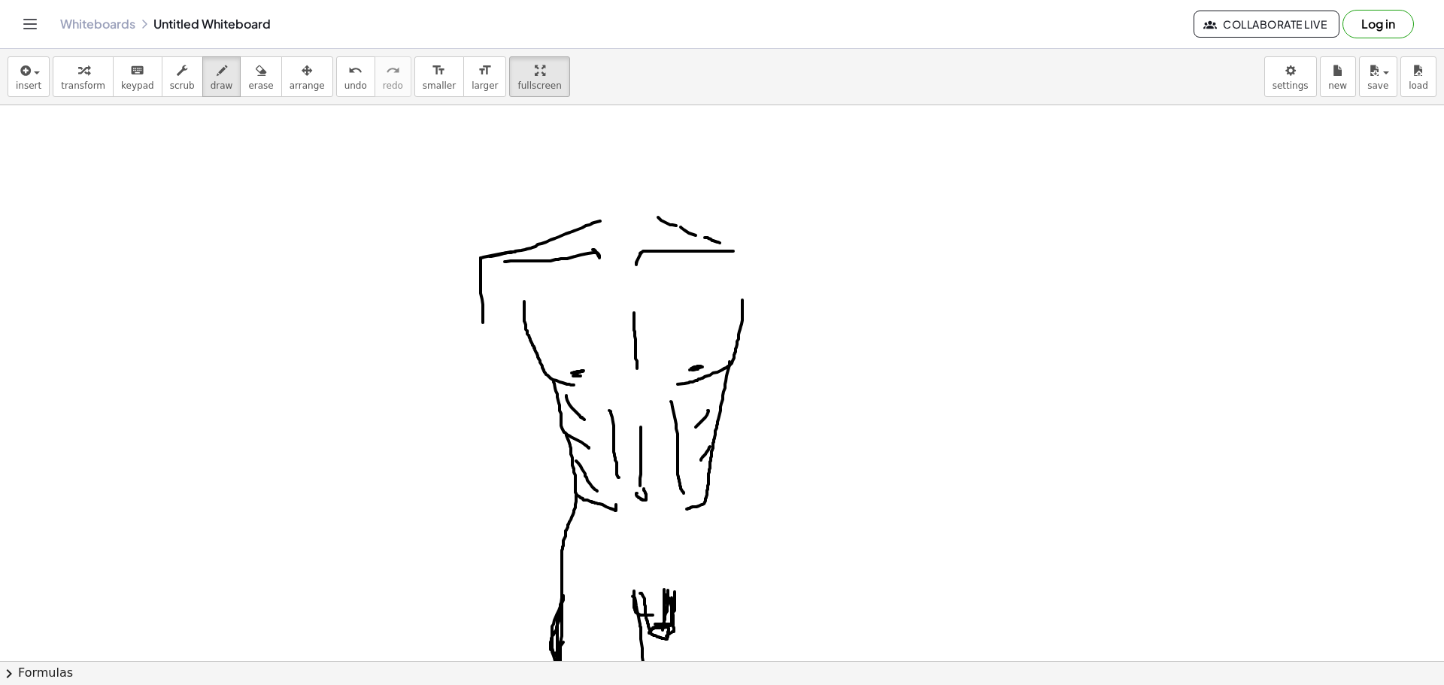
drag, startPoint x: 672, startPoint y: 598, endPoint x: 661, endPoint y: 637, distance: 40.5
click at [661, 637] on div at bounding box center [722, 333] width 1444 height 1209
drag, startPoint x: 698, startPoint y: 506, endPoint x: 717, endPoint y: 660, distance: 155.3
click at [717, 660] on div at bounding box center [722, 333] width 1444 height 1209
drag, startPoint x: 682, startPoint y: 668, endPoint x: 696, endPoint y: 671, distance: 13.9
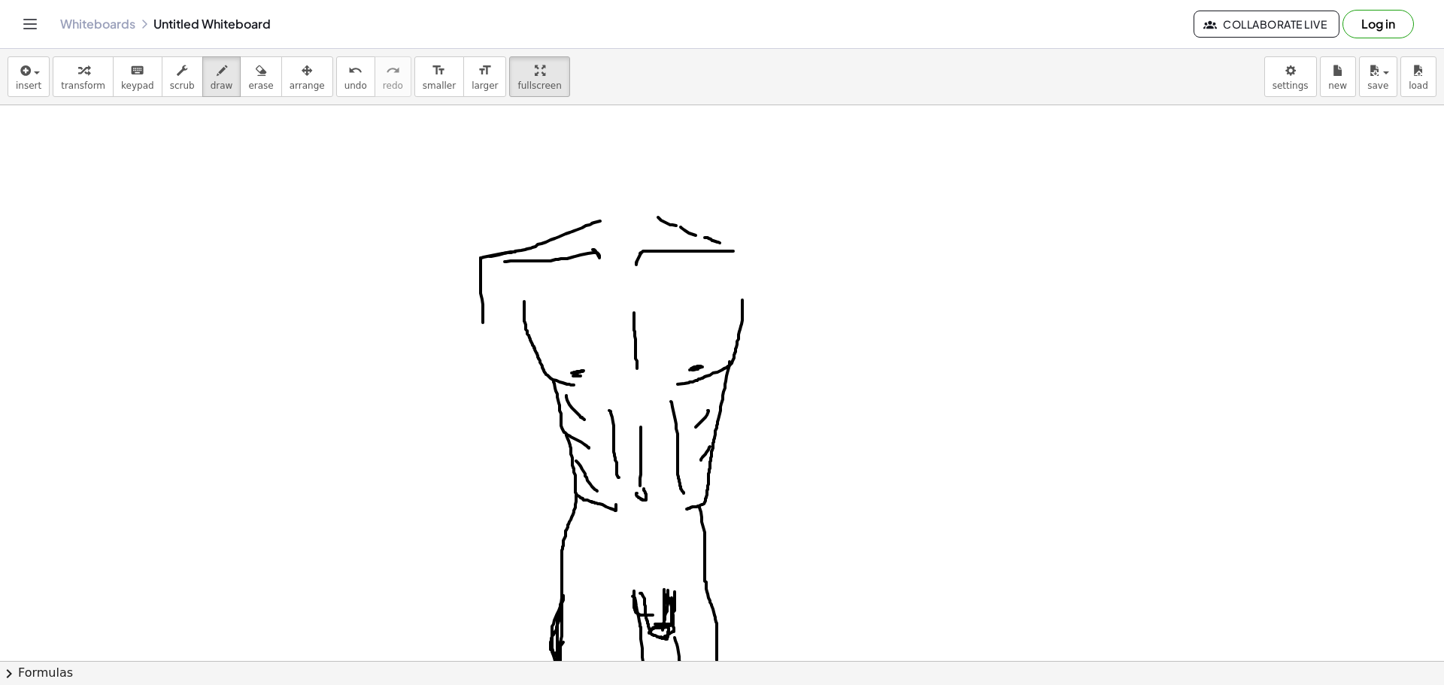
click at [685, 673] on div "insert select one: Math Expression Function Text Youtube Video Graphing Geometr…" at bounding box center [722, 367] width 1444 height 636
drag, startPoint x: 654, startPoint y: 631, endPoint x: 672, endPoint y: 646, distance: 23.5
click at [672, 646] on div at bounding box center [722, 333] width 1444 height 1209
drag, startPoint x: 677, startPoint y: 632, endPoint x: 656, endPoint y: 638, distance: 22.1
click at [663, 643] on div at bounding box center [722, 333] width 1444 height 1209
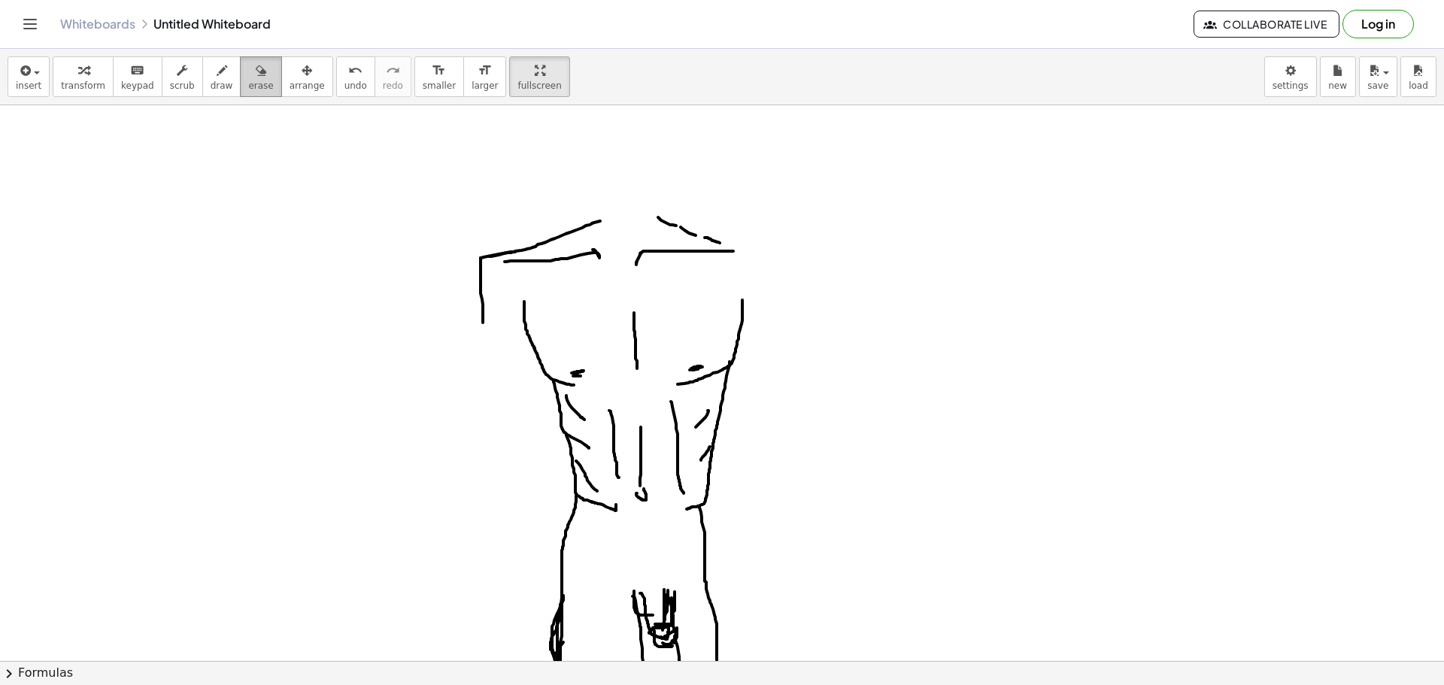
click at [256, 62] on icon "button" at bounding box center [261, 71] width 11 height 18
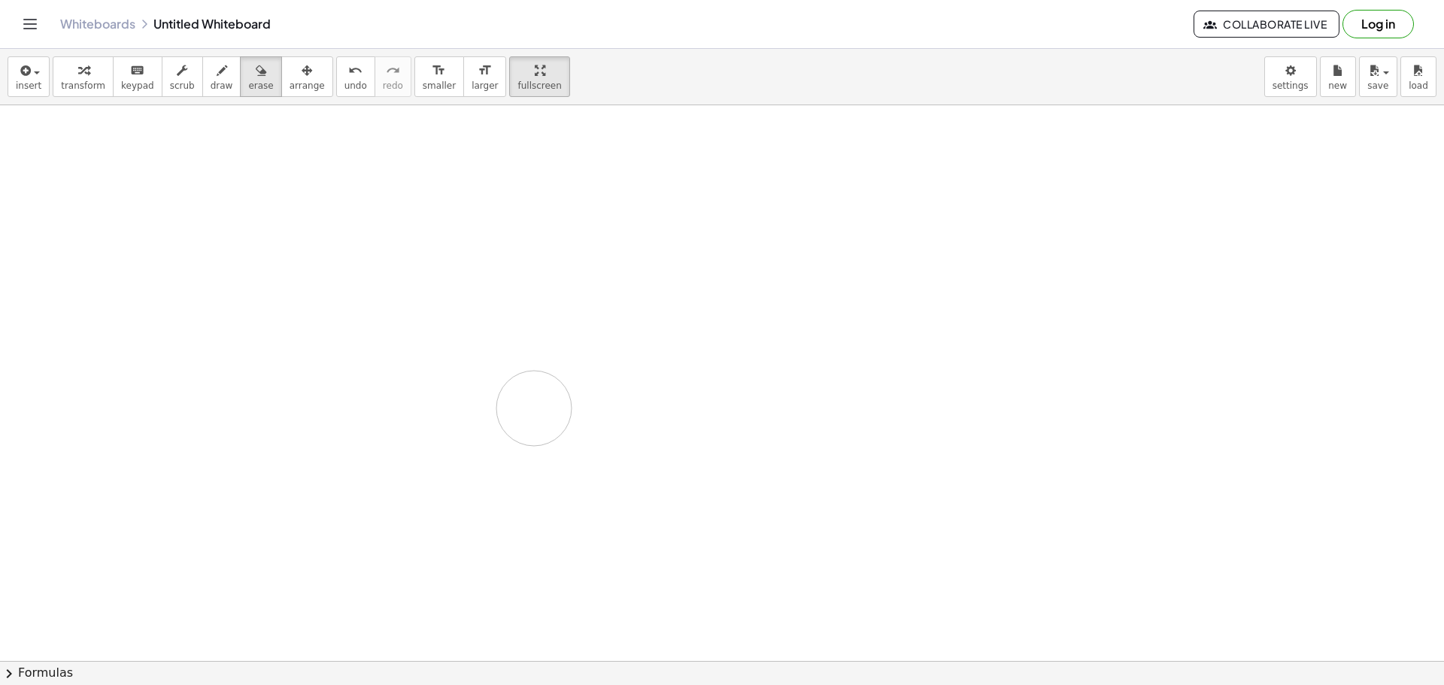
drag, startPoint x: 549, startPoint y: 505, endPoint x: 314, endPoint y: 425, distance: 248.0
click at [495, 390] on div at bounding box center [722, 333] width 1444 height 1209
